Goal: Use online tool/utility: Utilize a website feature to perform a specific function

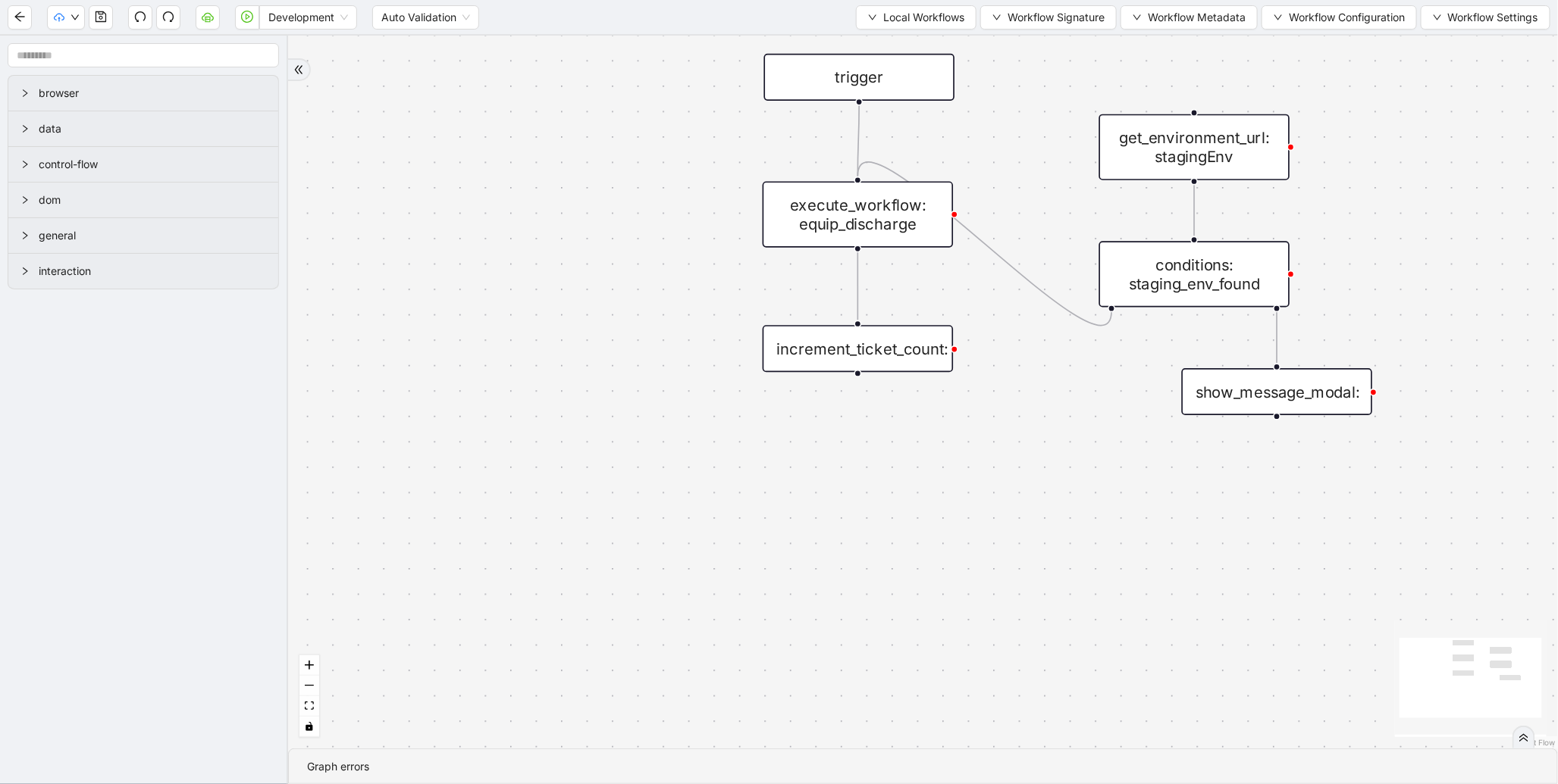
click at [459, 130] on div "trigger execute_workflow: equip_discharge get_environment_url: stagingEnv condi…" at bounding box center [923, 392] width 1270 height 713
click at [949, 18] on span "Local Workflows" at bounding box center [923, 18] width 81 height 17
click at [925, 35] on li "Select" at bounding box center [909, 47] width 117 height 24
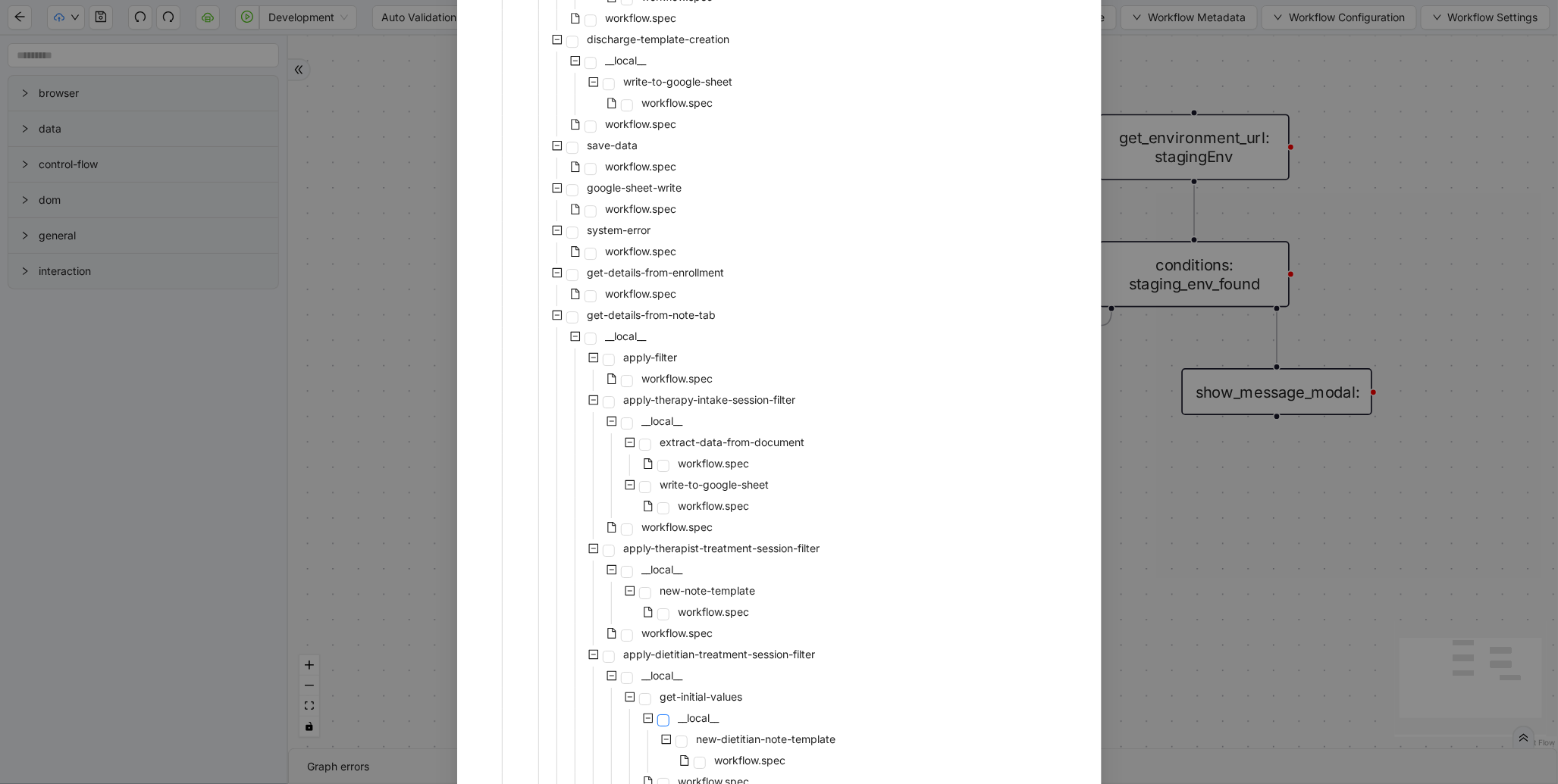
scroll to position [2853, 0]
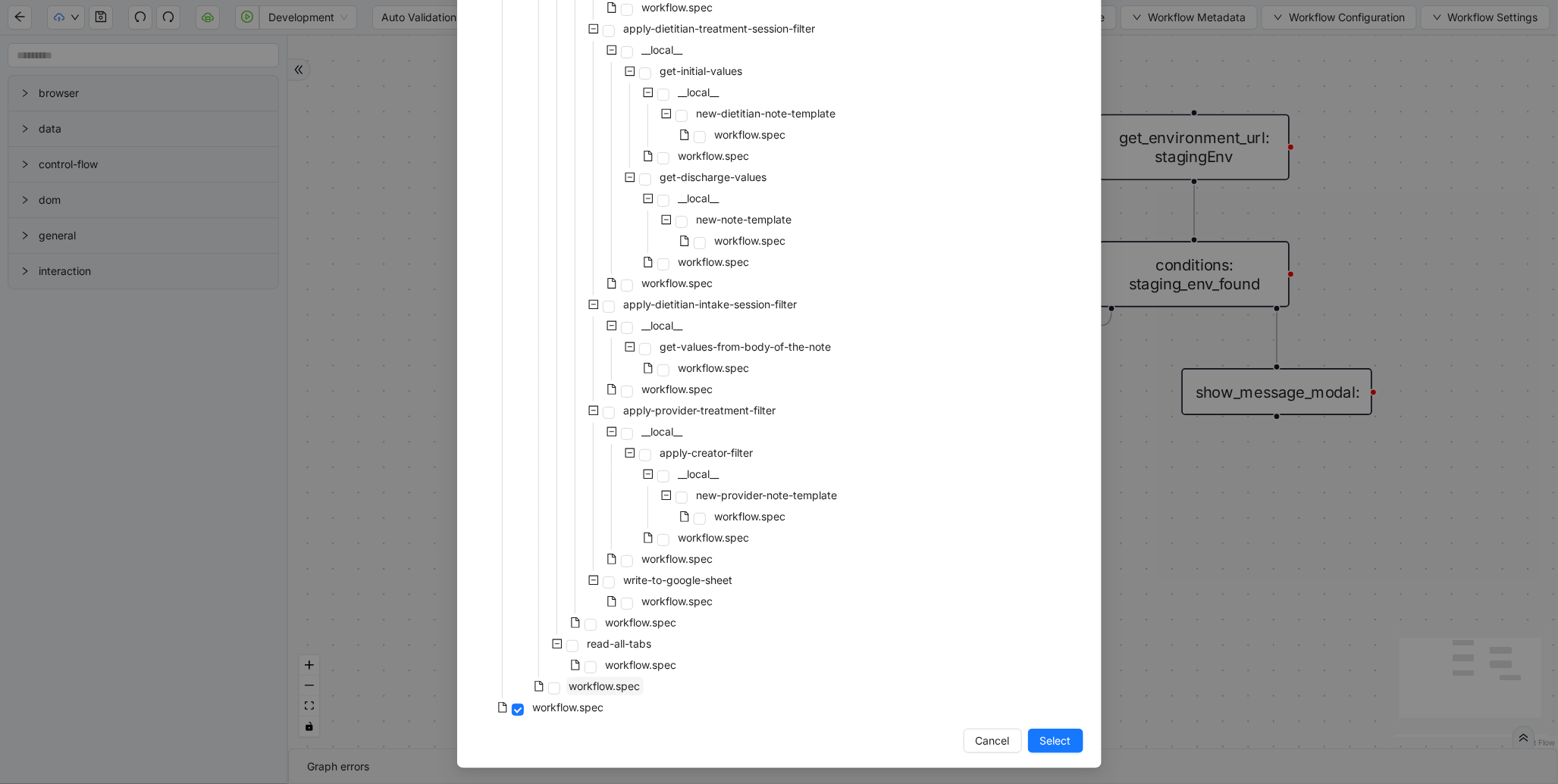
click at [616, 679] on span "workflow.spec" at bounding box center [605, 685] width 71 height 13
click at [1050, 746] on span "Select" at bounding box center [1055, 741] width 31 height 17
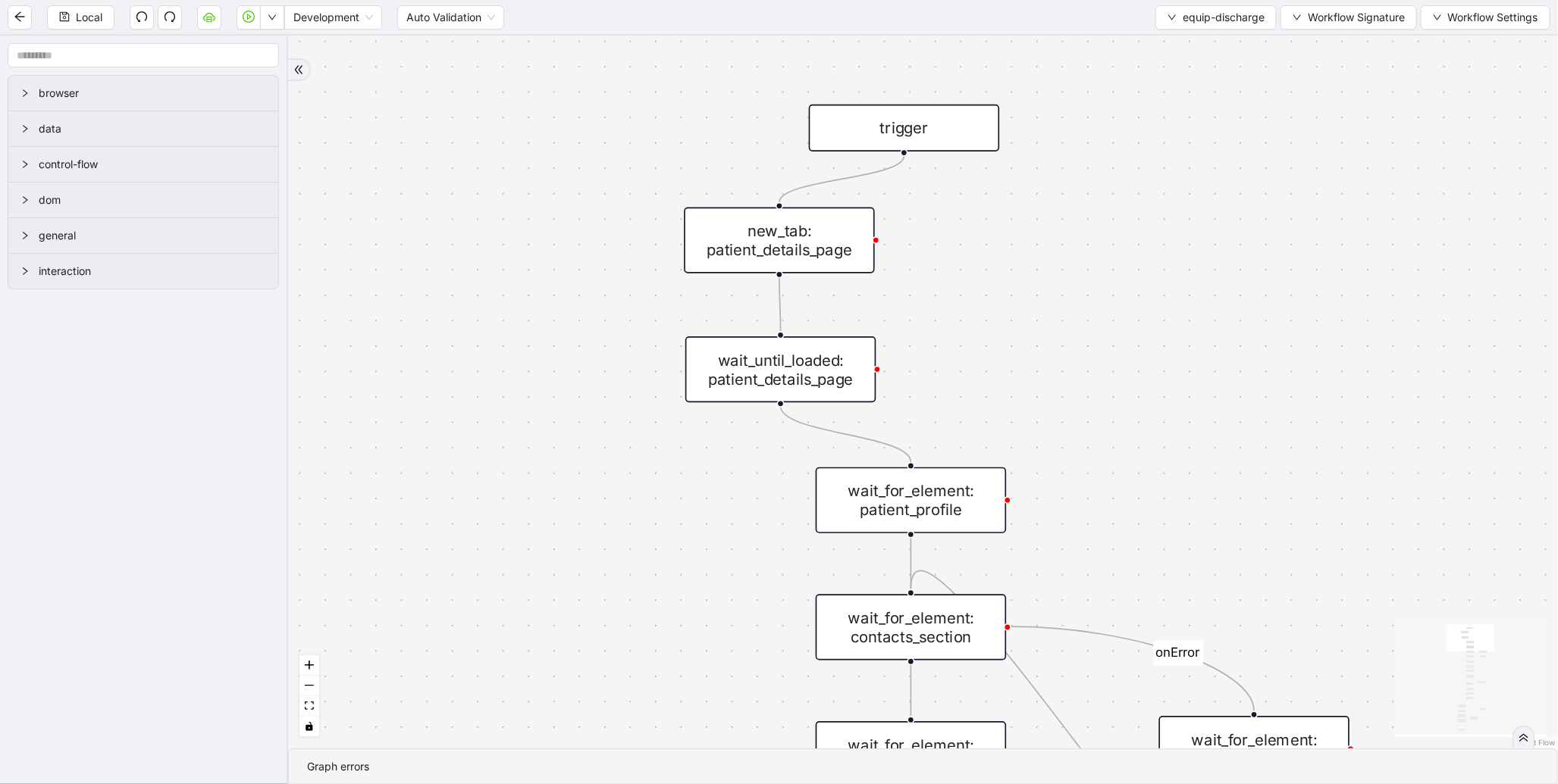
click at [913, 316] on div "is_discharge_summary_to_be_created fallback onError onError onError onError tri…" at bounding box center [923, 392] width 1270 height 713
drag, startPoint x: 904, startPoint y: 156, endPoint x: 920, endPoint y: 461, distance: 305.4
click at [487, 199] on div "is_discharge_summary_to_be_created fallback onError onError onError onError tri…" at bounding box center [923, 392] width 1270 height 713
click at [1156, 26] on button "equip-discharge" at bounding box center [1216, 18] width 122 height 24
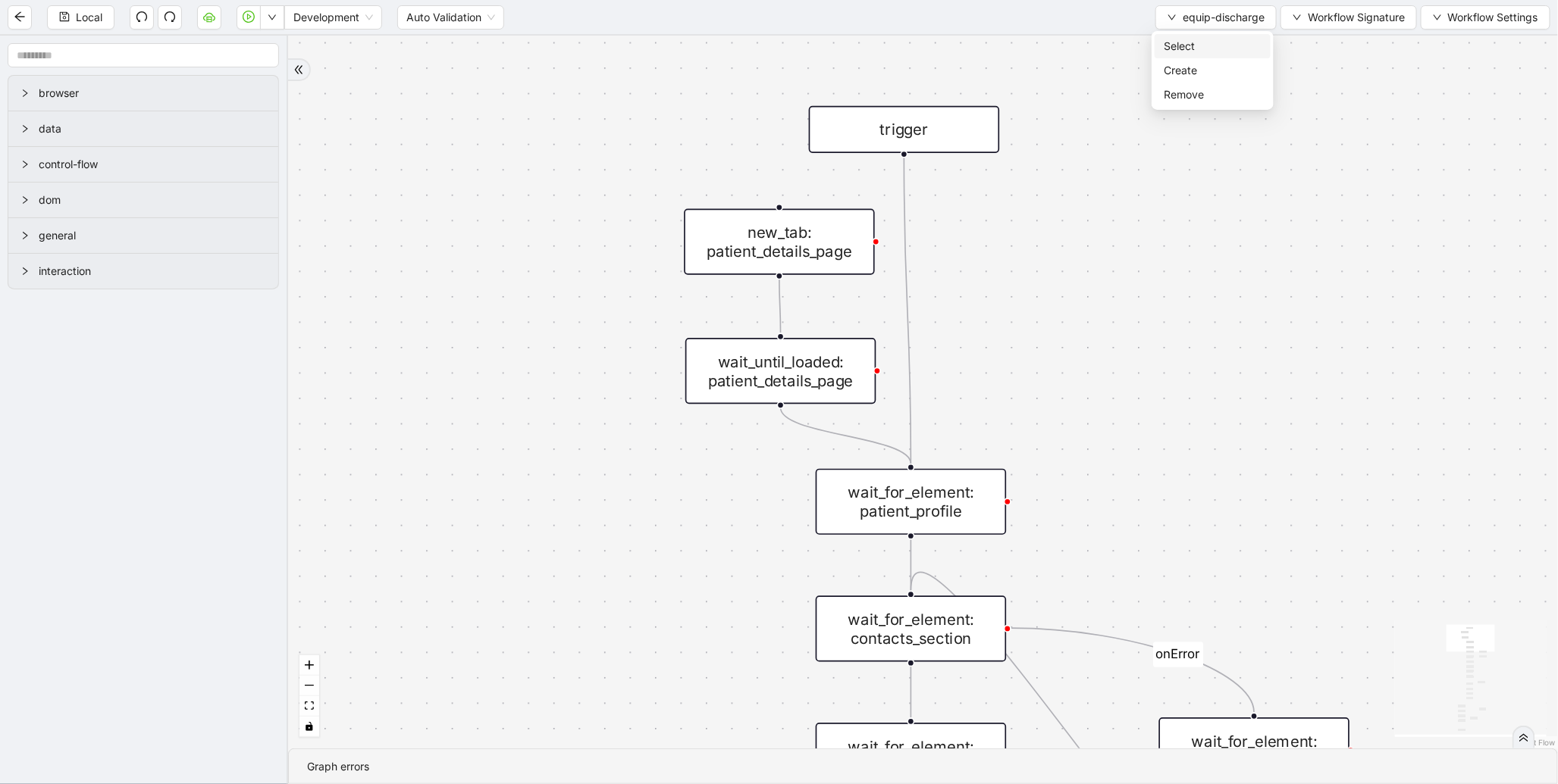
click at [1179, 54] on li "Select" at bounding box center [1212, 47] width 116 height 24
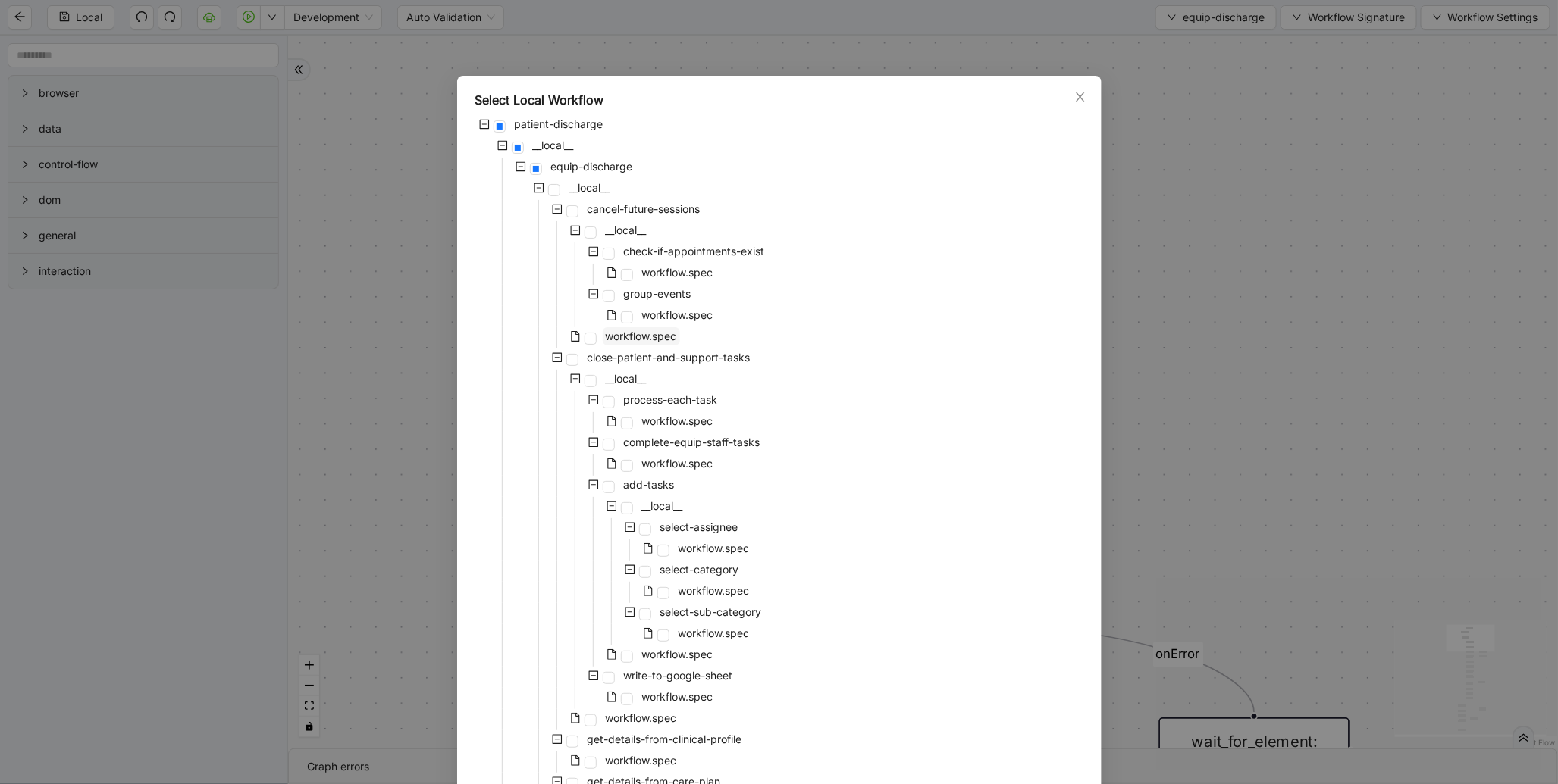
click at [620, 339] on span "workflow.spec" at bounding box center [641, 335] width 71 height 13
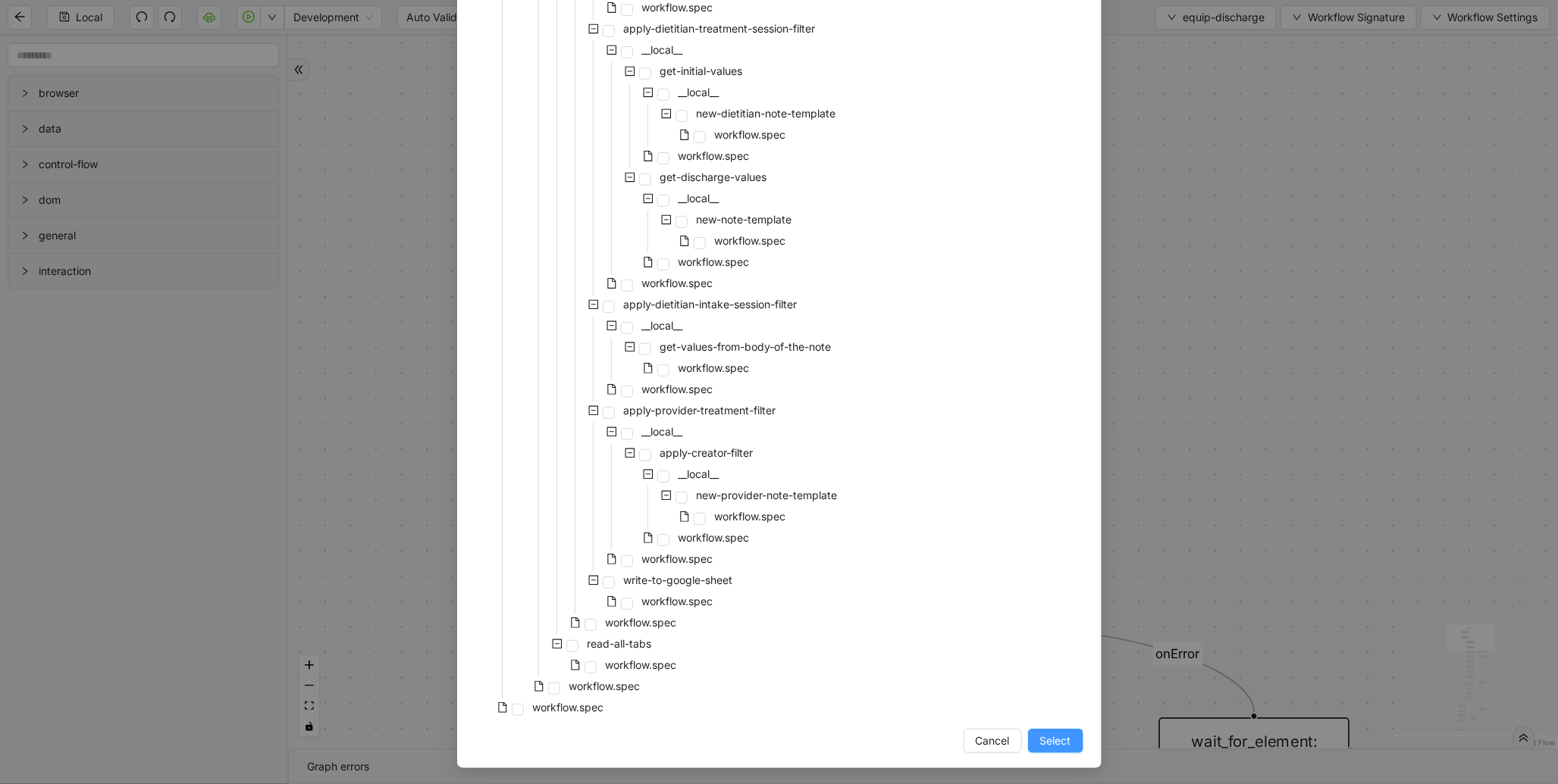
click at [1053, 739] on span "Select" at bounding box center [1055, 741] width 31 height 17
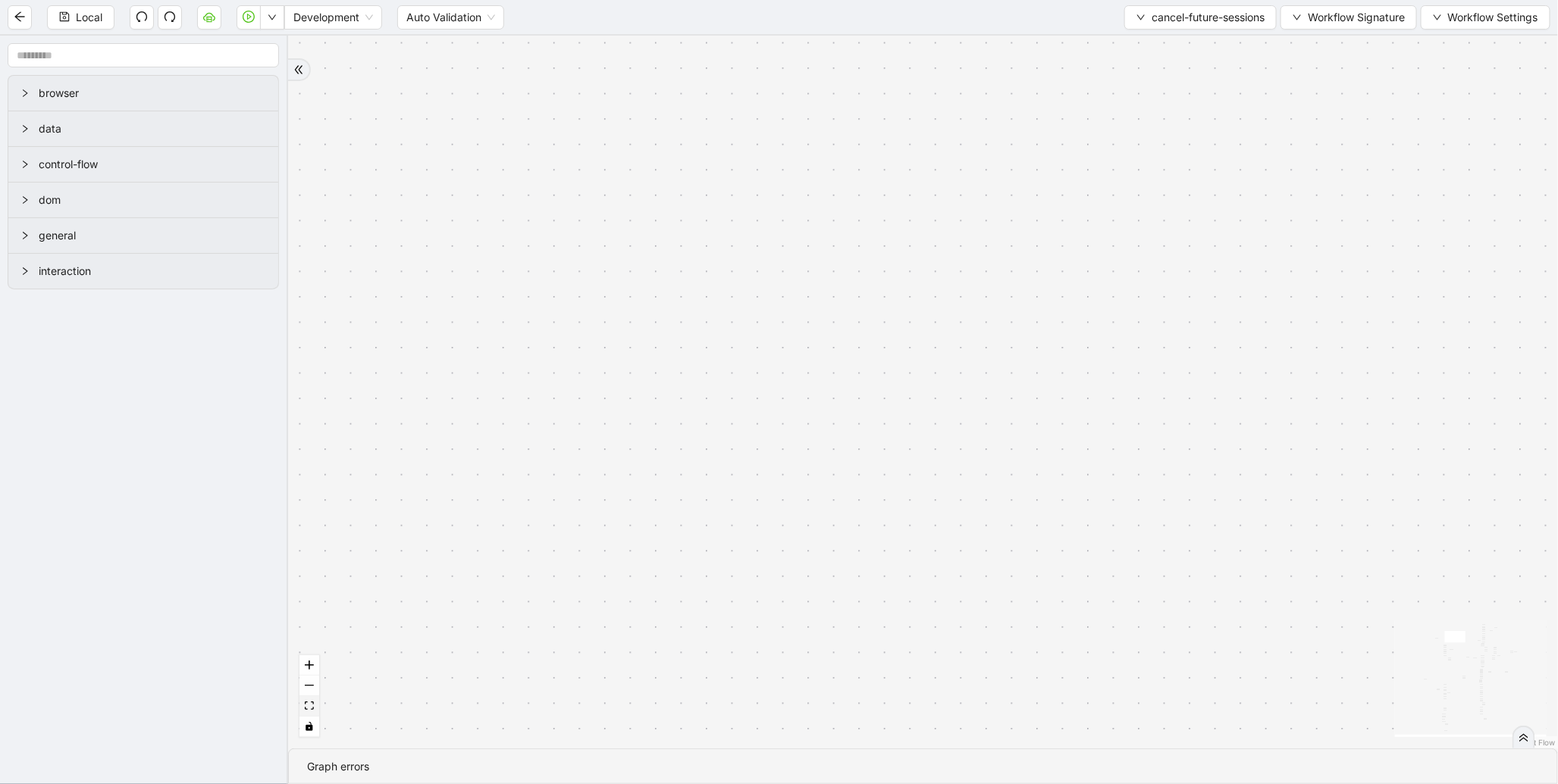
click at [316, 708] on button "fit view" at bounding box center [310, 706] width 20 height 21
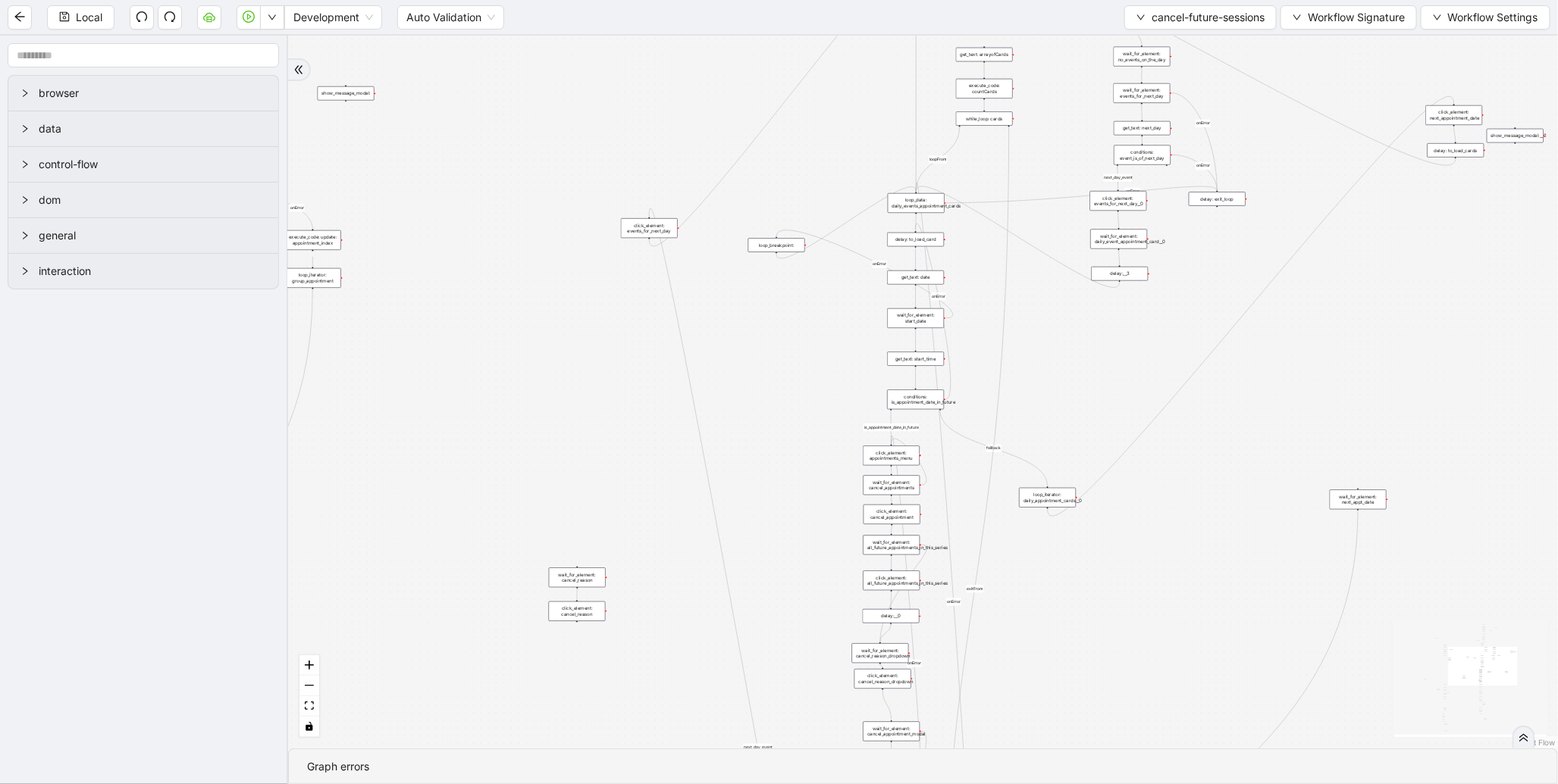
drag, startPoint x: 1428, startPoint y: 407, endPoint x: 1173, endPoint y: 616, distance: 329.7
click at [1217, 604] on div "is_already_cancelled_date fallback loopFrom next_day_event fallback next_day_ev…" at bounding box center [923, 392] width 1270 height 713
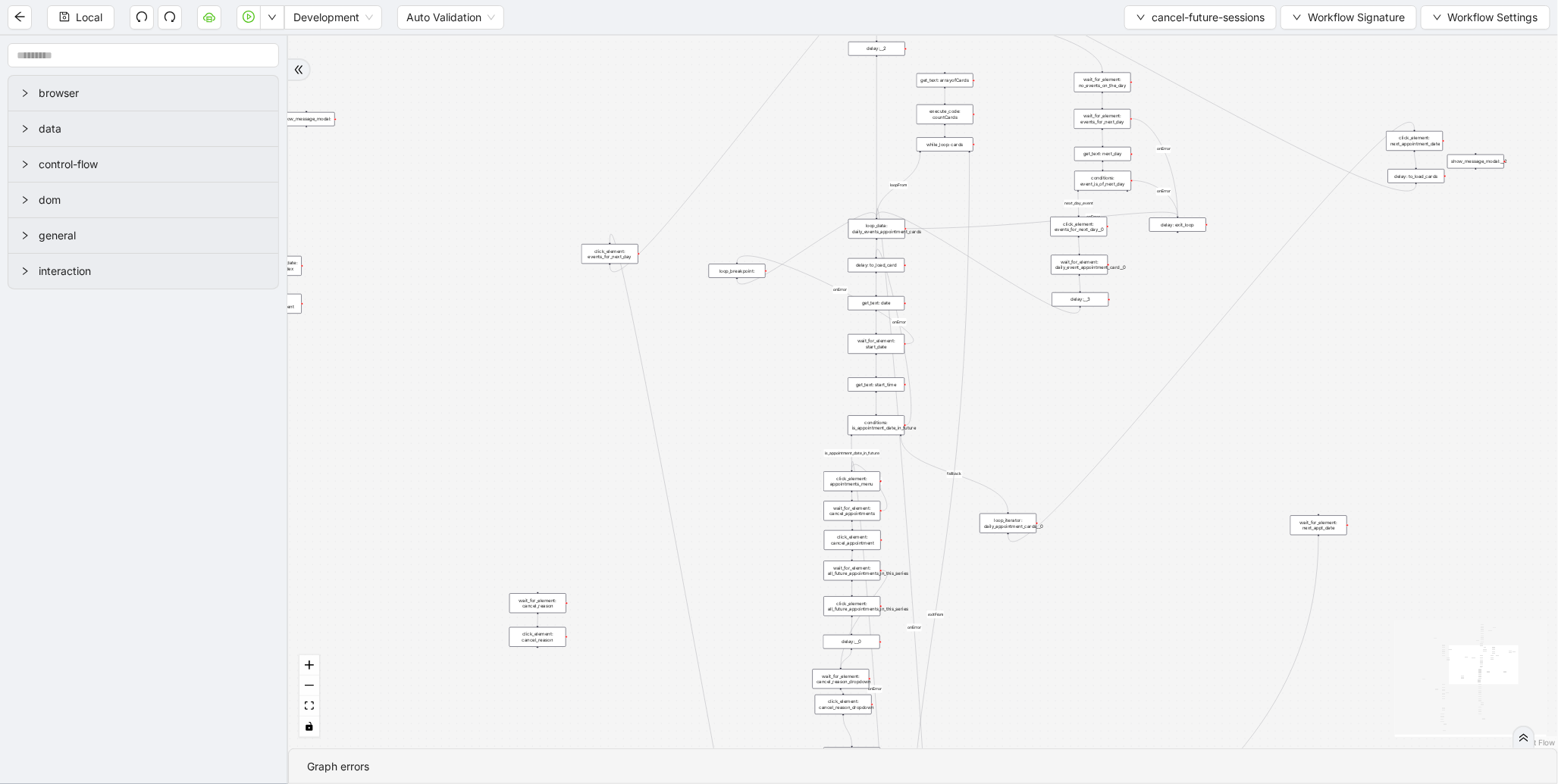
drag, startPoint x: 1340, startPoint y: 626, endPoint x: 1338, endPoint y: 650, distance: 24.1
click at [1338, 649] on div "is_already_cancelled_date fallback loopFrom next_day_event fallback next_day_ev…" at bounding box center [923, 392] width 1270 height 713
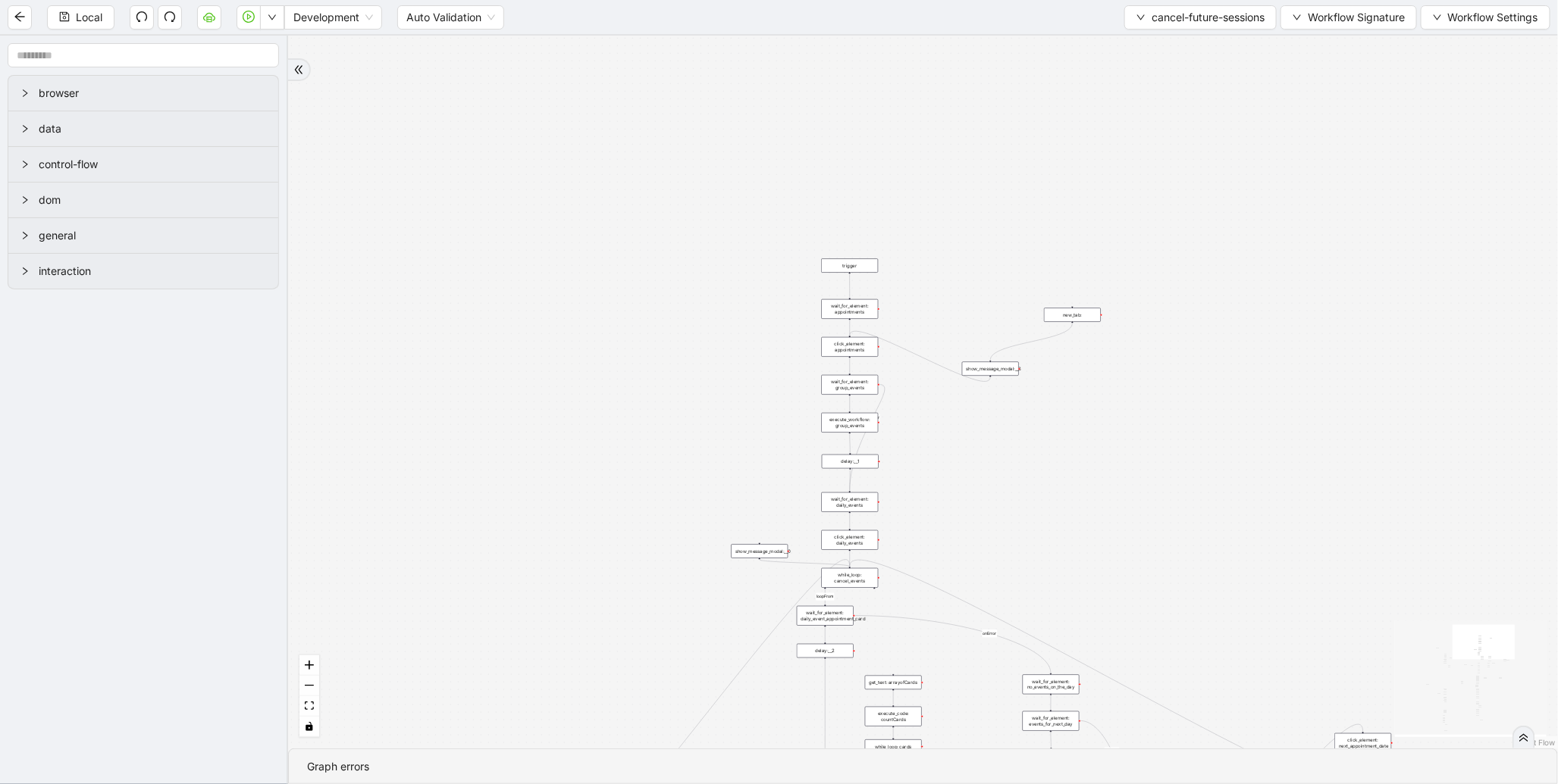
drag, startPoint x: 1234, startPoint y: 308, endPoint x: 1217, endPoint y: 573, distance: 265.5
click at [1217, 573] on div "is_already_cancelled_date fallback loopFrom next_day_event fallback next_day_ev…" at bounding box center [923, 392] width 1270 height 713
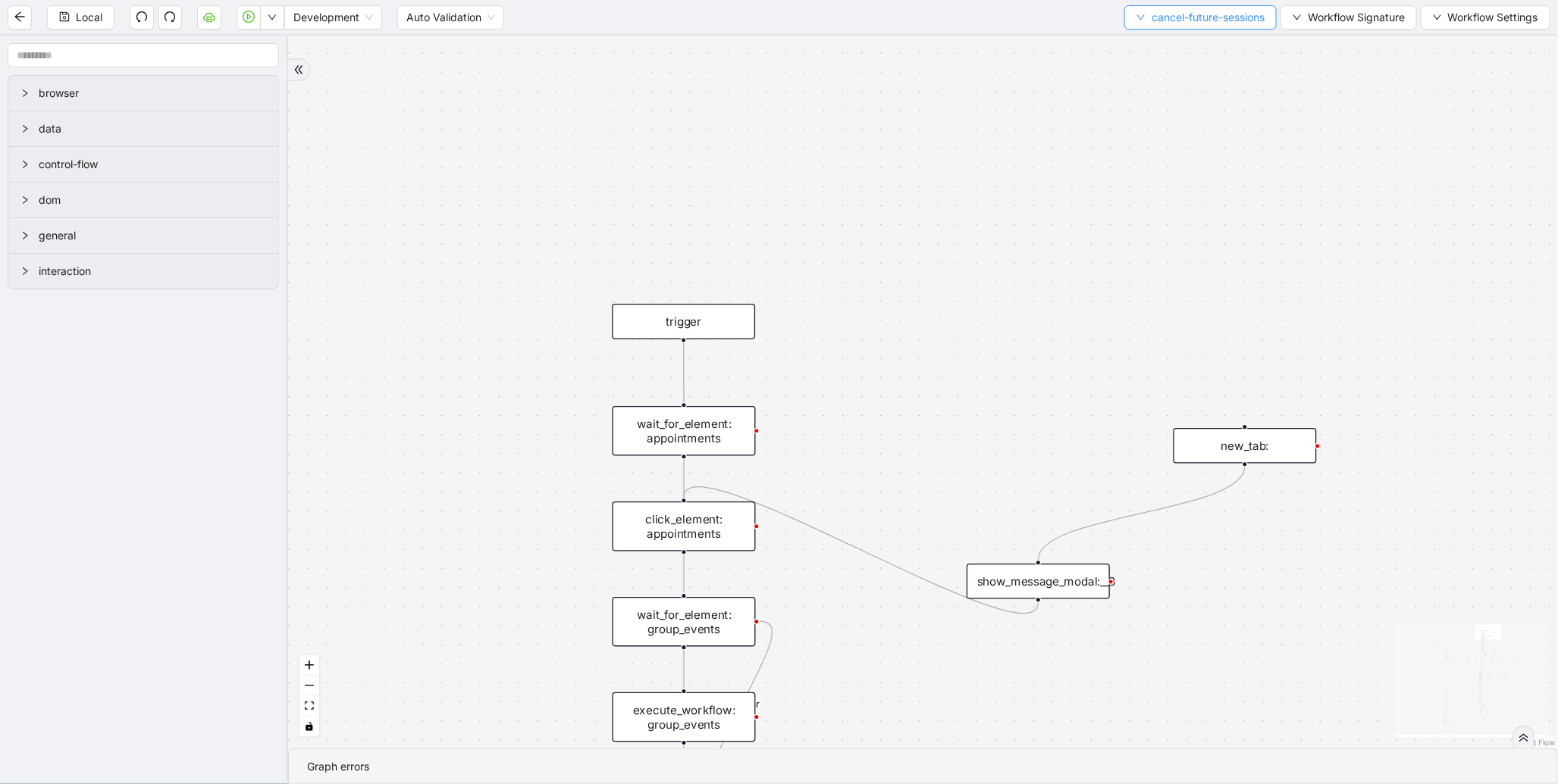
click at [1191, 18] on span "cancel-future-sessions" at bounding box center [1208, 18] width 113 height 17
click at [1170, 47] on span "Select" at bounding box center [1196, 47] width 132 height 17
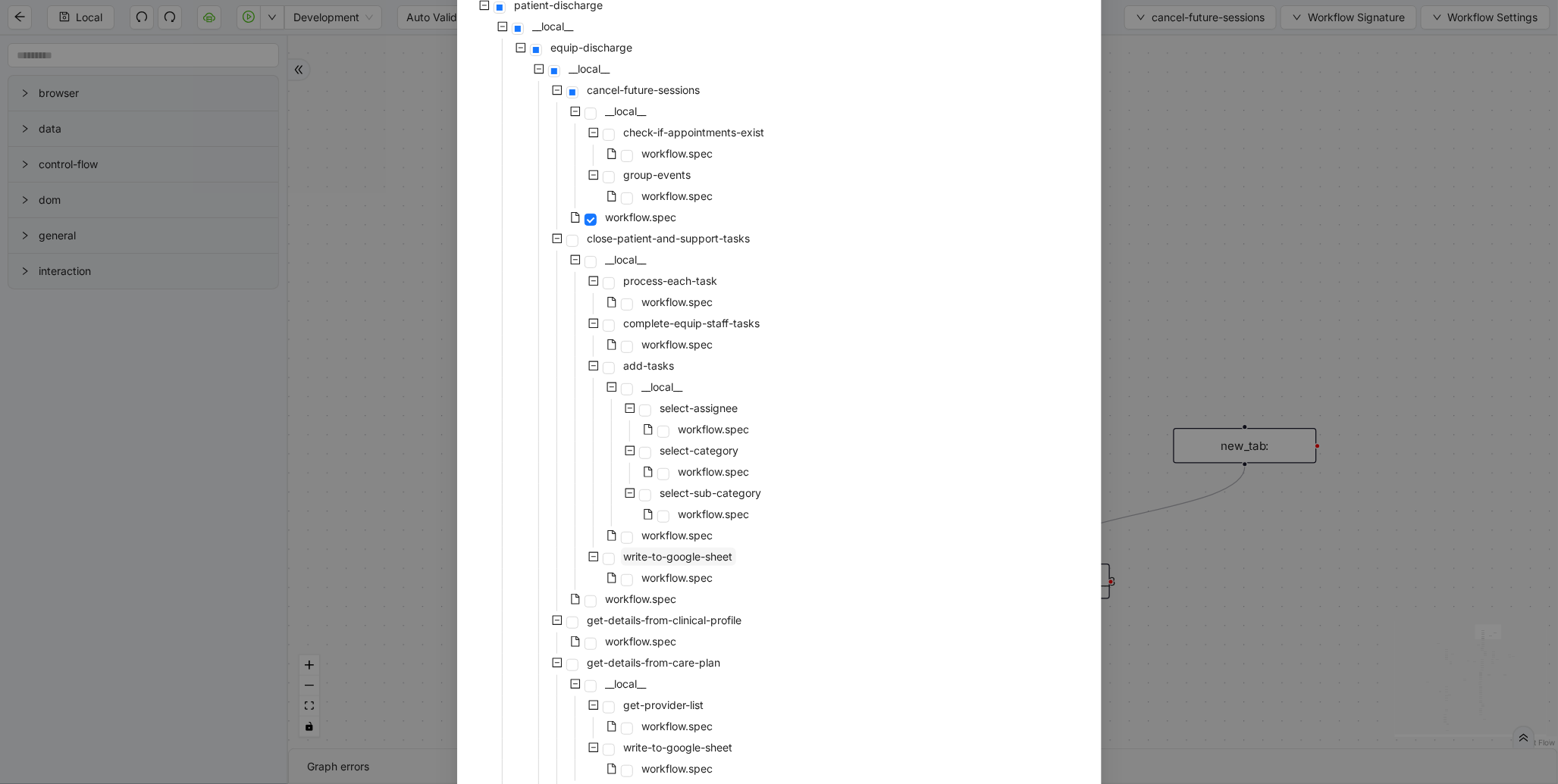
scroll to position [202, 0]
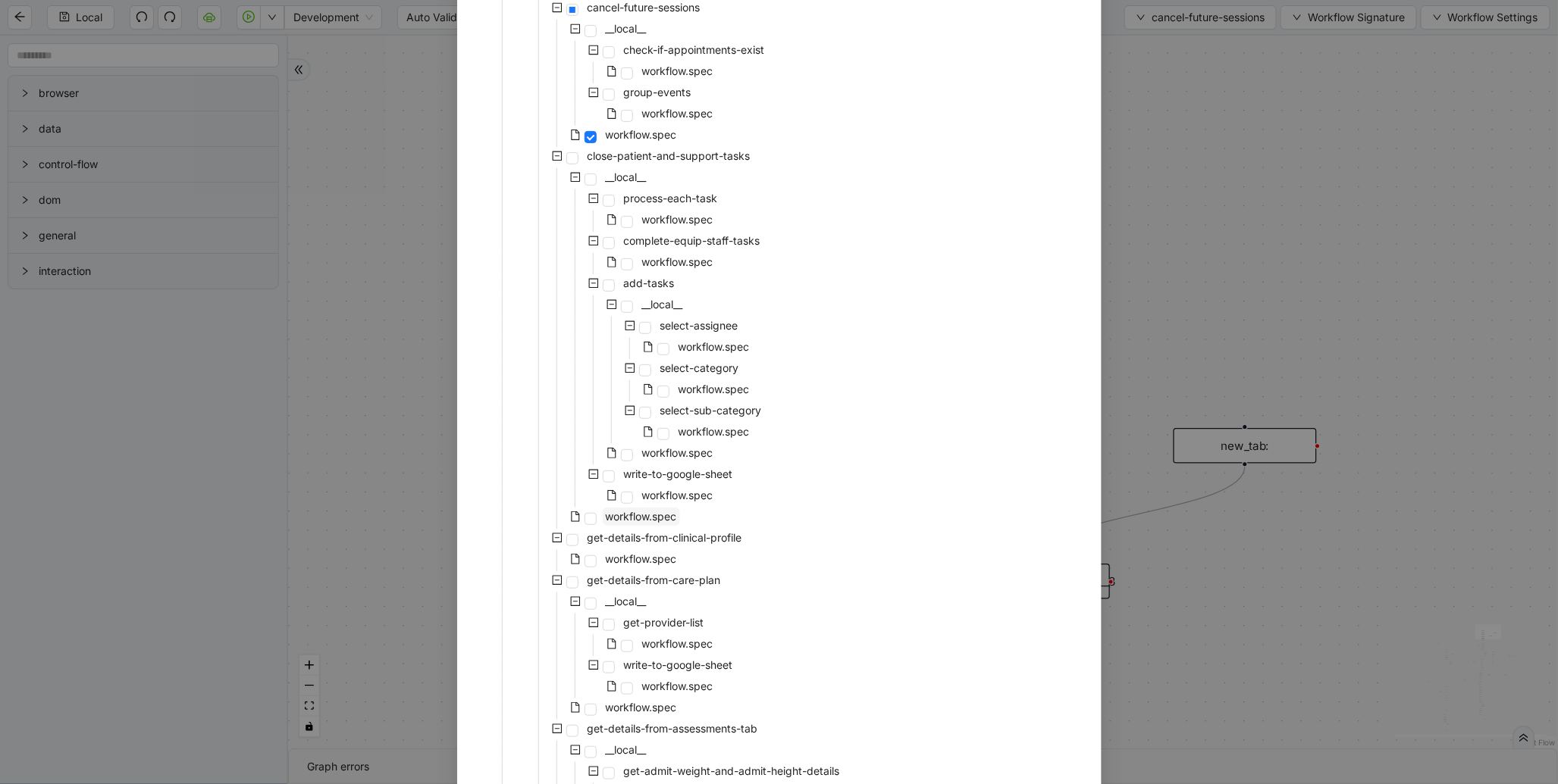
click at [638, 513] on span "workflow.spec" at bounding box center [641, 516] width 71 height 13
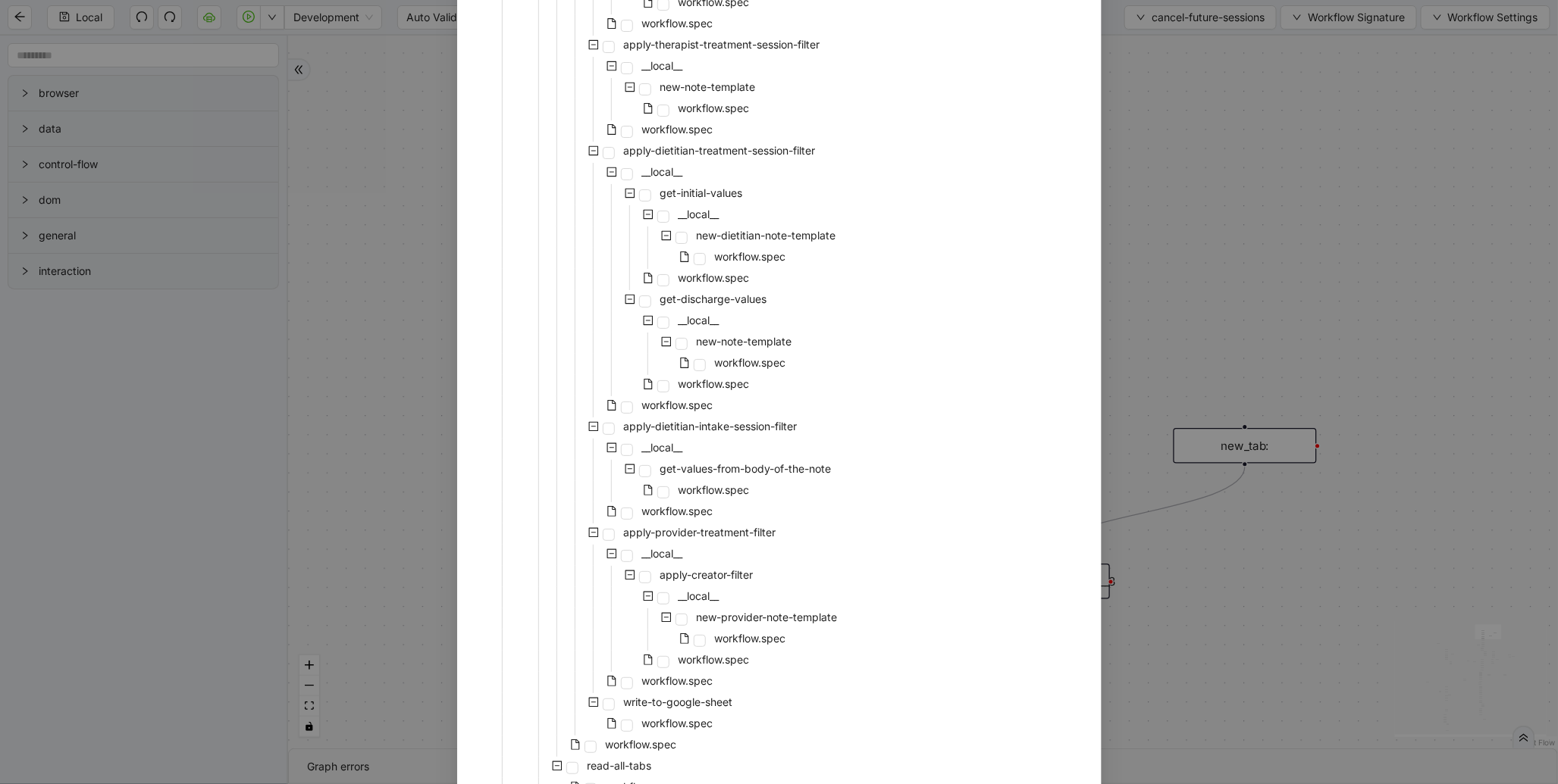
scroll to position [2853, 0]
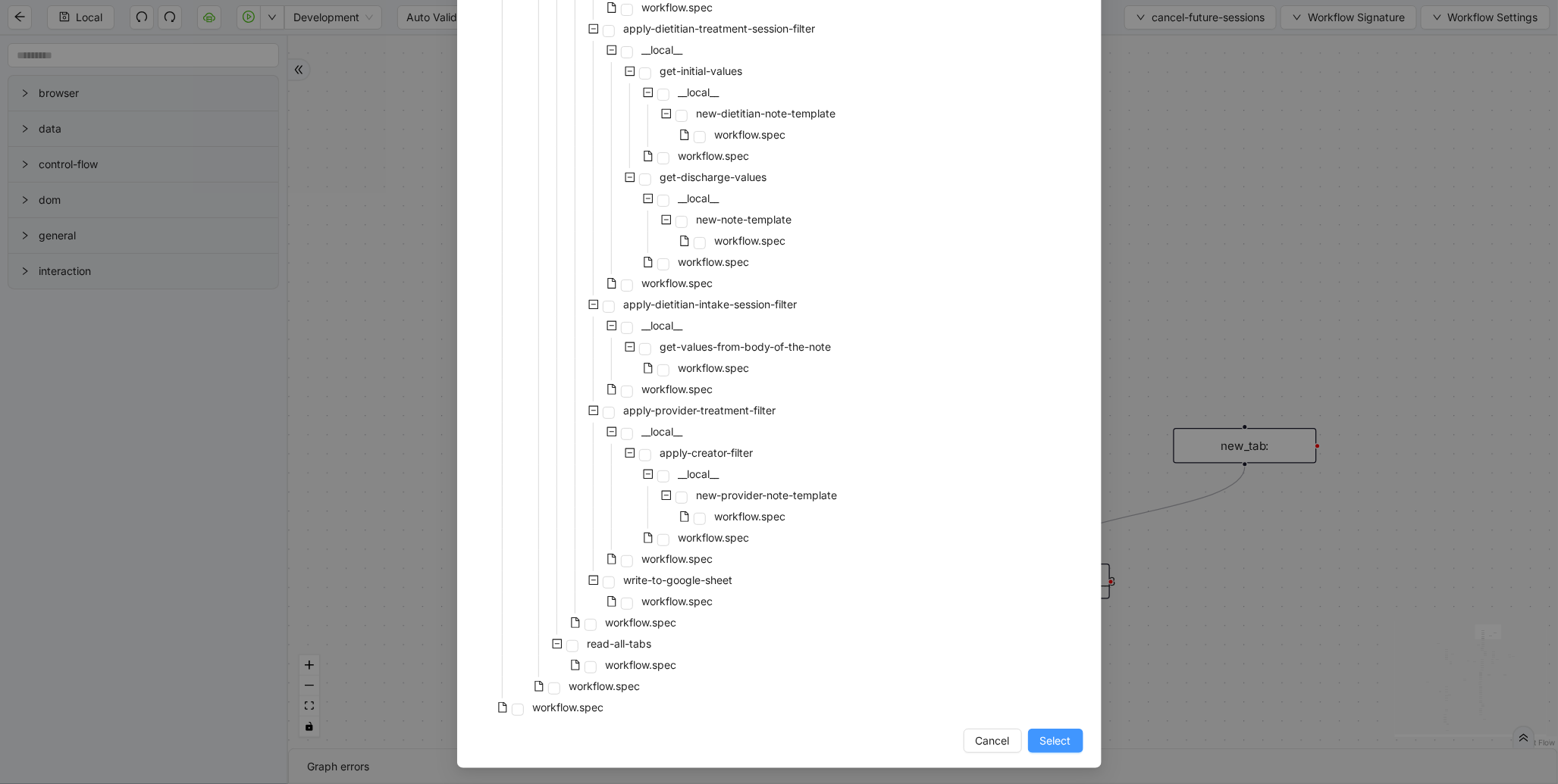
click at [1066, 743] on button "Select" at bounding box center [1056, 741] width 55 height 24
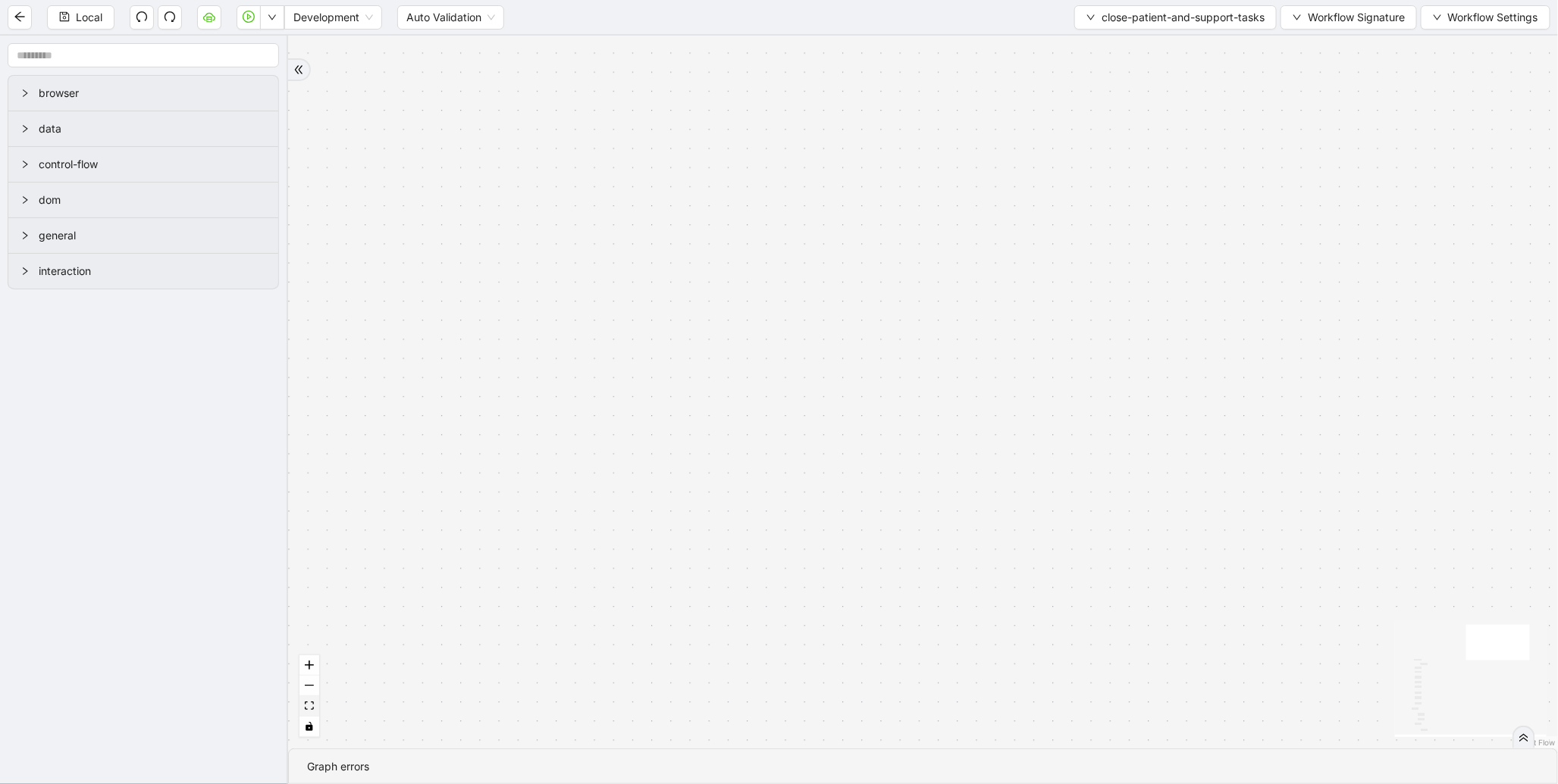
click at [314, 709] on button "fit view" at bounding box center [310, 706] width 20 height 21
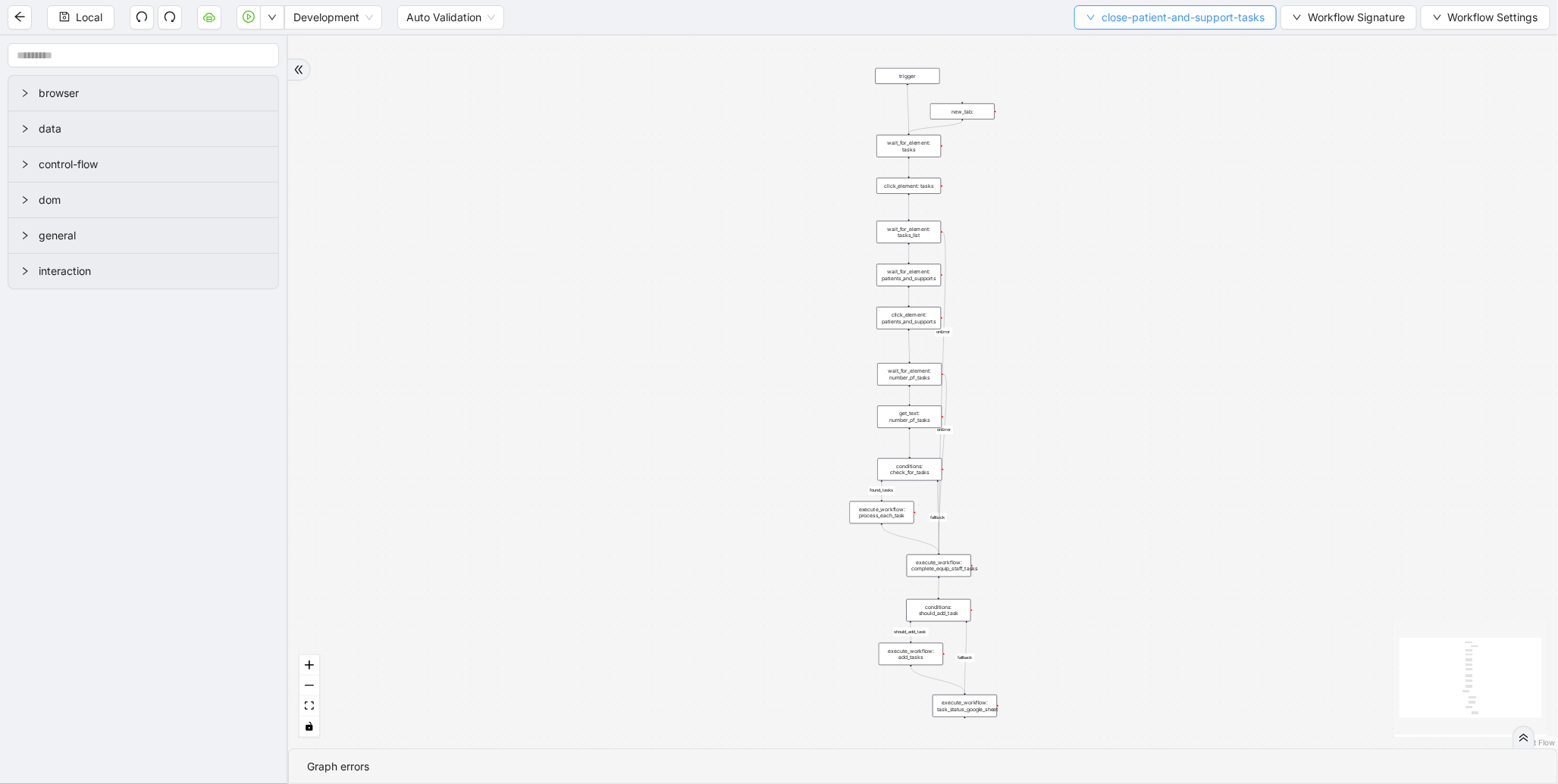
click at [1140, 27] on button "close-patient-and-support-tasks" at bounding box center [1175, 18] width 203 height 24
click at [1112, 48] on span "Select" at bounding box center [1171, 47] width 180 height 17
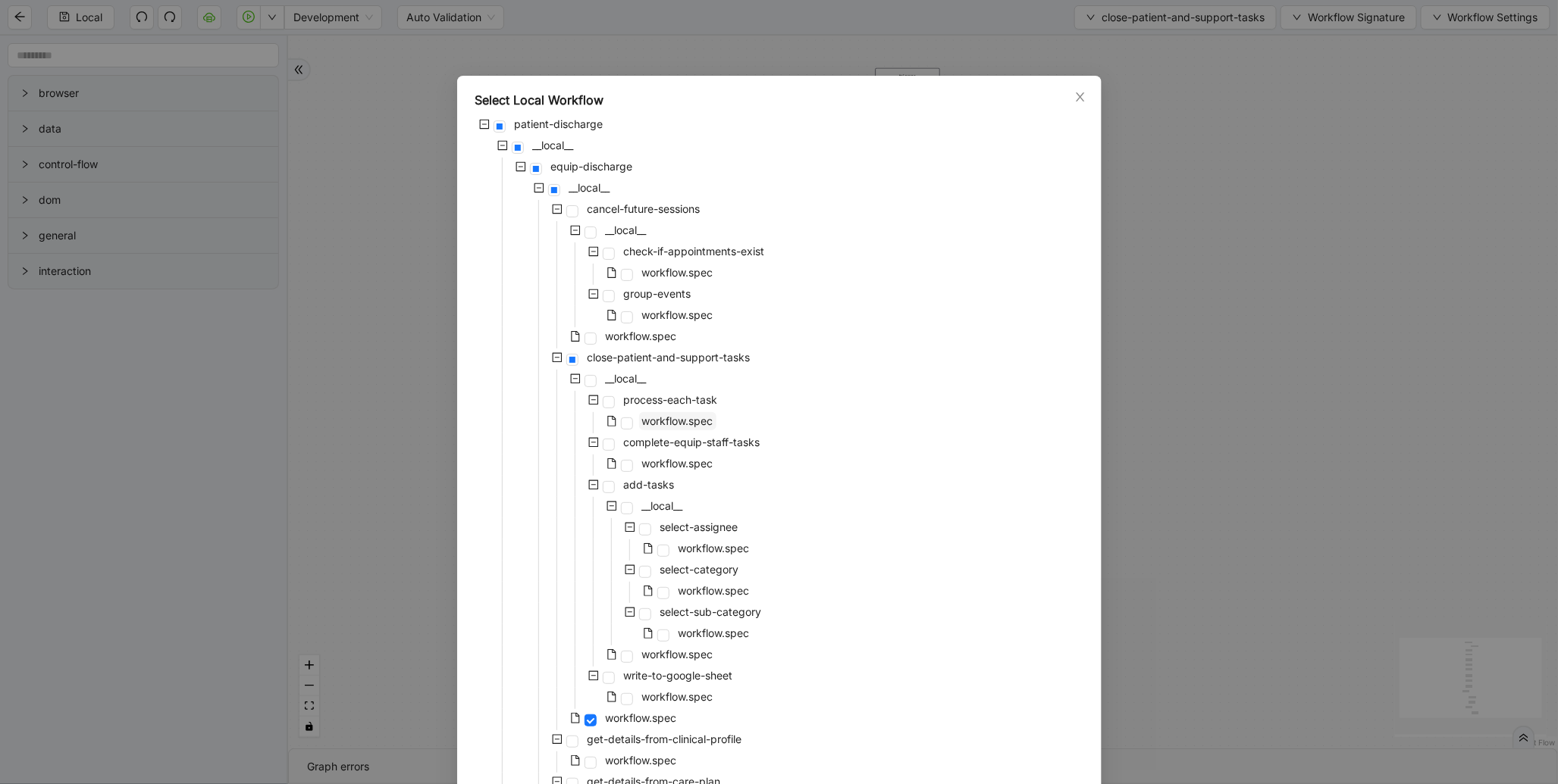
click at [672, 423] on span "workflow.spec" at bounding box center [677, 420] width 71 height 13
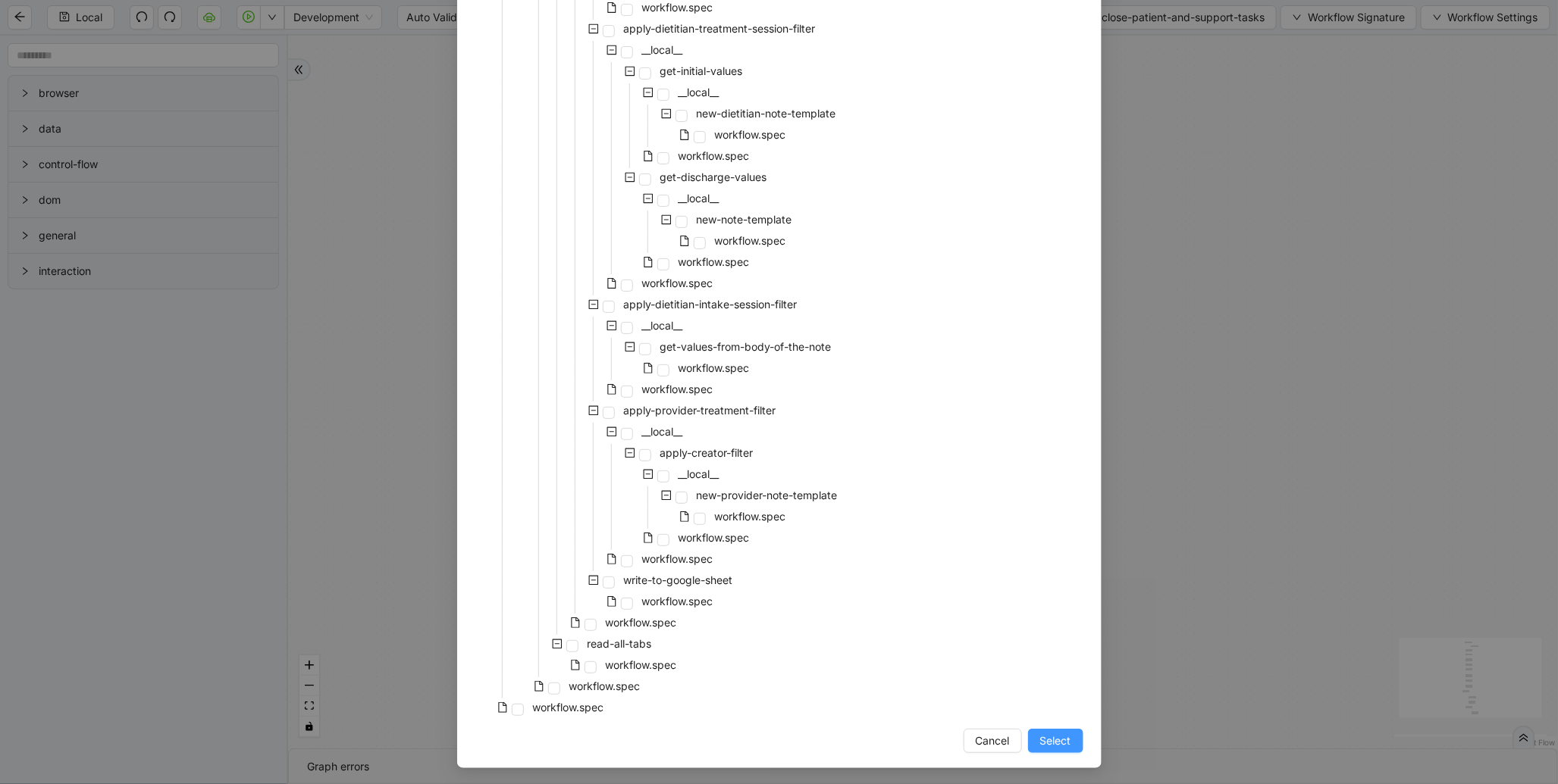
click at [1049, 746] on span "Select" at bounding box center [1055, 741] width 31 height 17
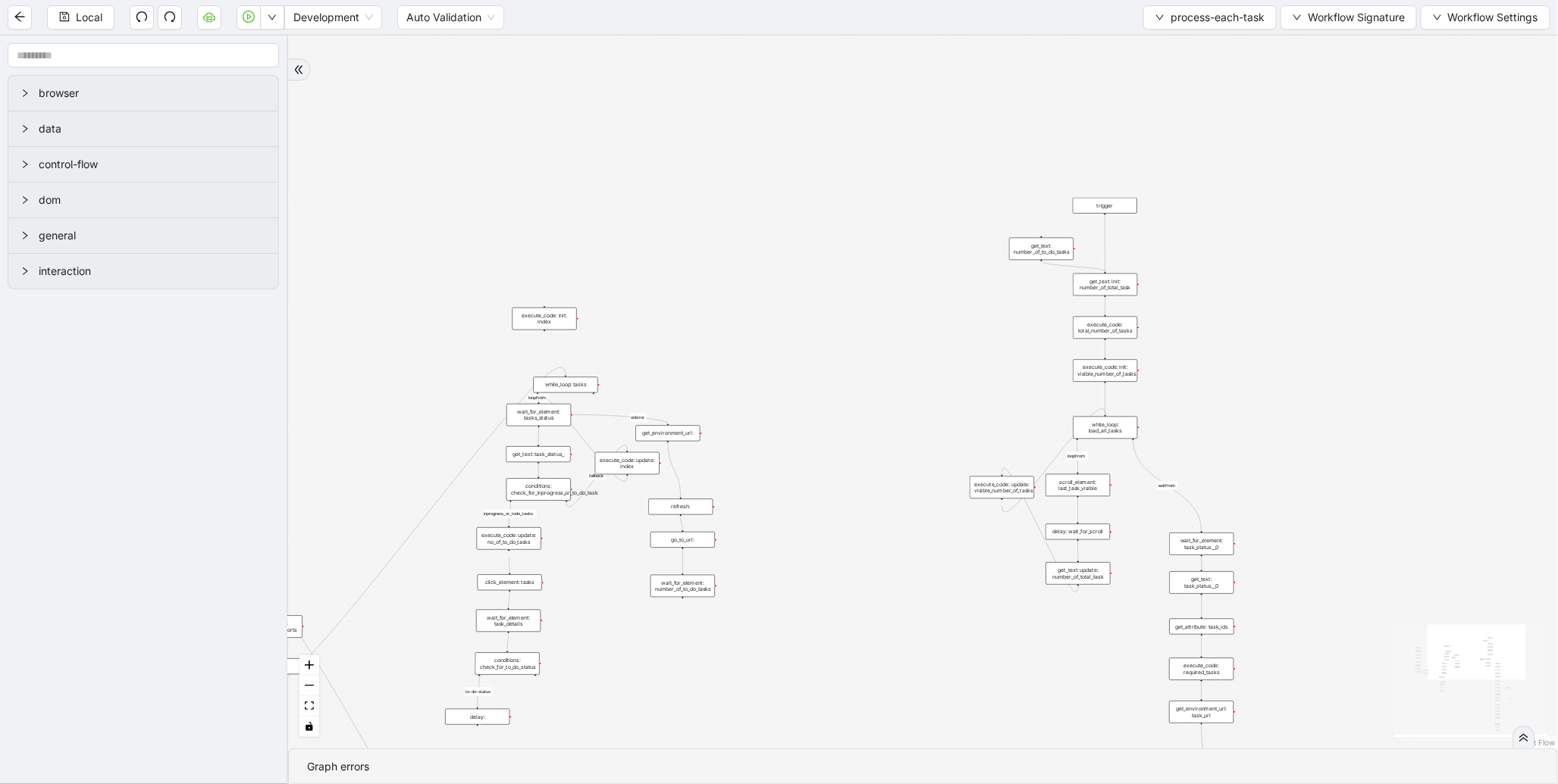
drag, startPoint x: 1405, startPoint y: 127, endPoint x: 740, endPoint y: 388, distance: 714.4
click at [740, 388] on div "to-do-status inprogress_or_todo_tasks fallback loopFrom loopFrom exitFrom onErr…" at bounding box center [923, 392] width 1270 height 713
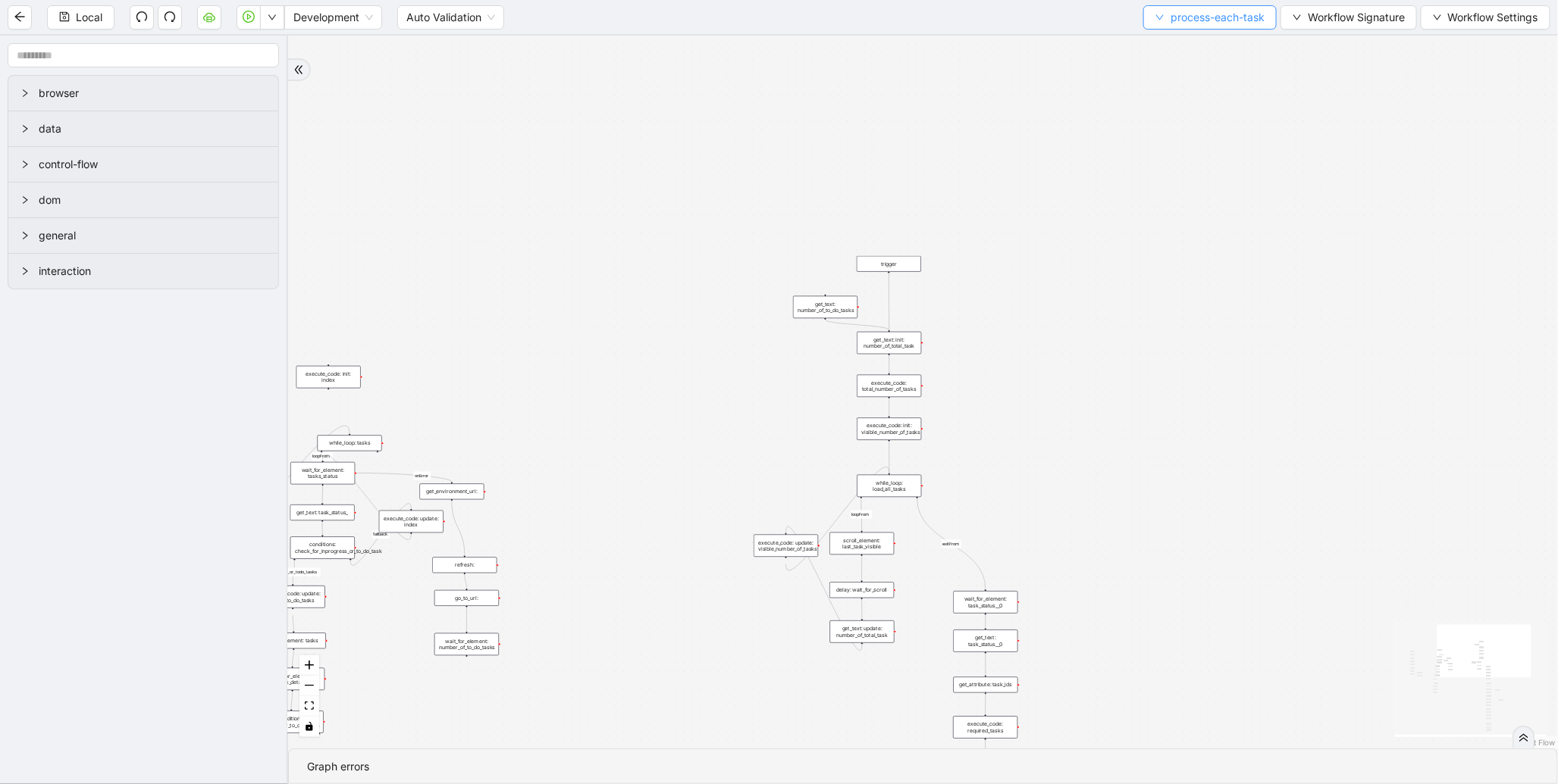
click at [1217, 17] on span "process-each-task" at bounding box center [1217, 18] width 94 height 17
click at [1187, 46] on span "Select" at bounding box center [1206, 47] width 111 height 17
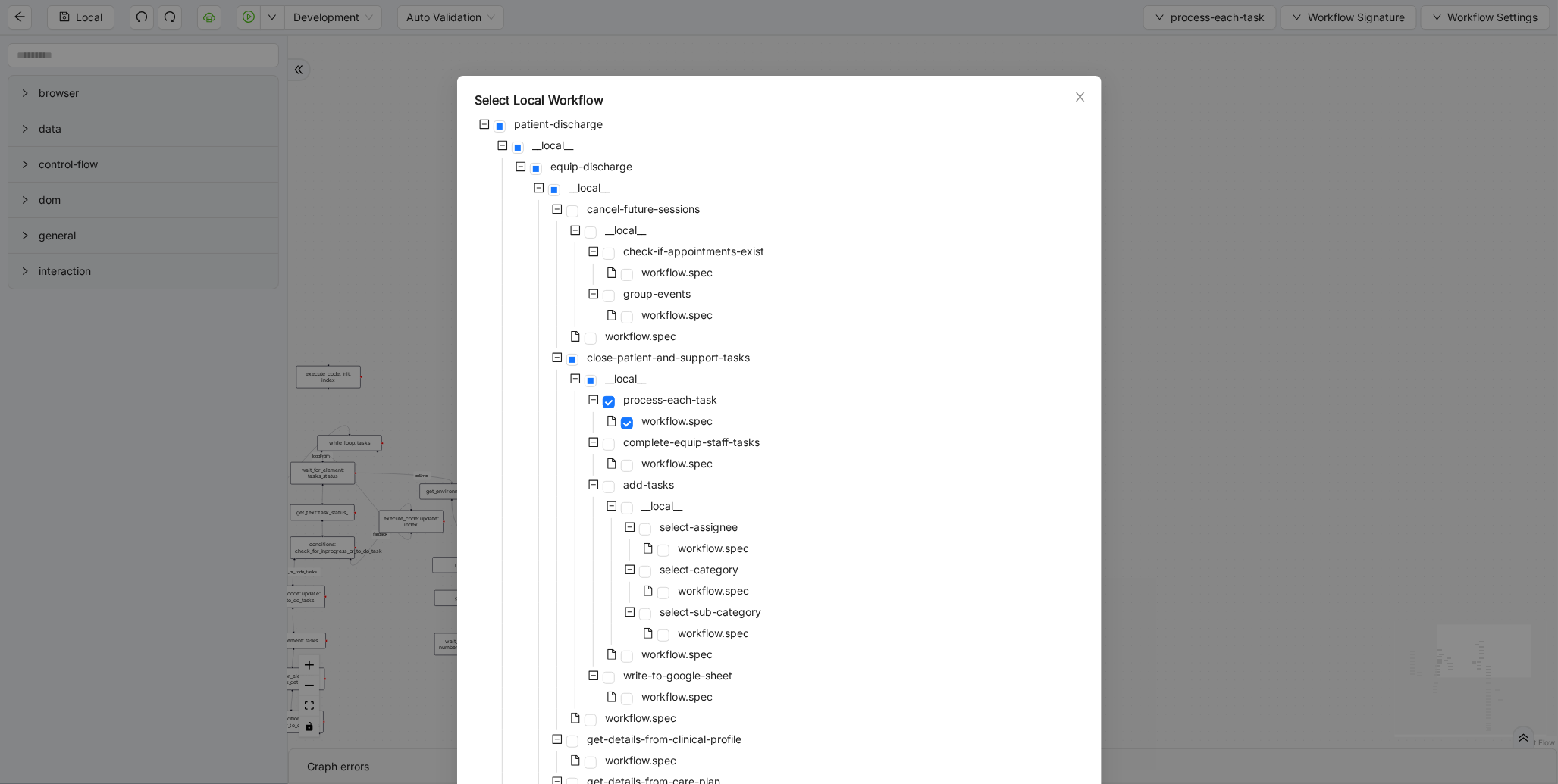
drag, startPoint x: 1329, startPoint y: 322, endPoint x: 1109, endPoint y: 298, distance: 221.3
click at [1330, 321] on div "Select Local Workflow patient-discharge __local__ equip-discharge __local__ can…" at bounding box center [779, 392] width 1558 height 784
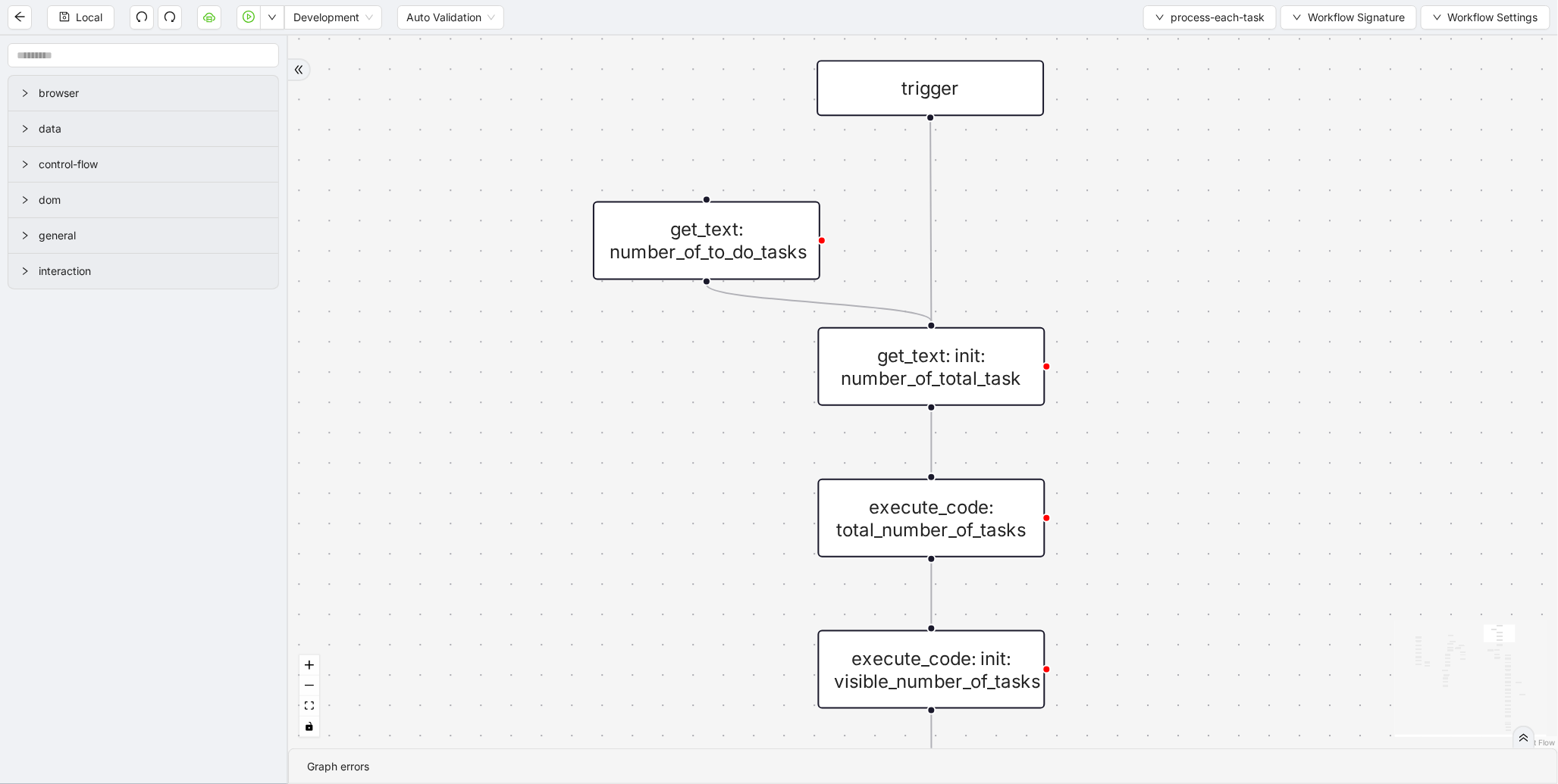
drag, startPoint x: 1122, startPoint y: 311, endPoint x: 1125, endPoint y: 196, distance: 115.0
click at [1126, 197] on div "to-do-status inprogress_or_todo_tasks fallback loopFrom loopFrom exitFrom onErr…" at bounding box center [923, 392] width 1270 height 713
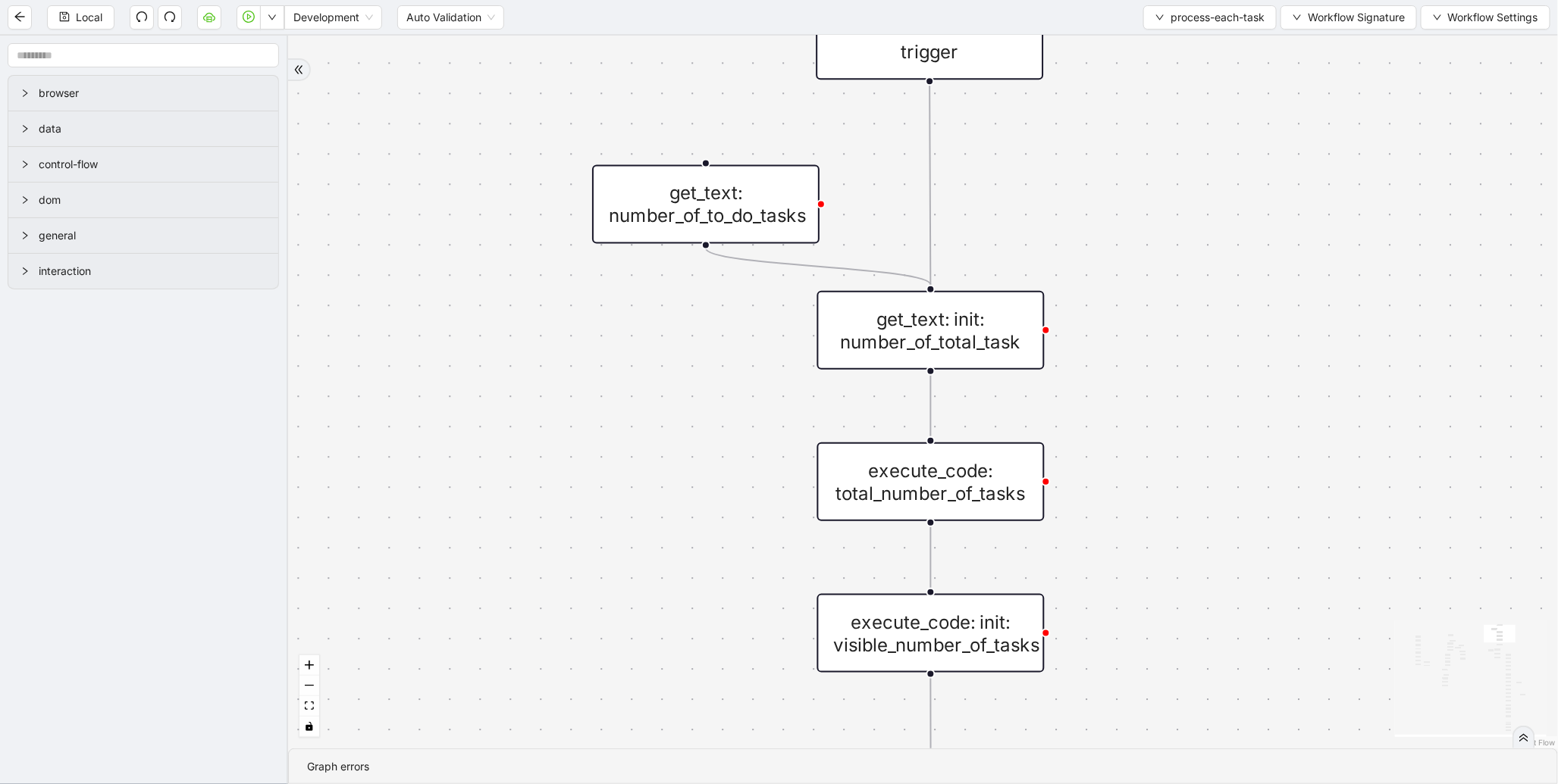
click at [788, 207] on div "get_text: number_of_to_do_tasks" at bounding box center [705, 204] width 227 height 79
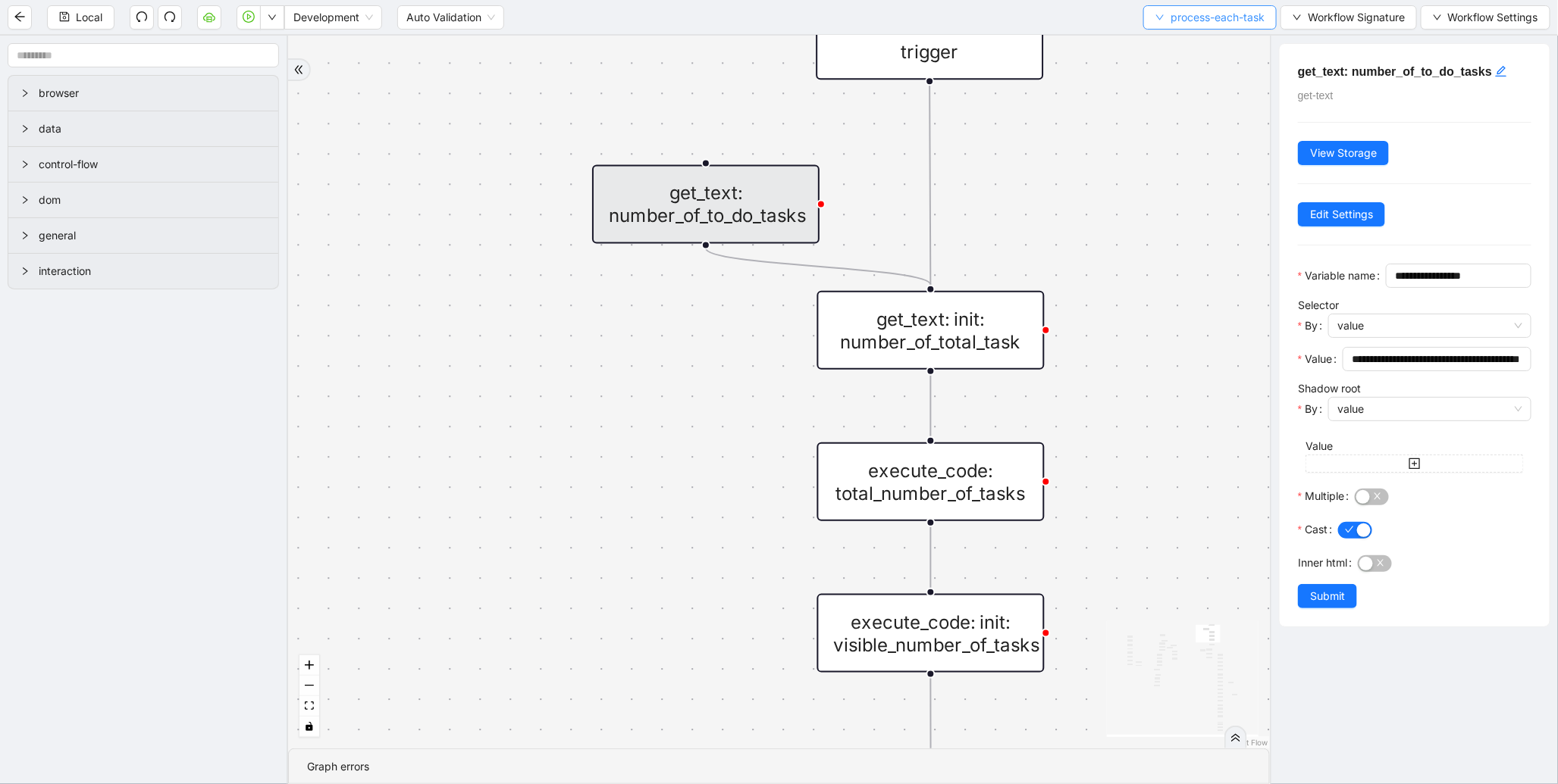
click at [1191, 25] on span "process-each-task" at bounding box center [1217, 18] width 94 height 17
drag, startPoint x: 1148, startPoint y: 365, endPoint x: 1074, endPoint y: 99, distance: 276.1
click at [1075, 103] on div "to-do-status inprogress_or_todo_tasks fallback loopFrom loopFrom exitFrom onErr…" at bounding box center [779, 392] width 982 height 713
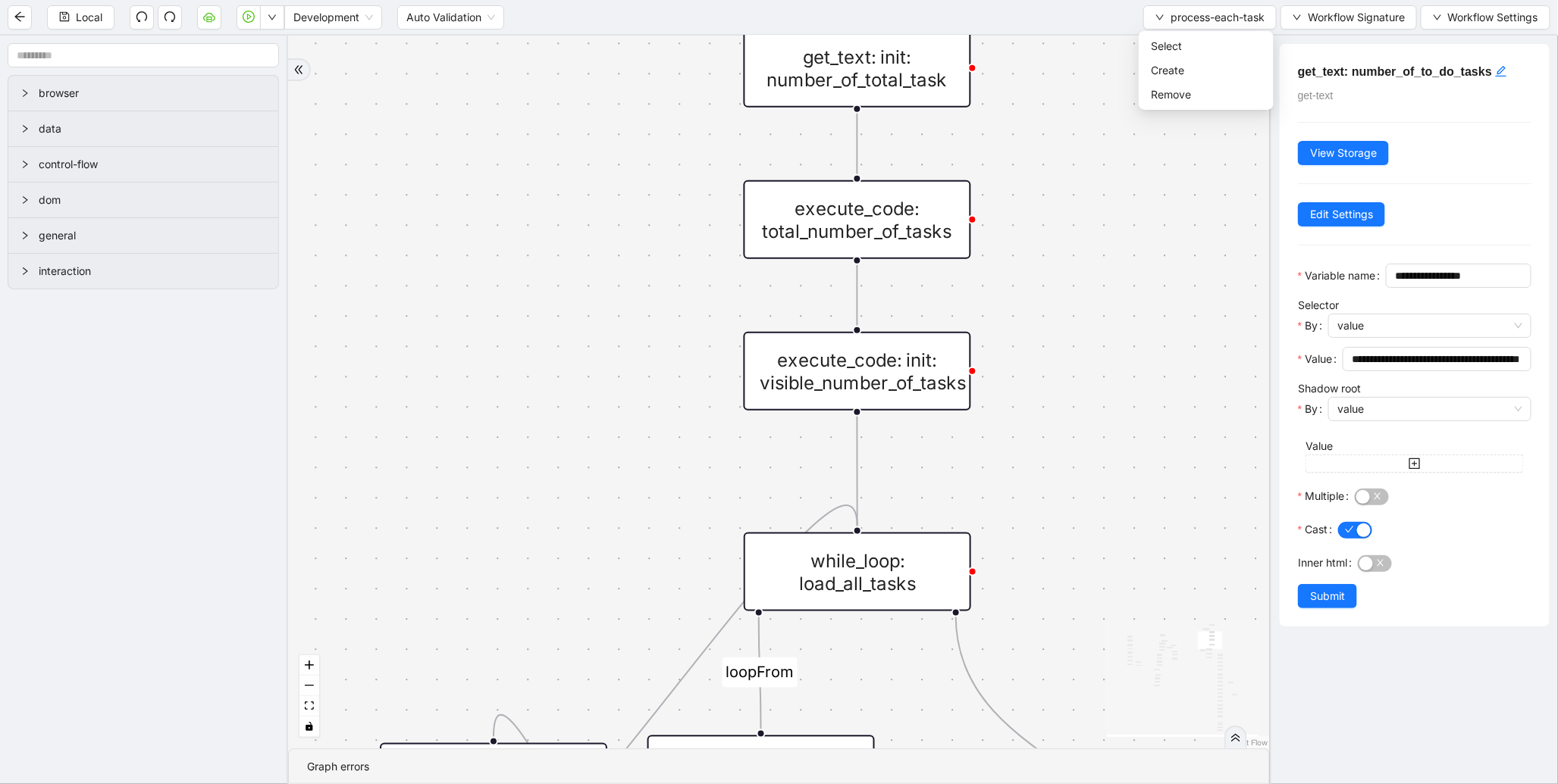
drag, startPoint x: 1079, startPoint y: 341, endPoint x: 1084, endPoint y: 115, distance: 226.1
click at [1084, 115] on div "to-do-status inprogress_or_todo_tasks fallback loopFrom loopFrom exitFrom onErr…" at bounding box center [779, 392] width 982 height 713
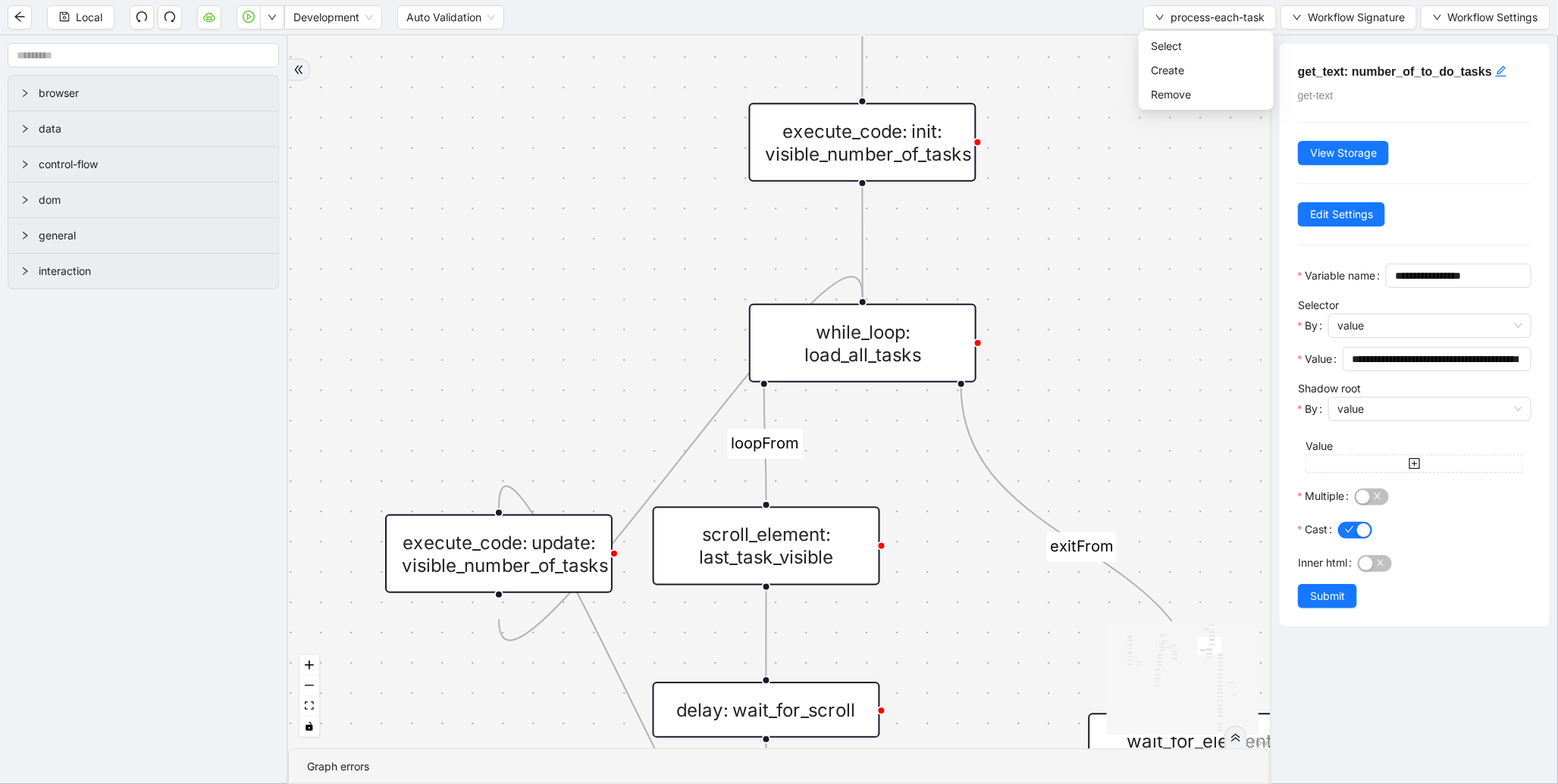
drag, startPoint x: 982, startPoint y: 569, endPoint x: 893, endPoint y: 186, distance: 393.2
click at [893, 186] on div "to-do-status inprogress_or_todo_tasks fallback loopFrom loopFrom exitFrom onErr…" at bounding box center [779, 392] width 982 height 713
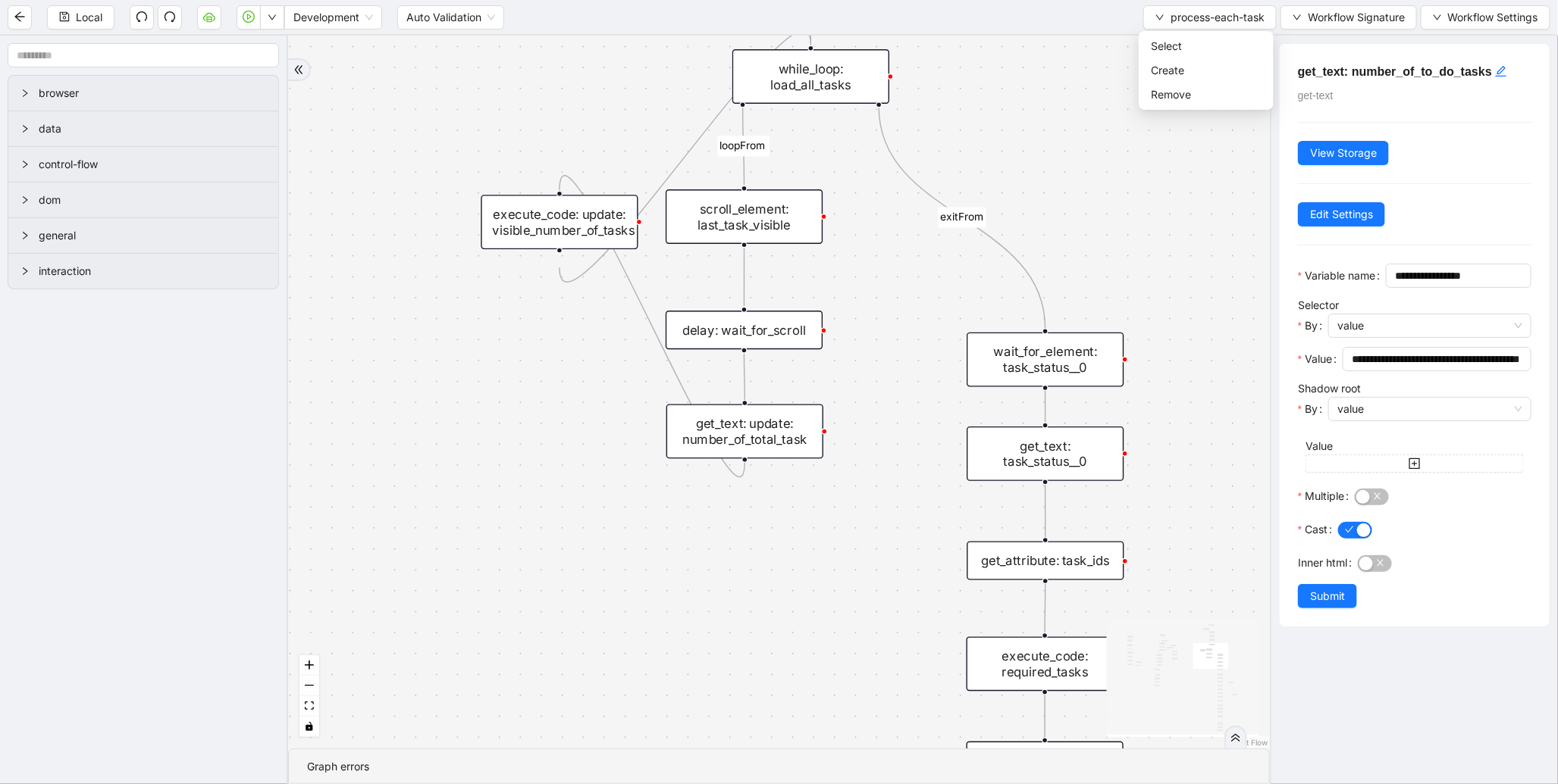
drag, startPoint x: 890, startPoint y: 426, endPoint x: 816, endPoint y: 200, distance: 237.8
click at [816, 200] on div "to-do-status inprogress_or_todo_tasks fallback loopFrom loopFrom exitFrom onErr…" at bounding box center [779, 392] width 982 height 713
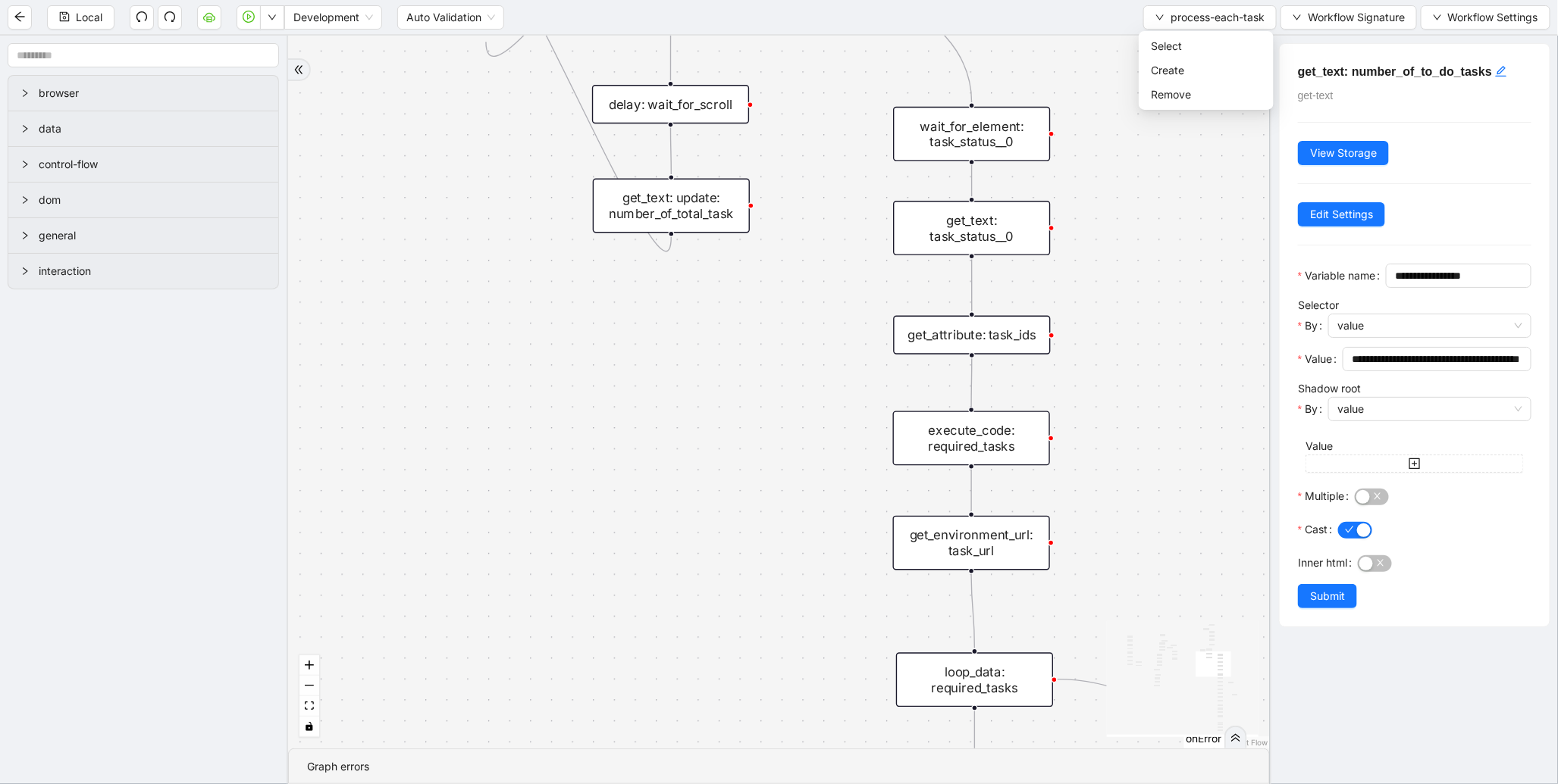
click at [949, 429] on div "execute_code: required_tasks" at bounding box center [971, 438] width 157 height 54
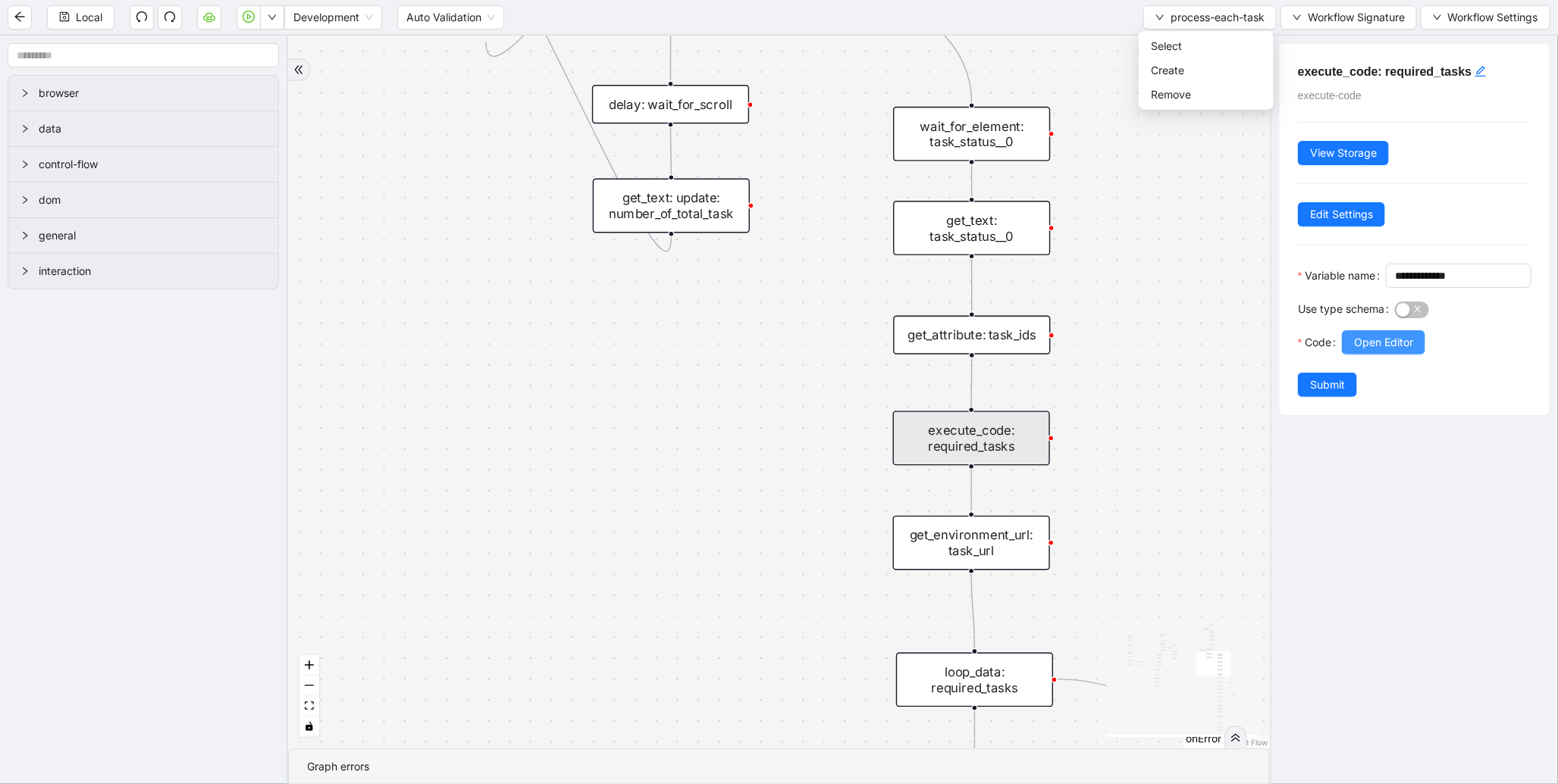
click at [1397, 351] on span "Open Editor" at bounding box center [1383, 342] width 59 height 17
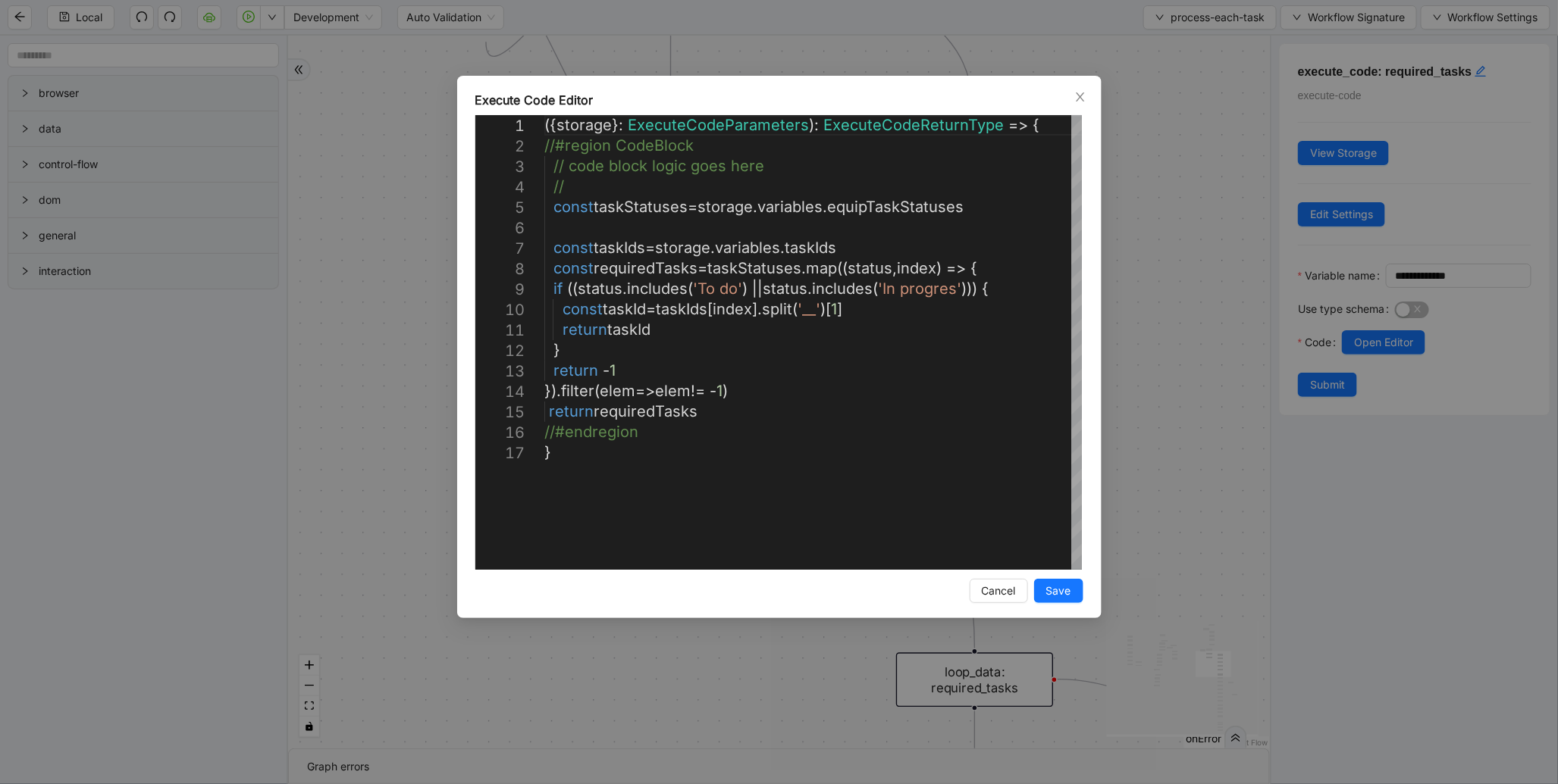
click at [1192, 267] on div "Execute Code Editor 1 2 3 4 5 6 7 8 9 10 11 12 13 14 15 16 17 ({ storage }: Exe…" at bounding box center [779, 392] width 1558 height 784
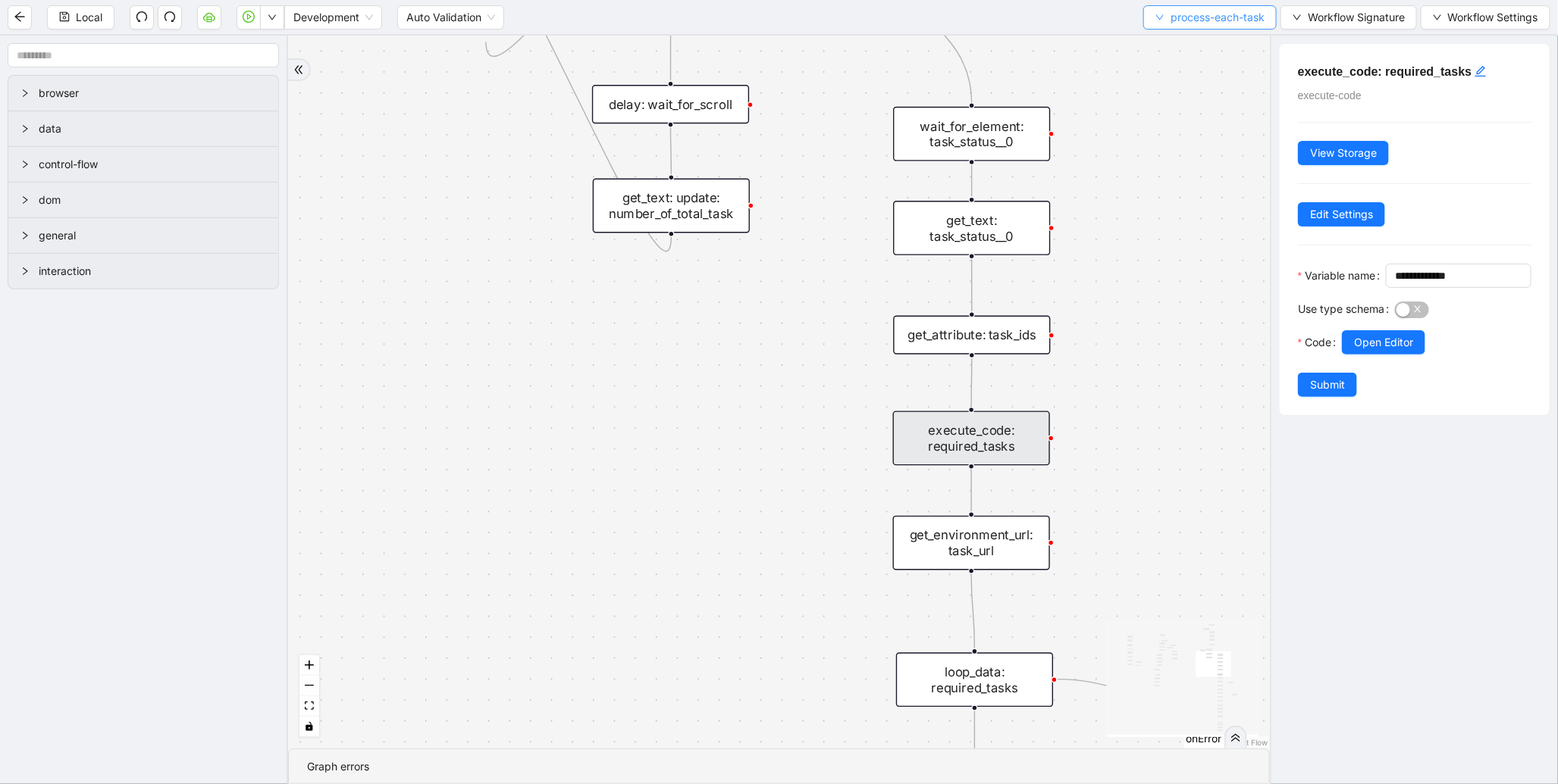
click at [1215, 15] on span "process-each-task" at bounding box center [1217, 18] width 94 height 17
click at [1193, 45] on span "Select" at bounding box center [1206, 47] width 111 height 17
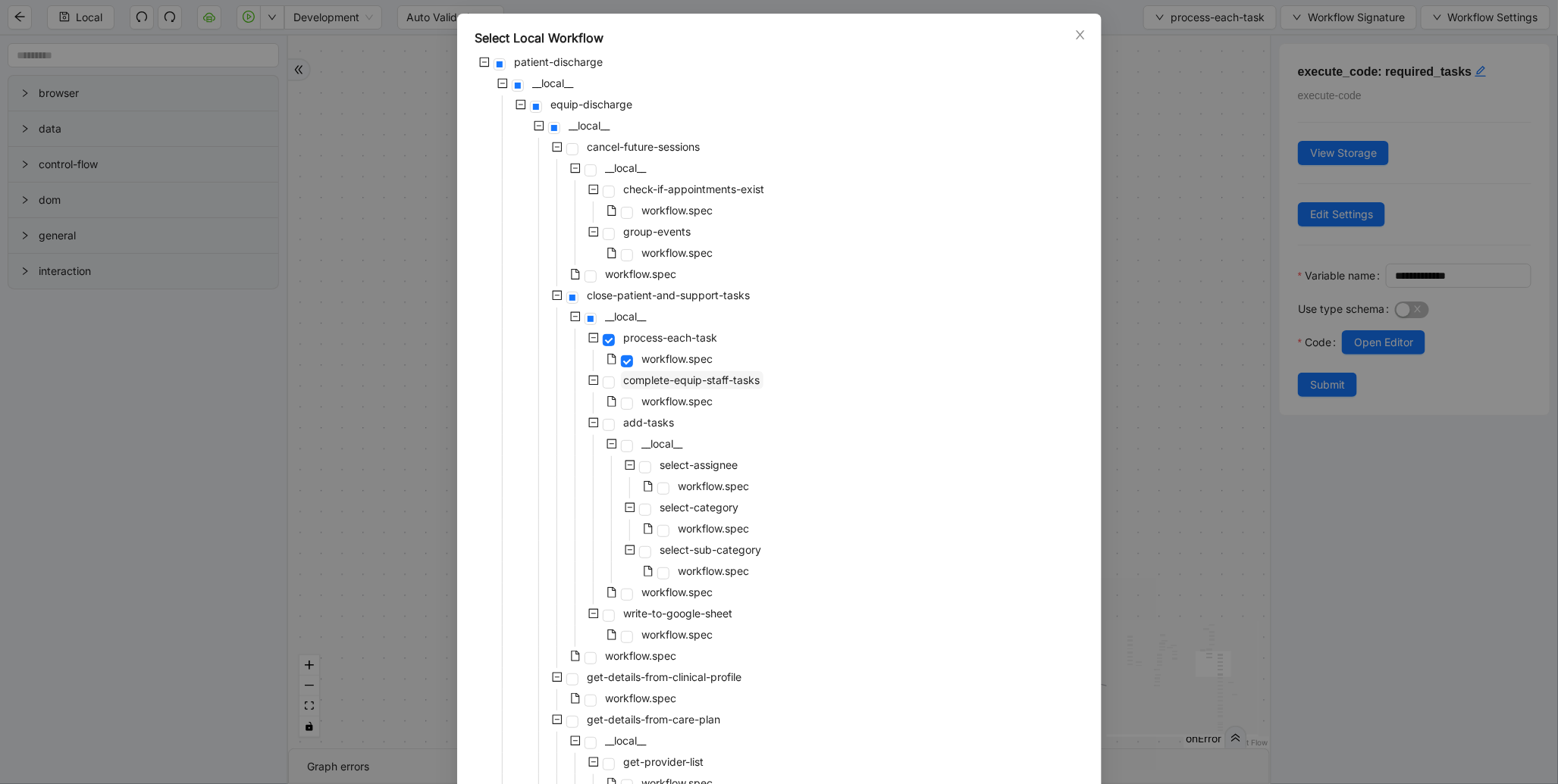
scroll to position [101, 0]
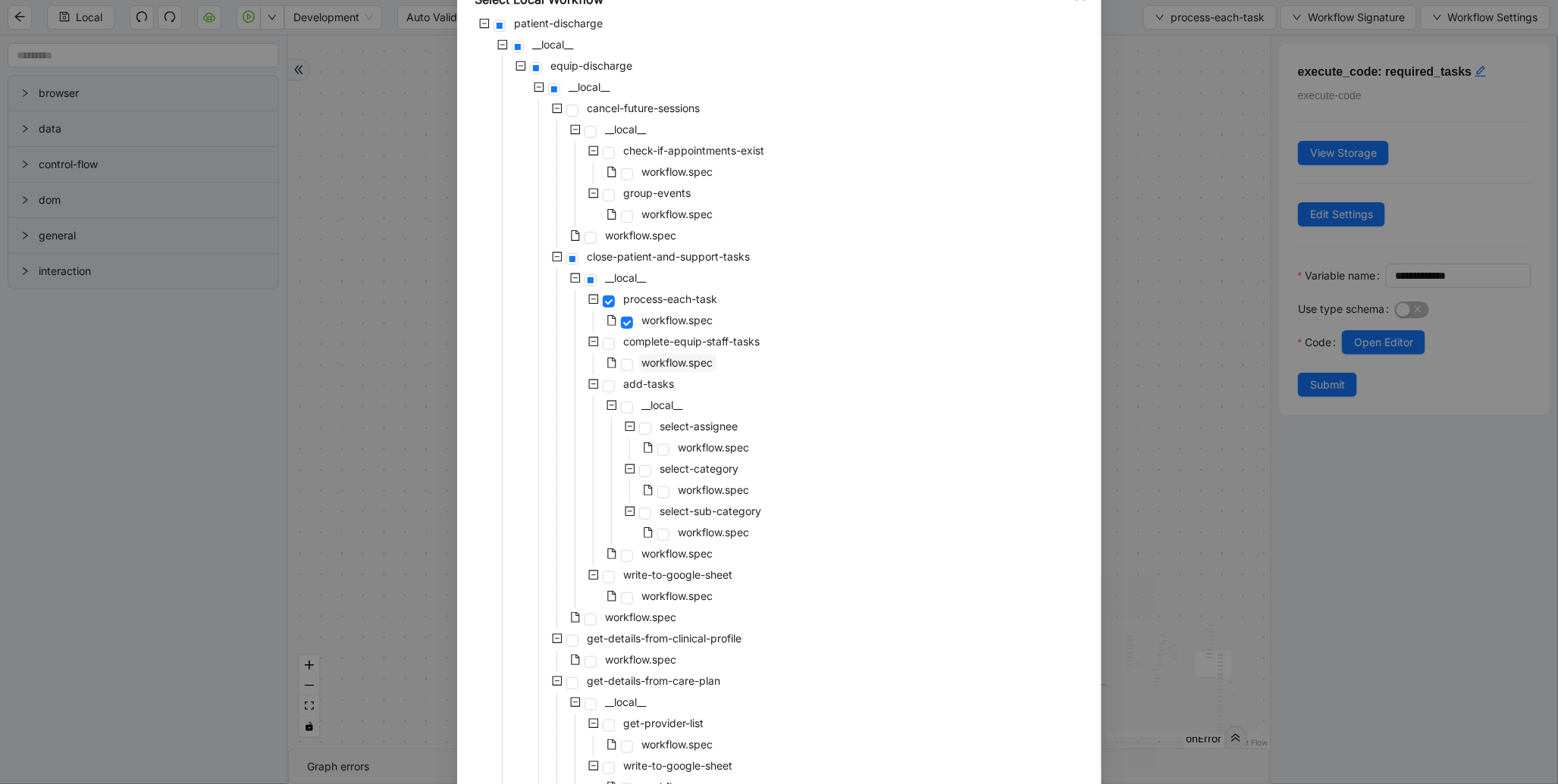
click at [693, 356] on span "workflow.spec" at bounding box center [677, 362] width 71 height 13
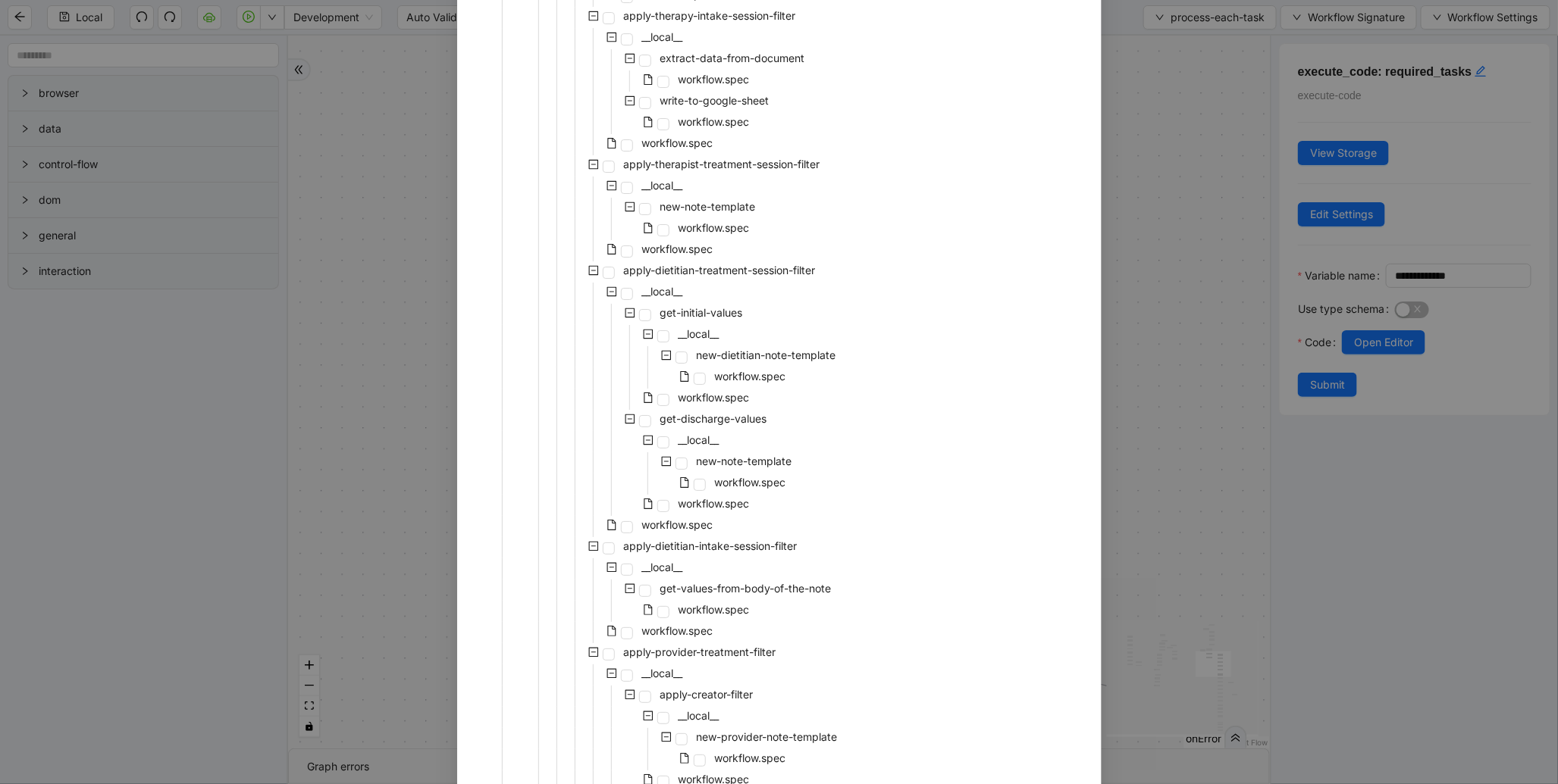
scroll to position [2853, 0]
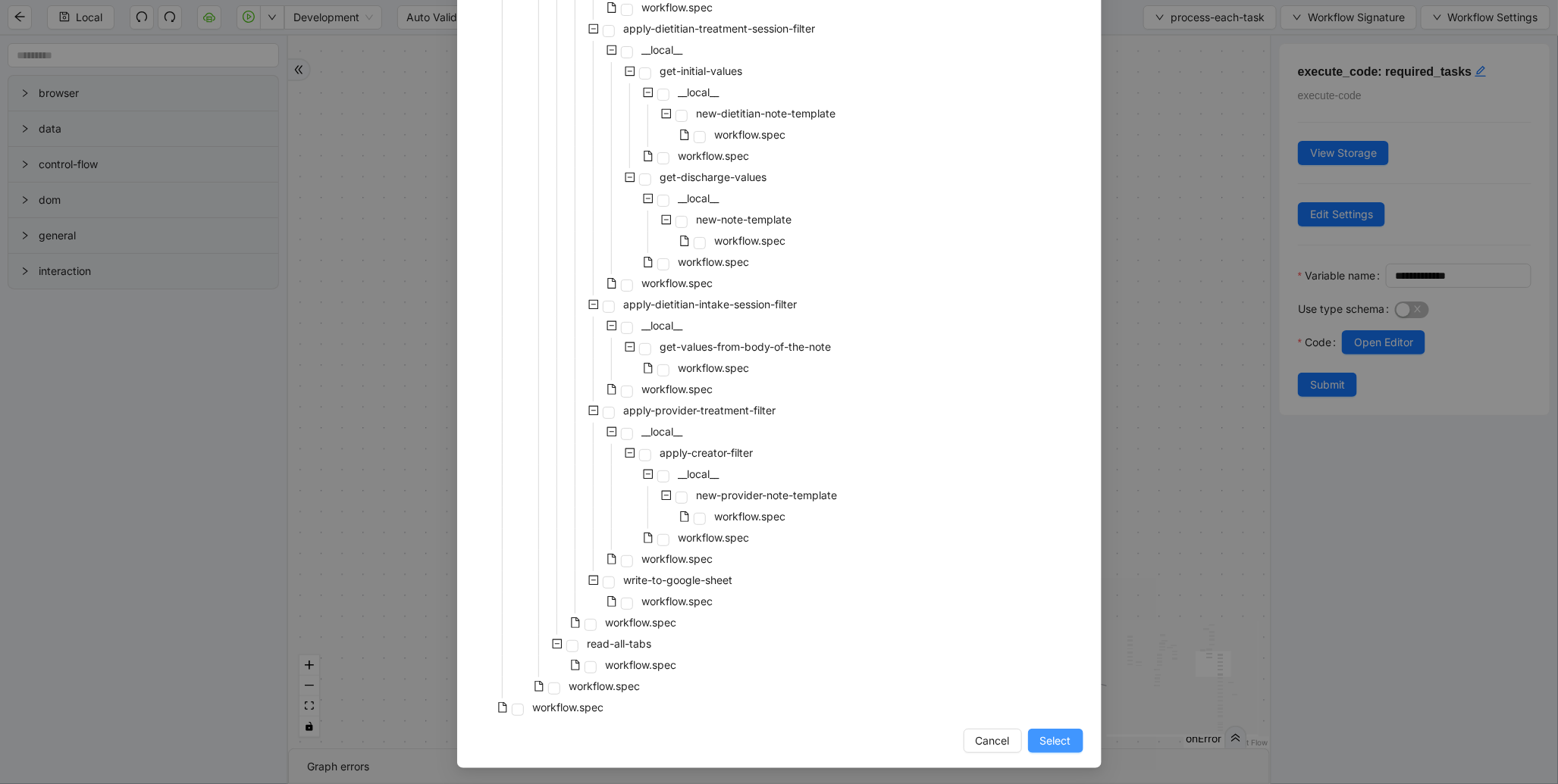
click at [1051, 733] on span "Select" at bounding box center [1055, 741] width 31 height 17
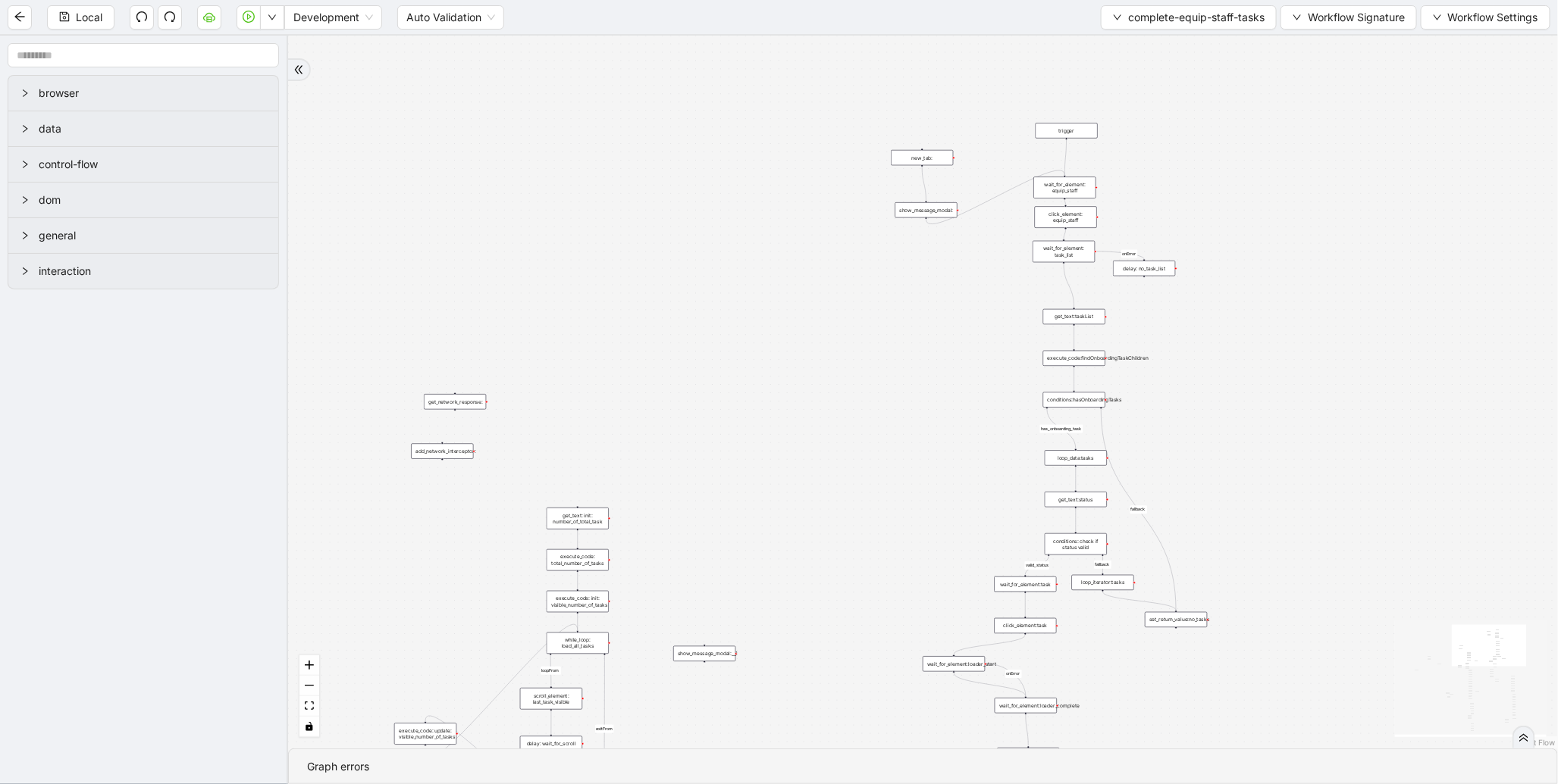
drag, startPoint x: 1041, startPoint y: 270, endPoint x: 817, endPoint y: 546, distance: 355.5
click at [817, 546] on div "loopFrom exitFrom valid_status fallback status_not_in_progress has_onboarding_t…" at bounding box center [923, 392] width 1270 height 713
click at [1177, 18] on span "complete-equip-staff-tasks" at bounding box center [1196, 18] width 136 height 17
click at [1126, 44] on span "Select" at bounding box center [1185, 47] width 153 height 17
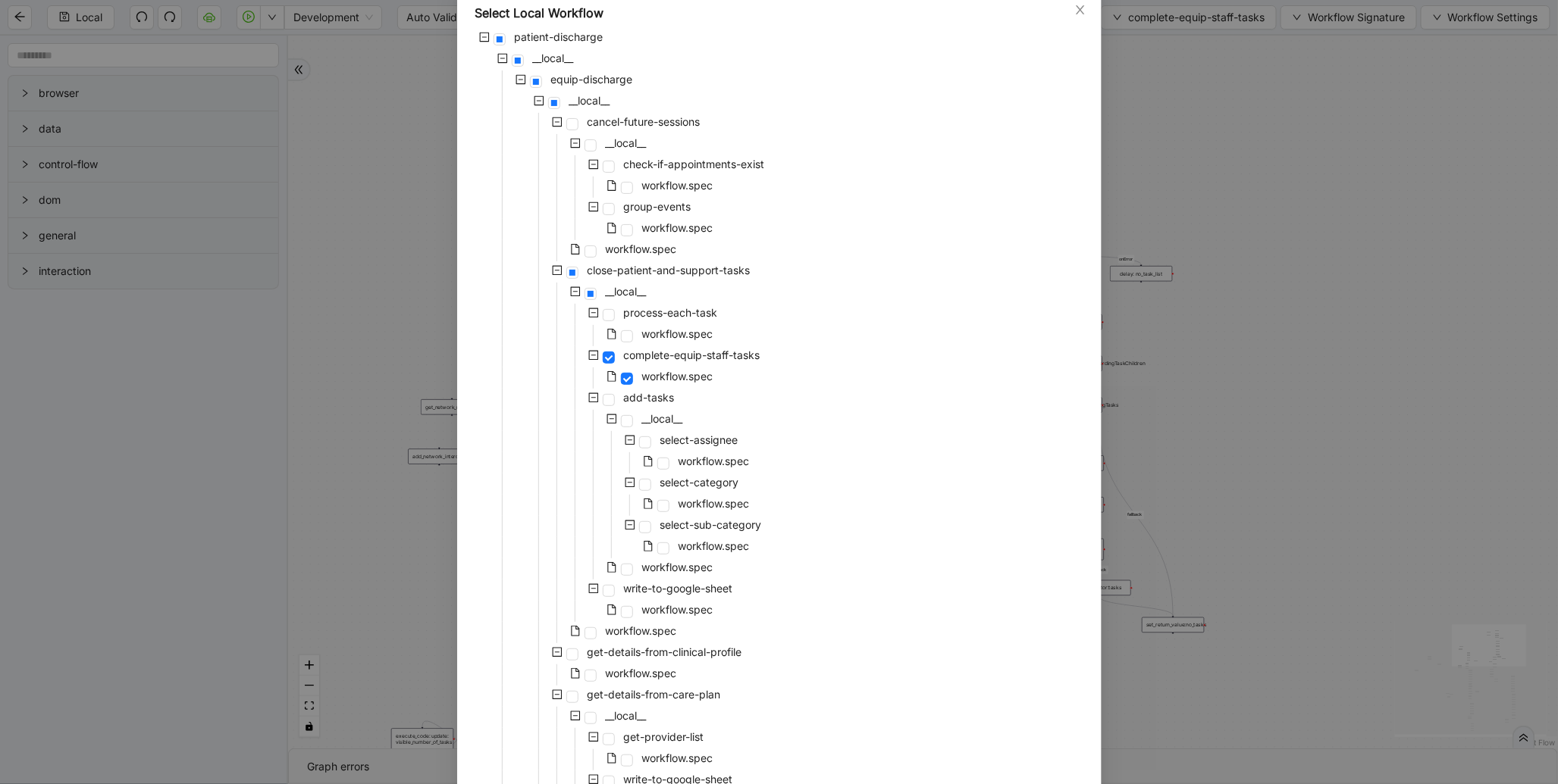
scroll to position [202, 0]
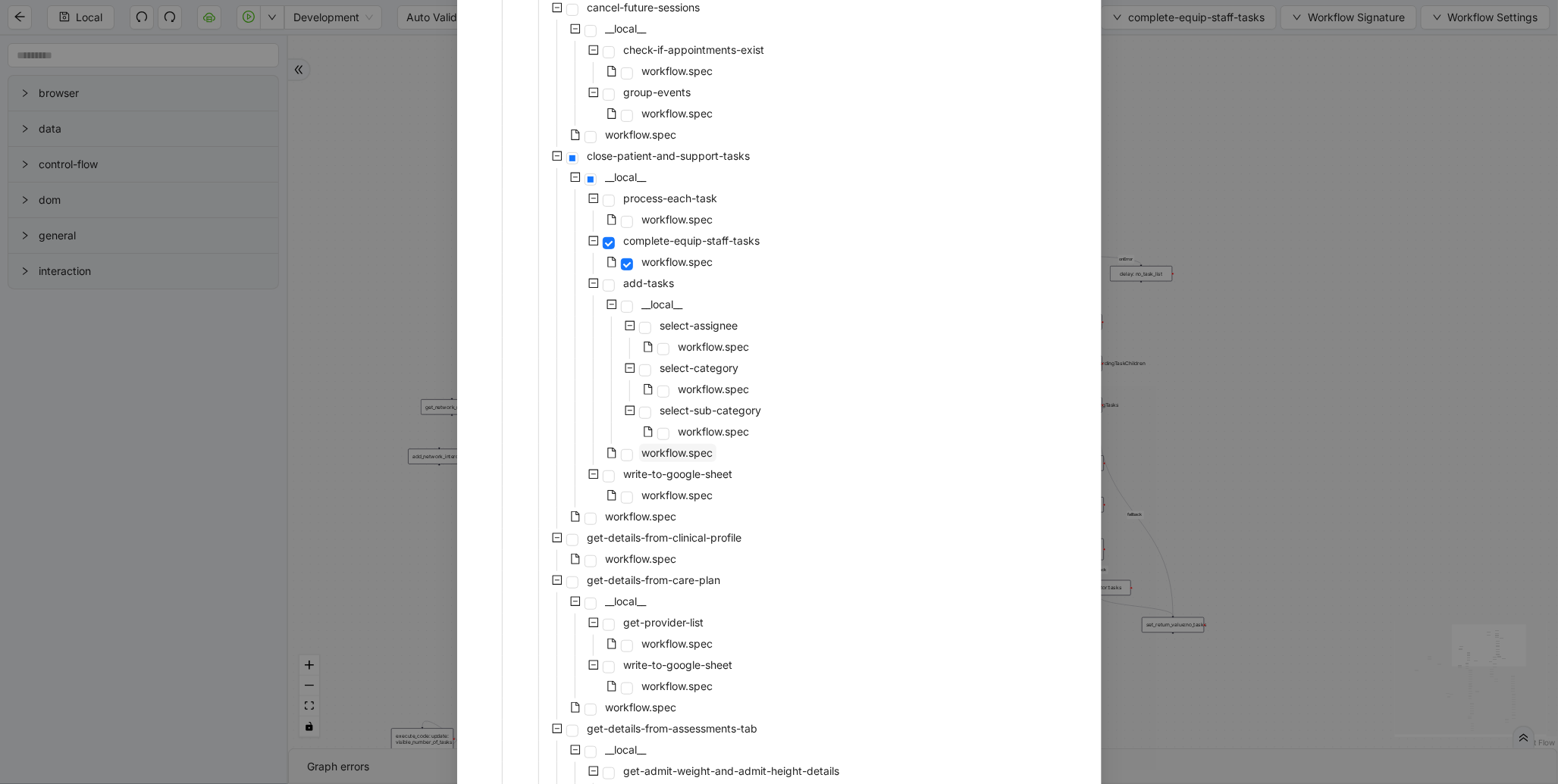
click at [669, 444] on span "workflow.spec" at bounding box center [677, 453] width 77 height 18
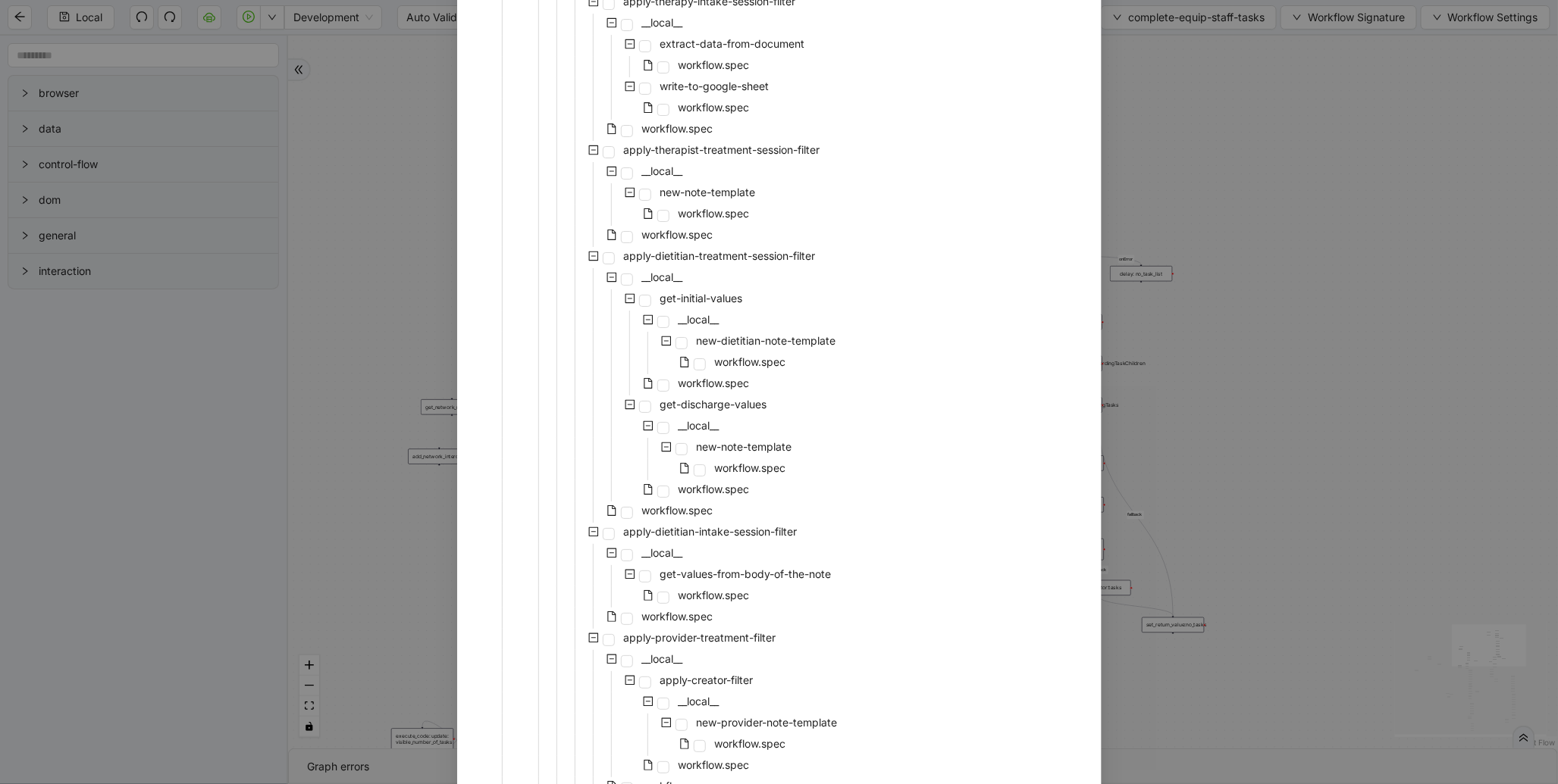
scroll to position [2853, 0]
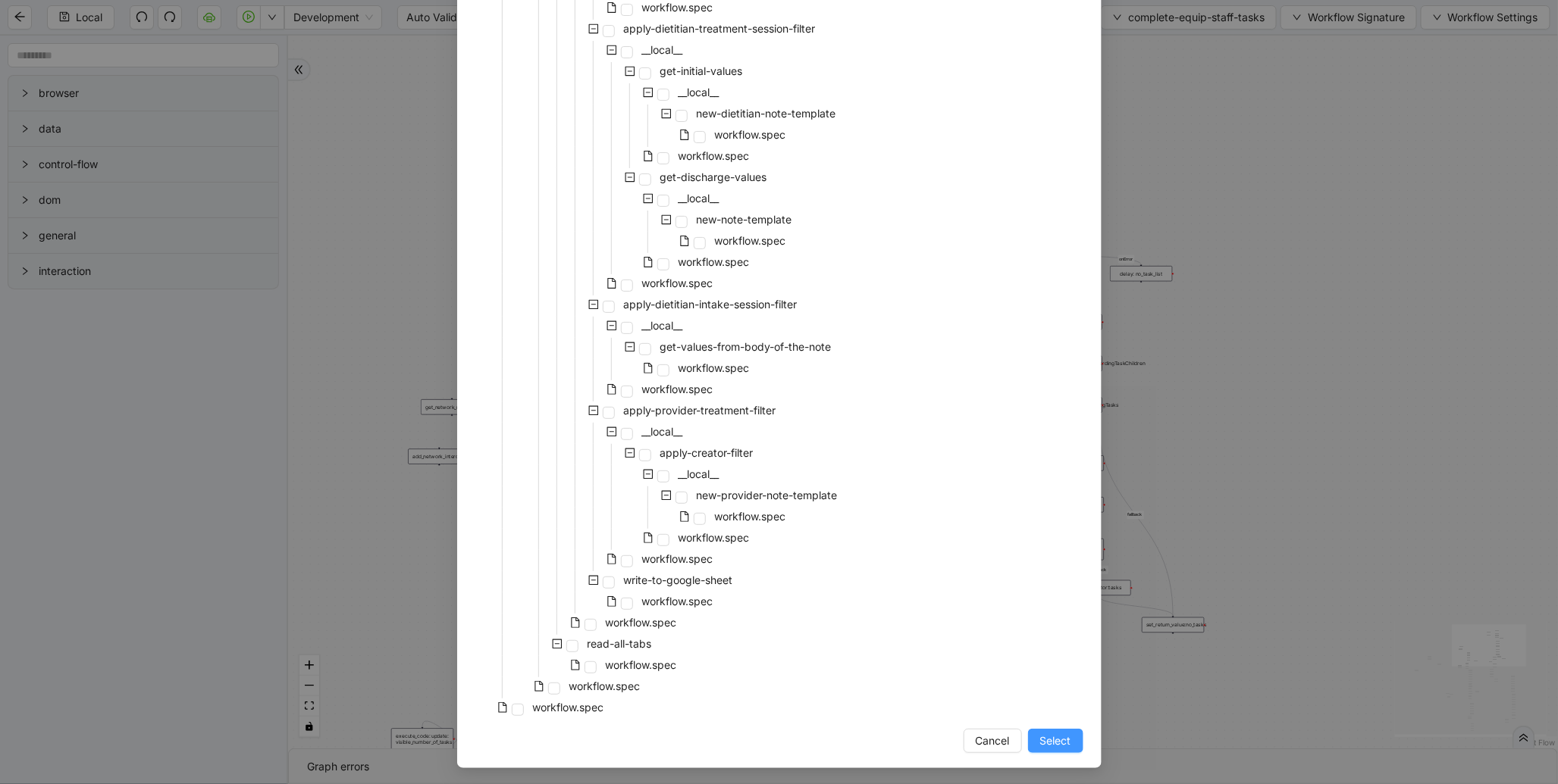
click at [1067, 745] on button "Select" at bounding box center [1056, 741] width 55 height 24
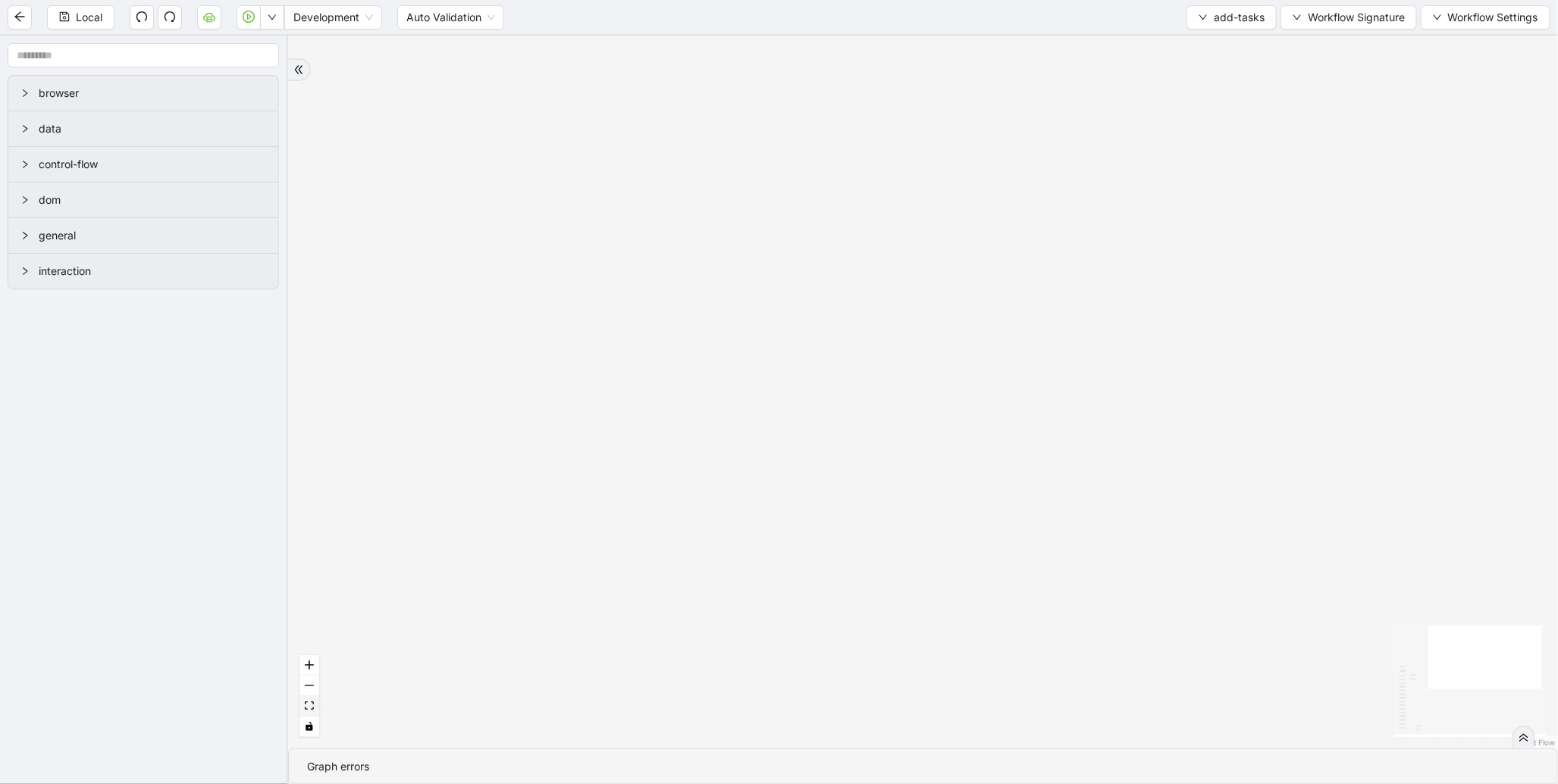
click at [307, 701] on icon "fit view" at bounding box center [310, 705] width 9 height 8
click at [1208, 16] on button "add-tasks" at bounding box center [1232, 18] width 90 height 24
click at [1204, 44] on span "Select" at bounding box center [1229, 47] width 66 height 17
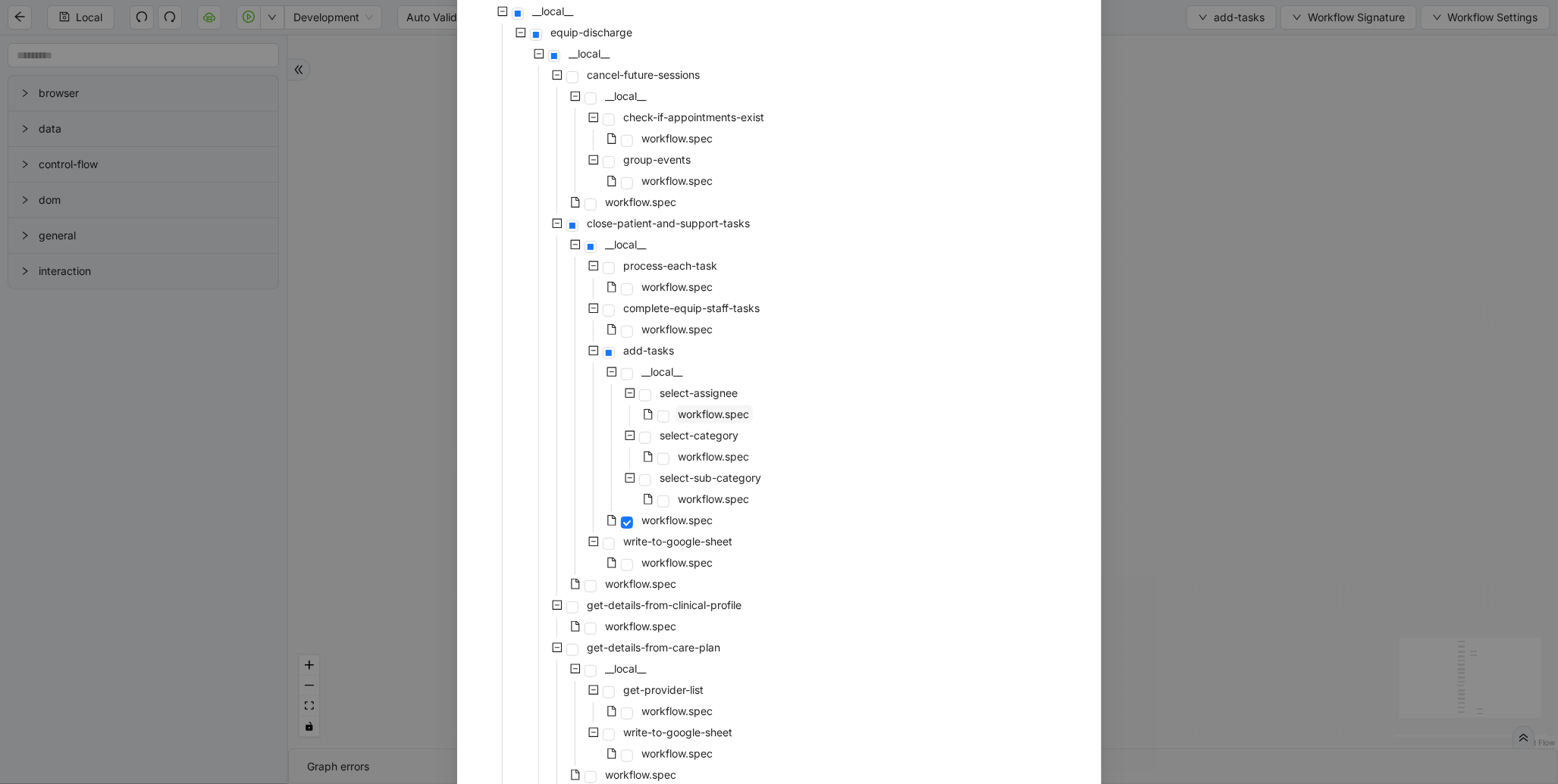
scroll to position [303, 0]
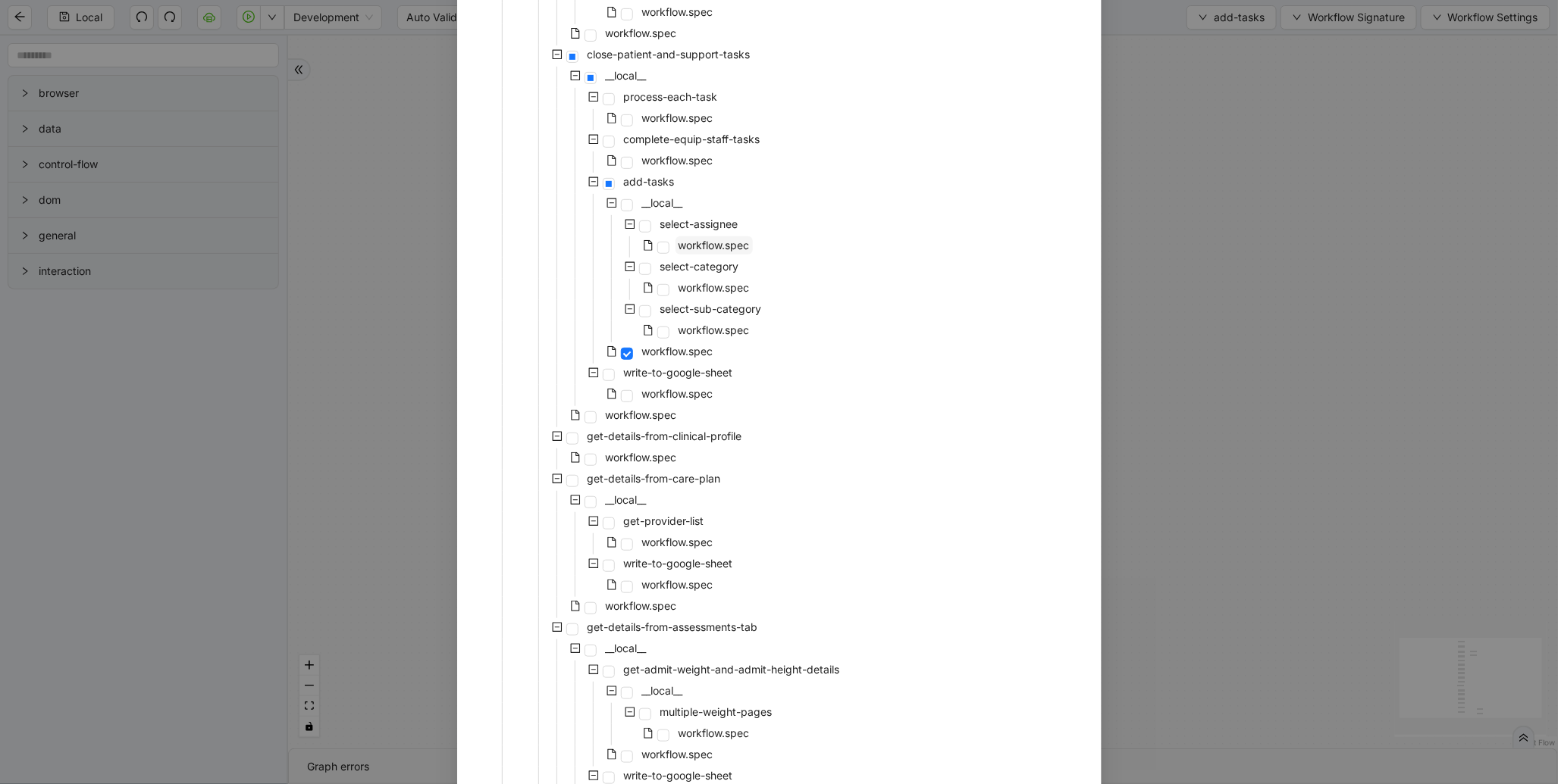
click at [687, 246] on span "workflow.spec" at bounding box center [713, 245] width 71 height 13
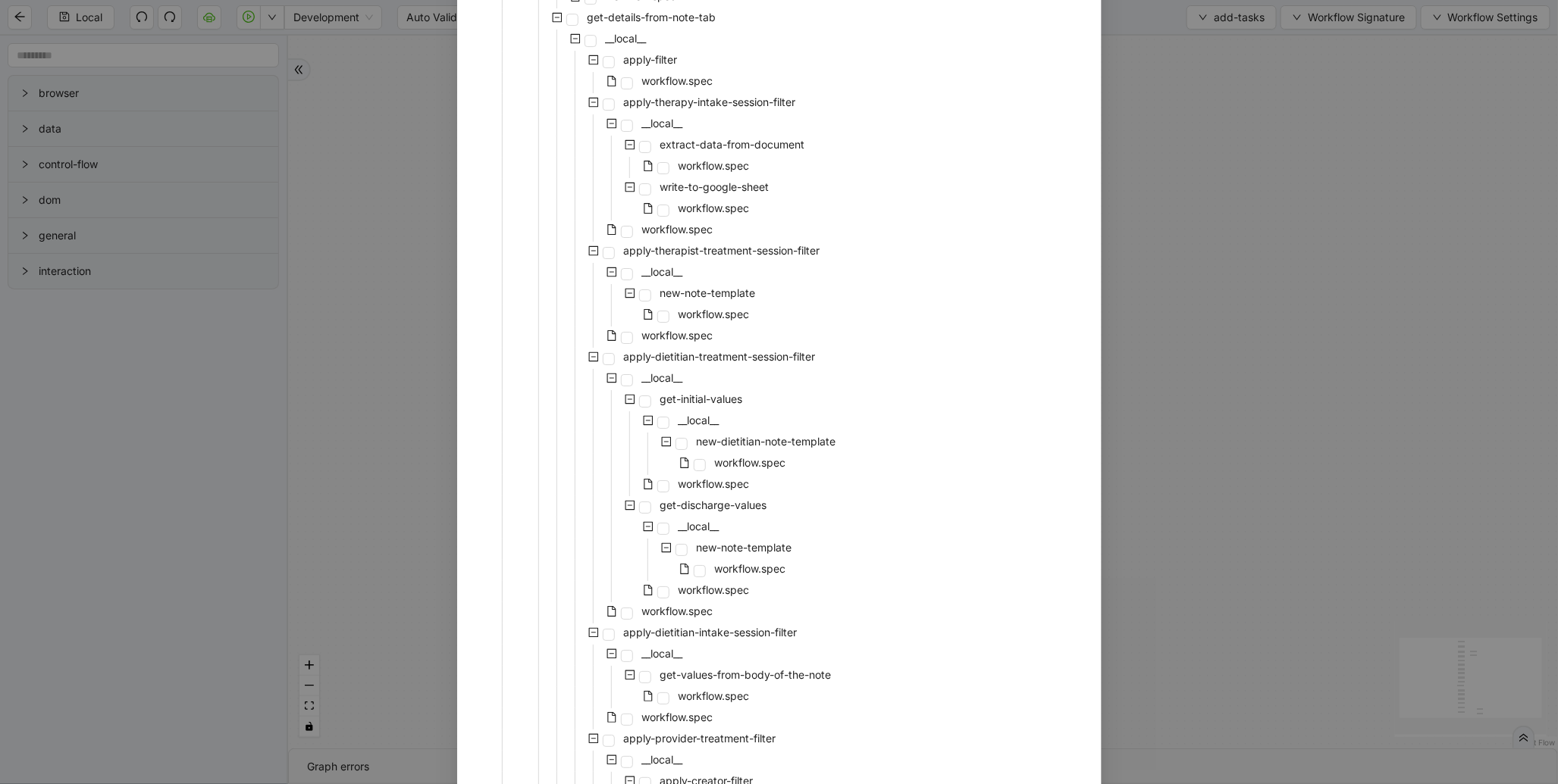
scroll to position [2853, 0]
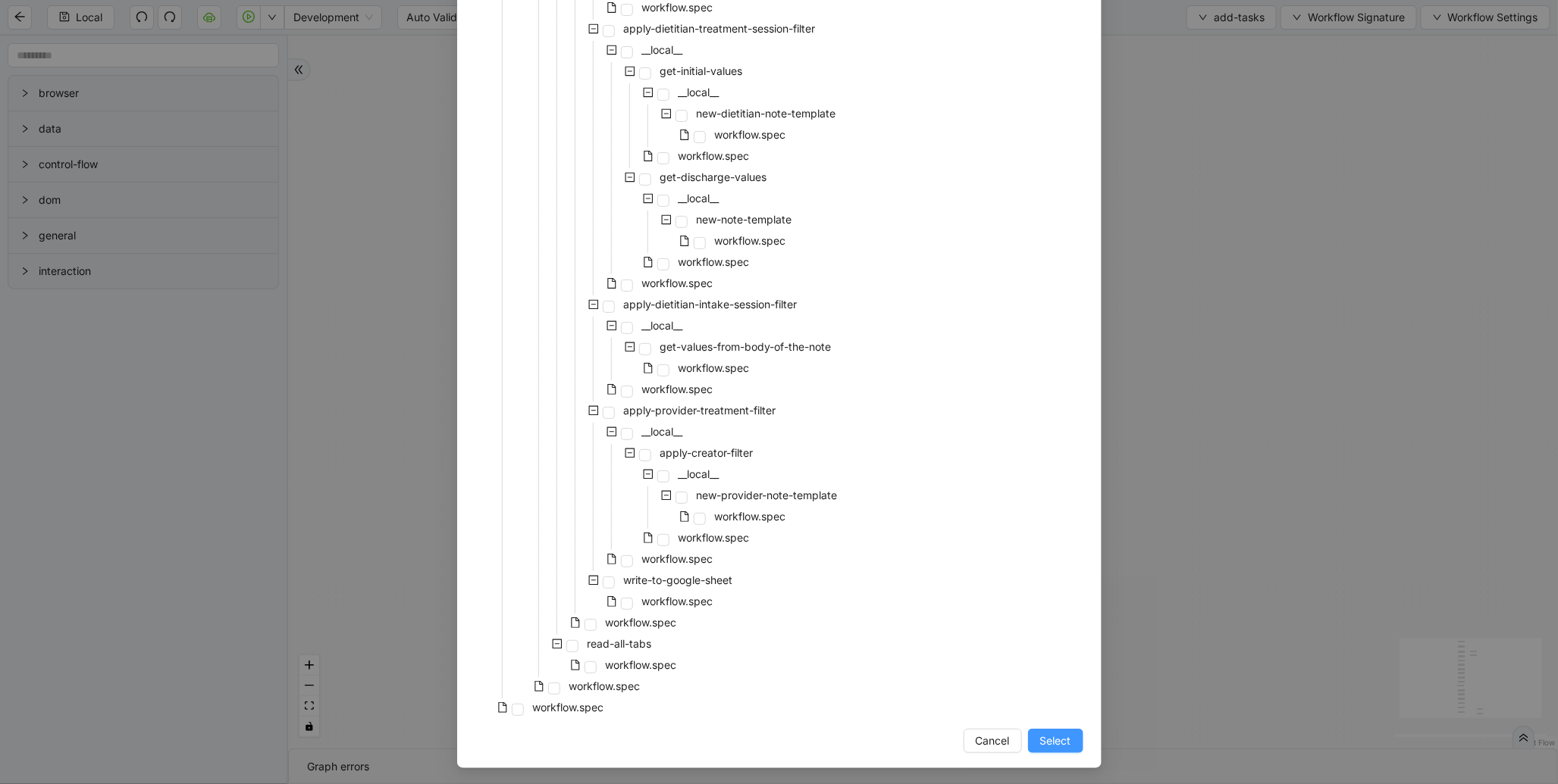
click at [1054, 748] on button "Select" at bounding box center [1056, 741] width 55 height 24
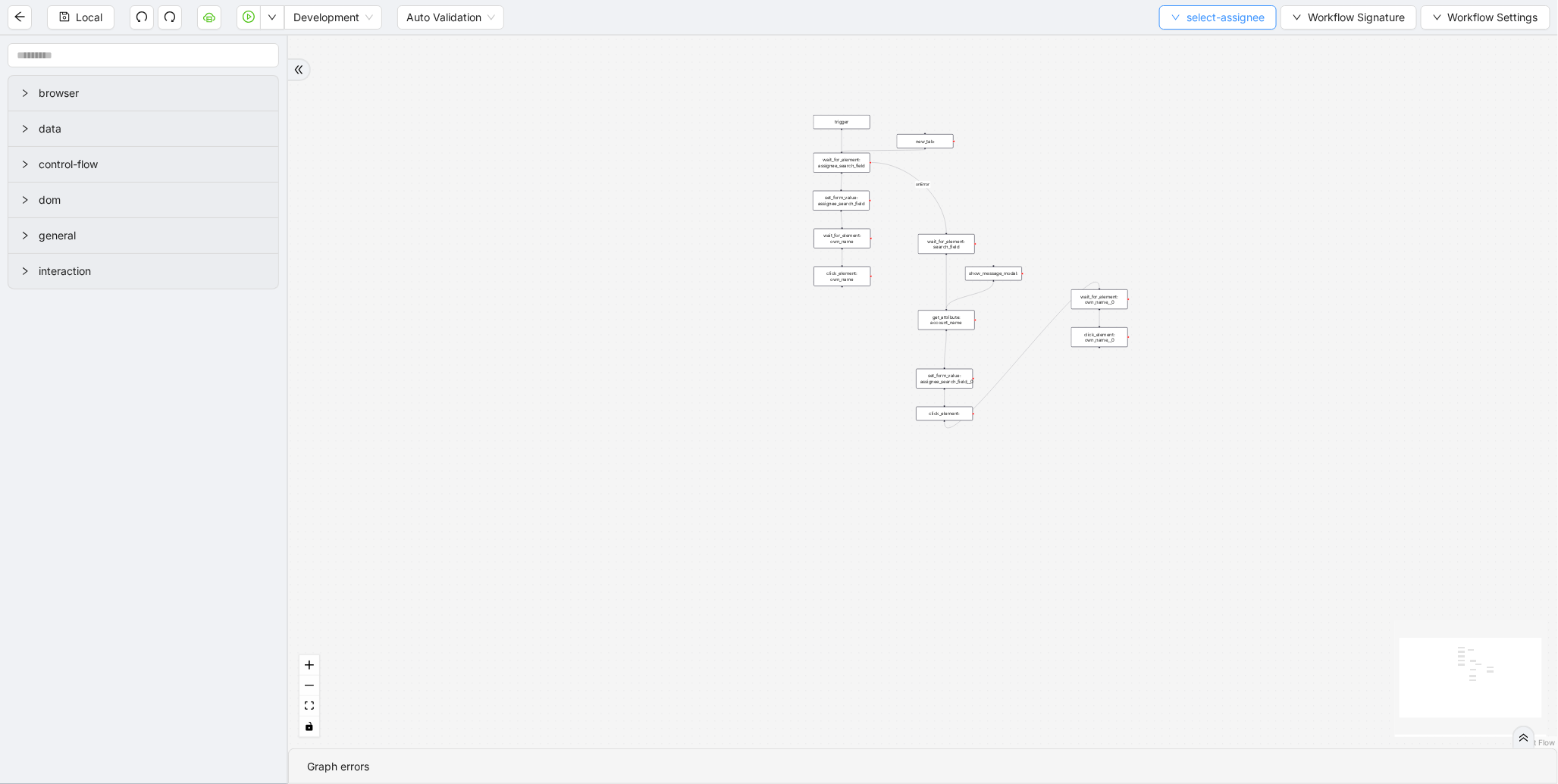
click at [1217, 24] on span "select-assignee" at bounding box center [1225, 18] width 78 height 17
click at [1193, 43] on span "Select" at bounding box center [1214, 47] width 95 height 17
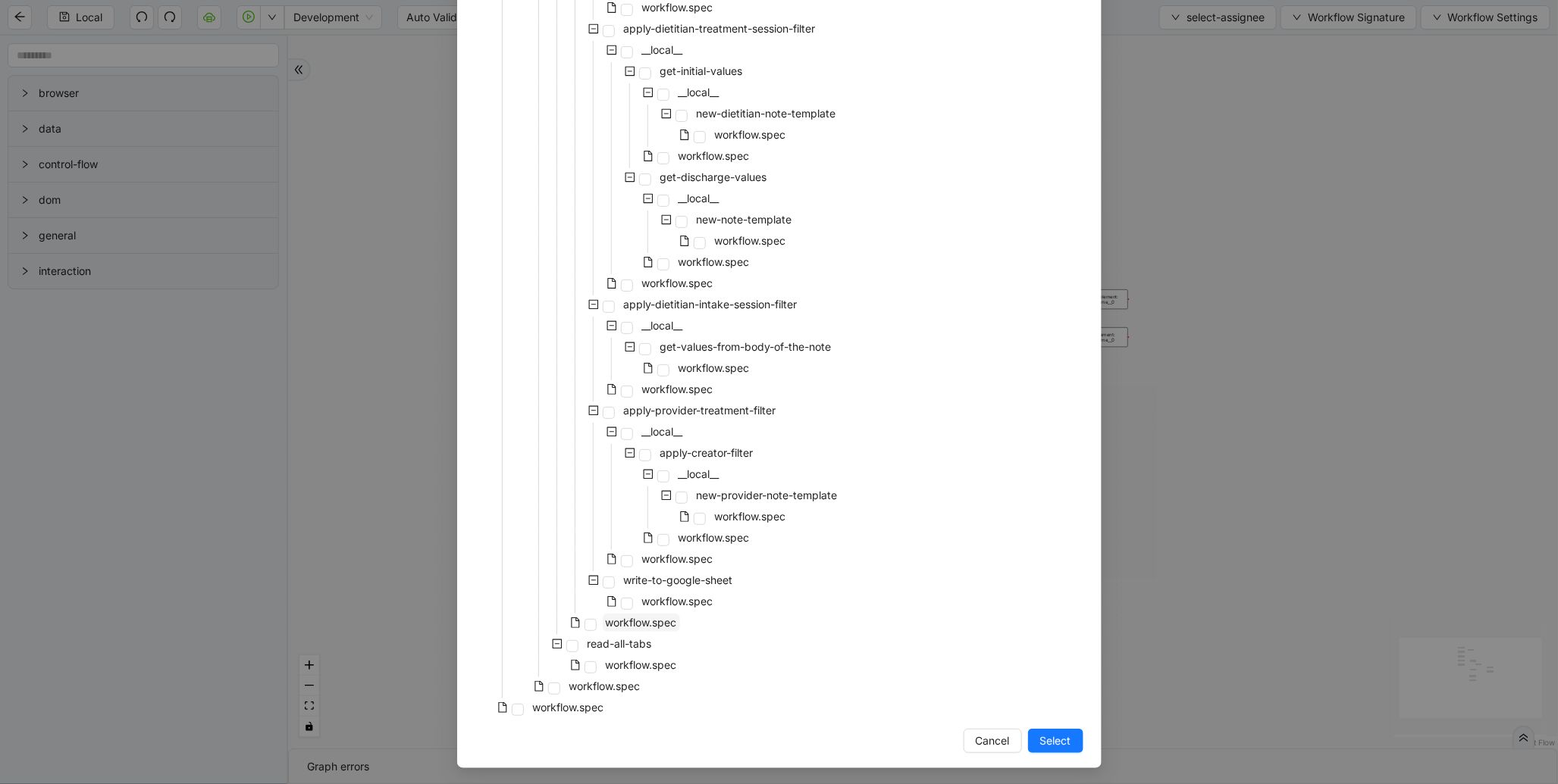
click at [626, 620] on span "workflow.spec" at bounding box center [641, 622] width 71 height 13
drag, startPoint x: 1065, startPoint y: 721, endPoint x: 1056, endPoint y: 736, distance: 17.5
click at [1056, 736] on span "Select" at bounding box center [1055, 741] width 31 height 17
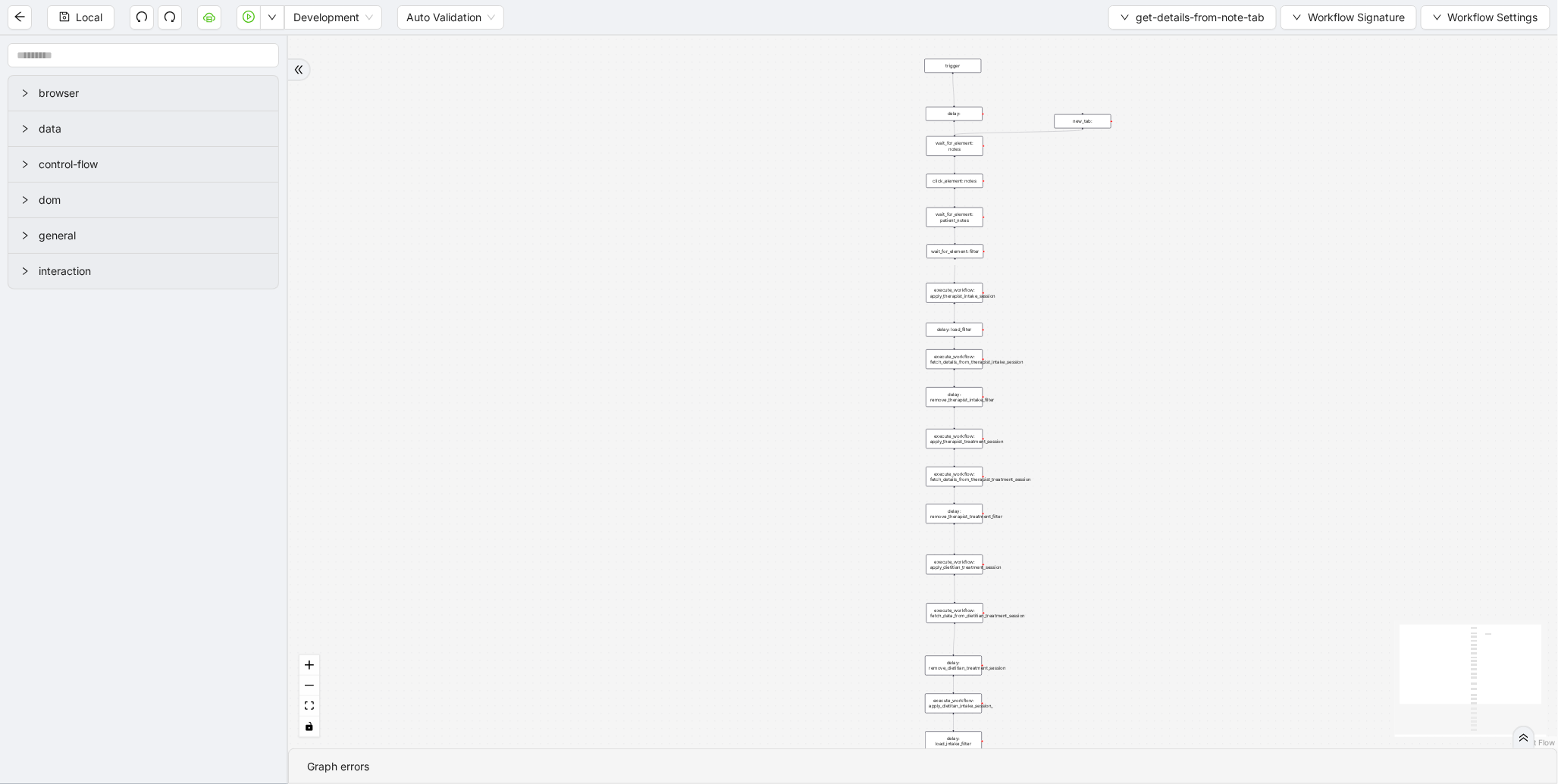
click at [1057, 750] on div "Graph errors" at bounding box center [923, 767] width 1268 height 36
click at [1164, 19] on span "get-details-from-note-tab" at bounding box center [1199, 18] width 129 height 17
click at [1153, 50] on span "Select" at bounding box center [1190, 47] width 145 height 17
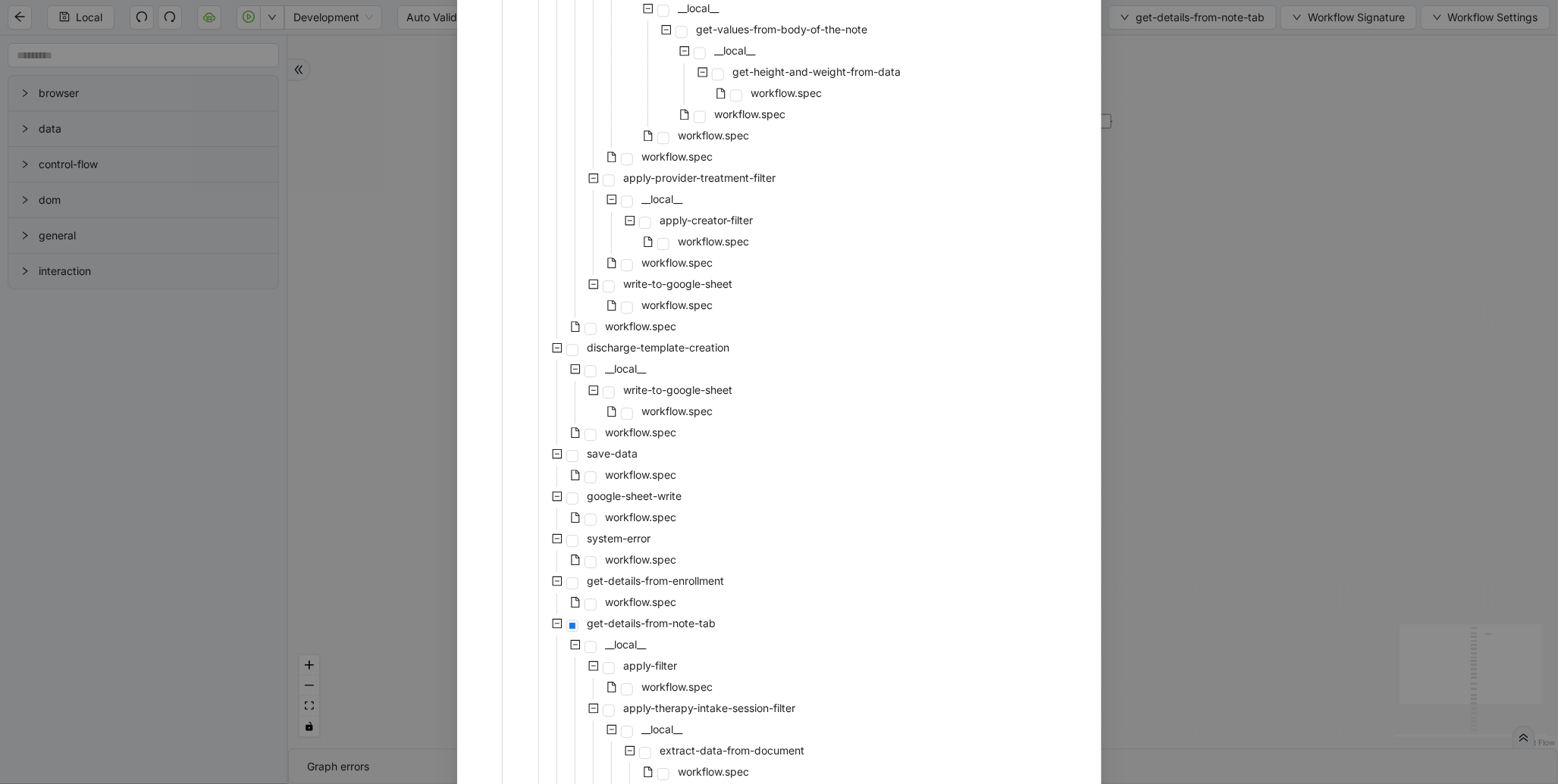
scroll to position [2323, 0]
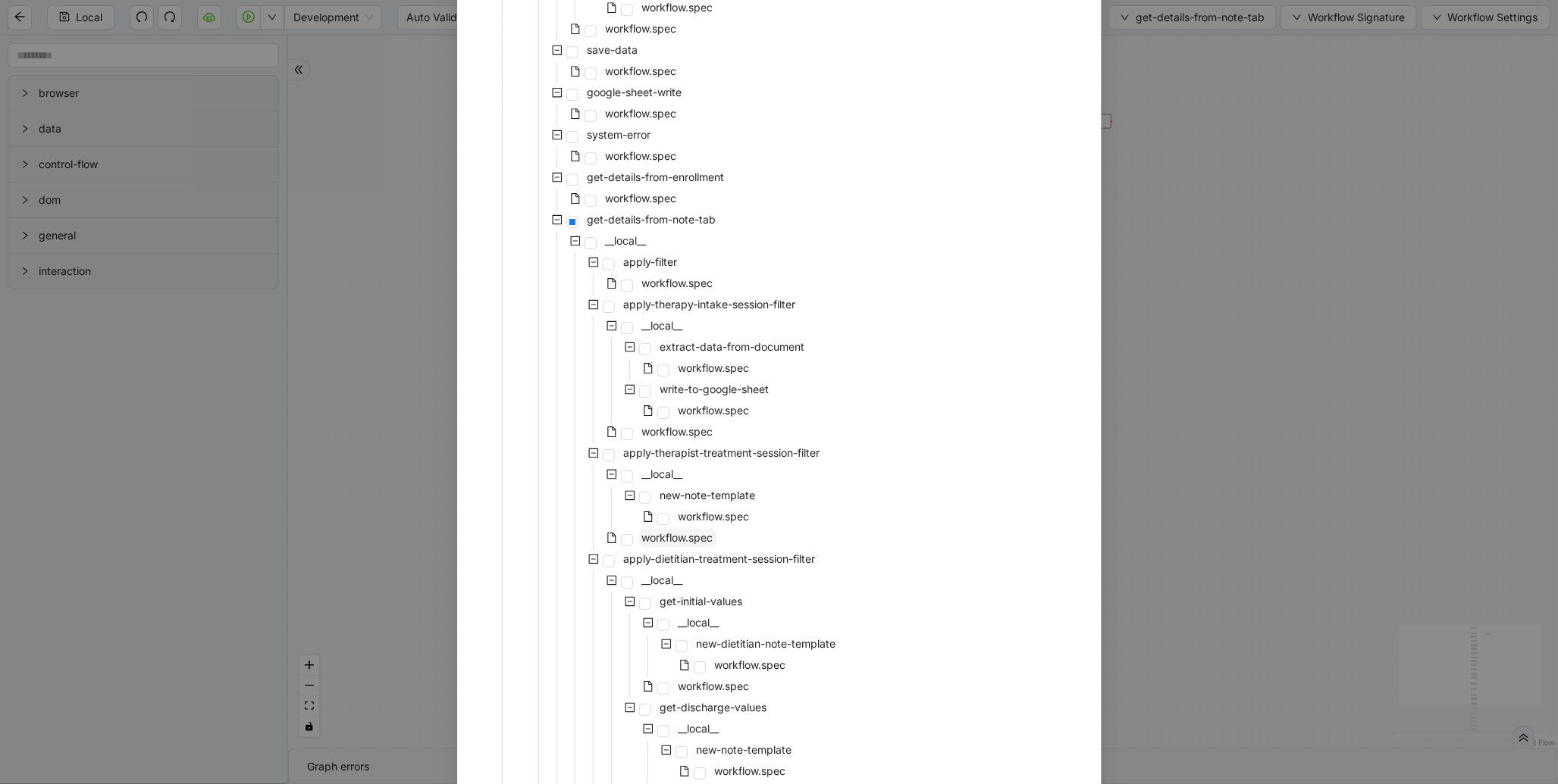
click at [677, 533] on span "workflow.spec" at bounding box center [677, 537] width 71 height 13
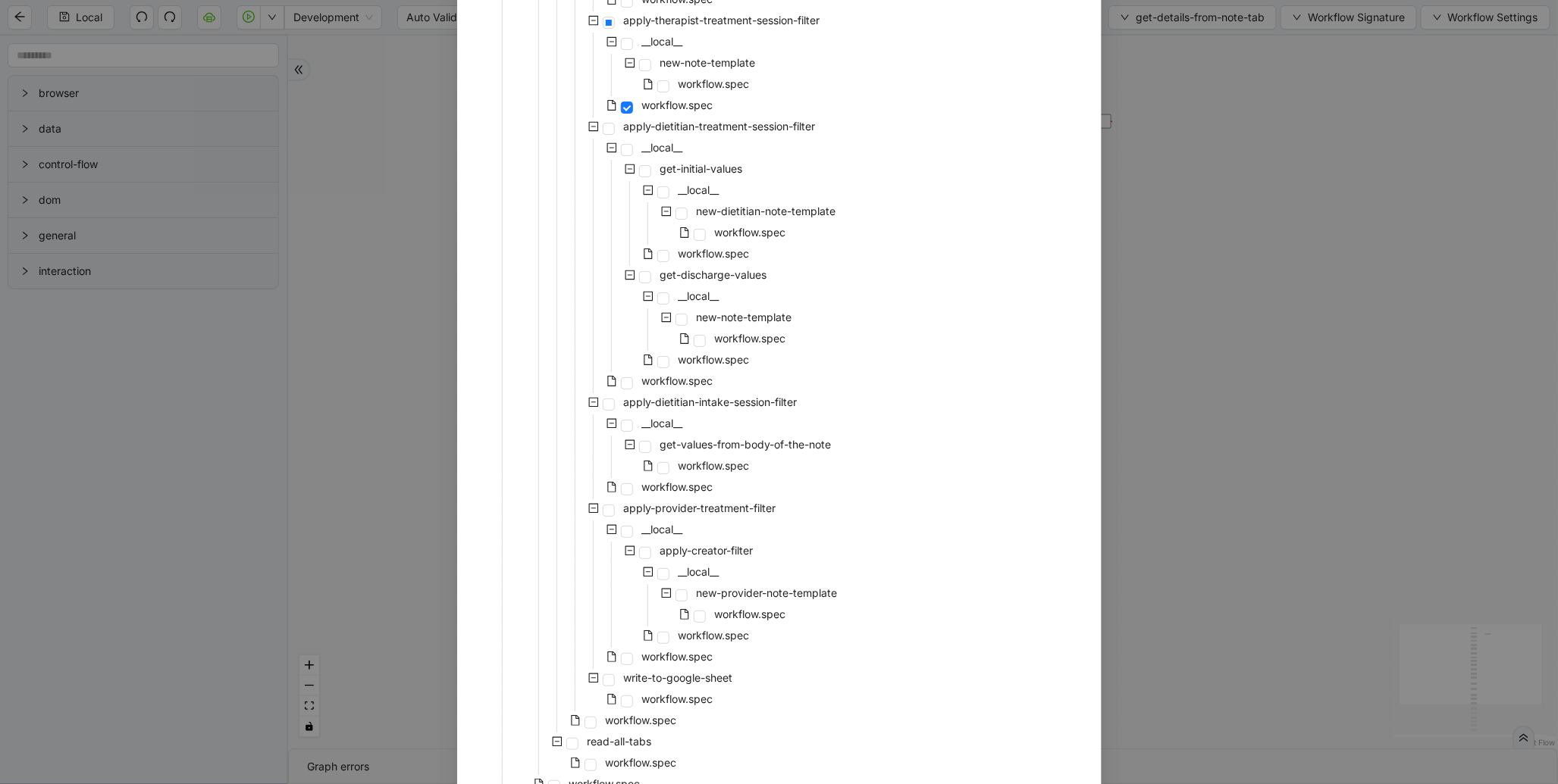
scroll to position [2853, 0]
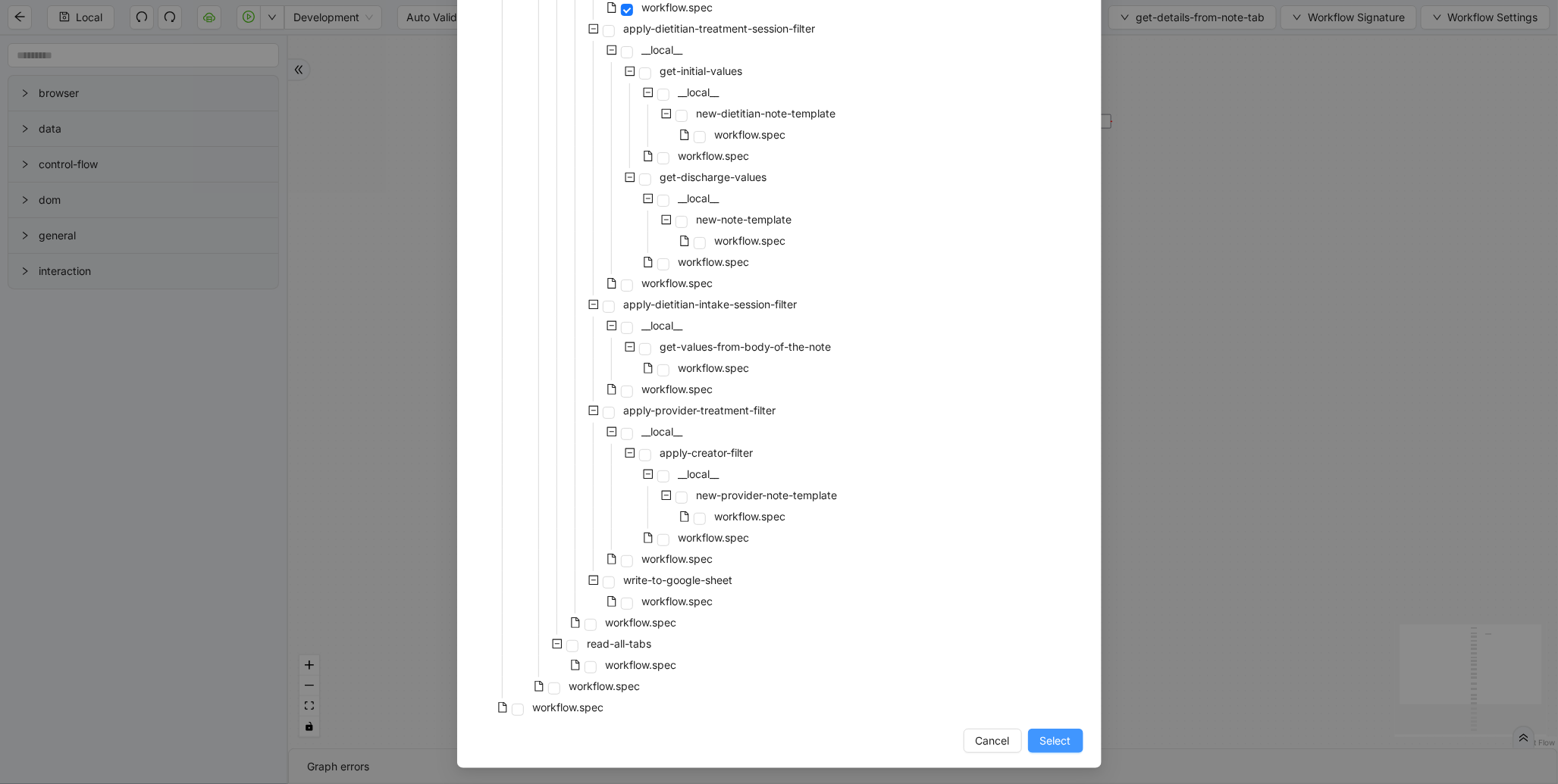
click at [1047, 740] on span "Select" at bounding box center [1055, 741] width 31 height 17
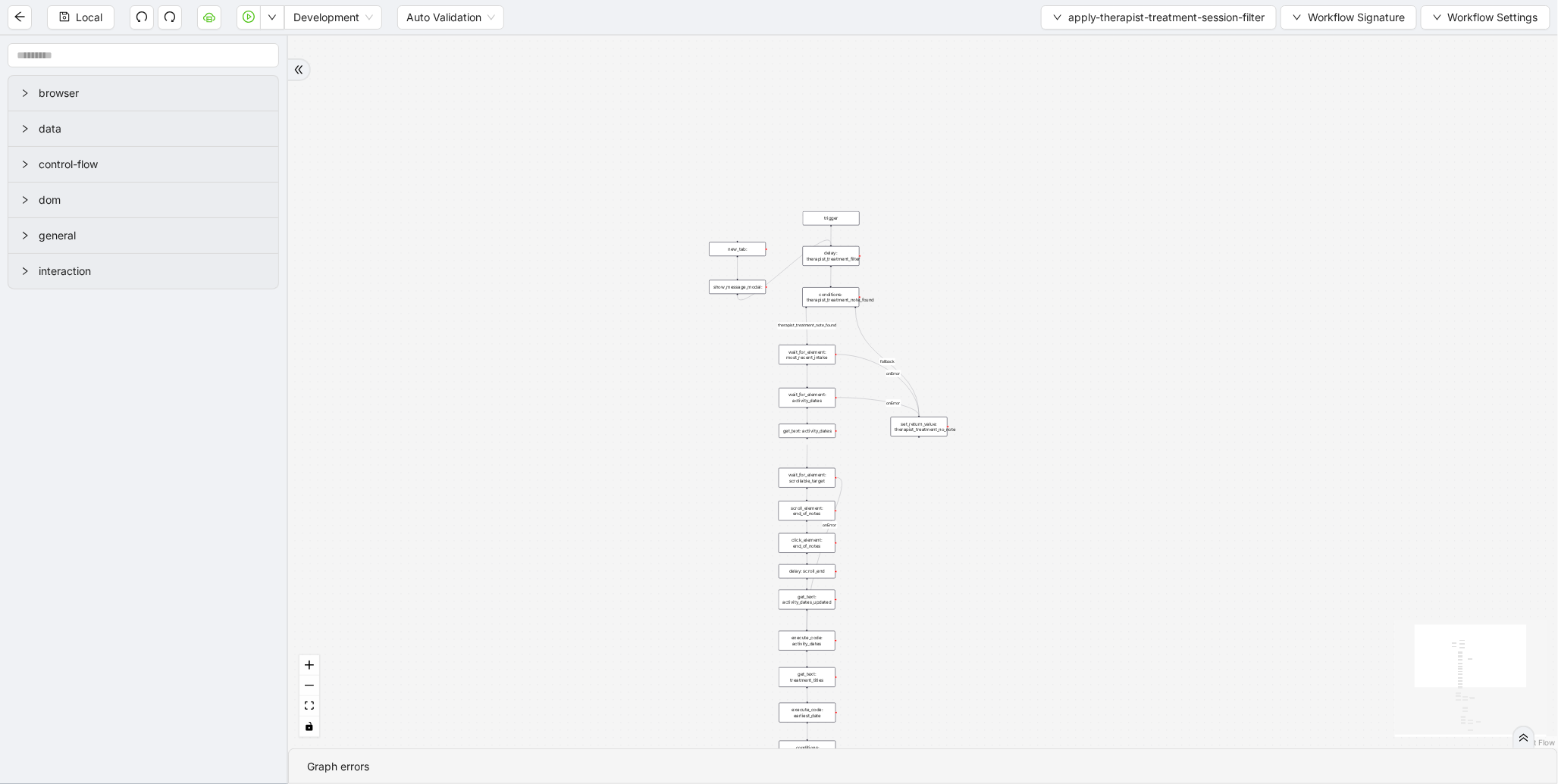
drag, startPoint x: 1071, startPoint y: 307, endPoint x: 1026, endPoint y: 579, distance: 275.7
click at [1026, 579] on div "therapist_treatment_note_found fallback earliest_date_available fallback most_r…" at bounding box center [923, 392] width 1270 height 713
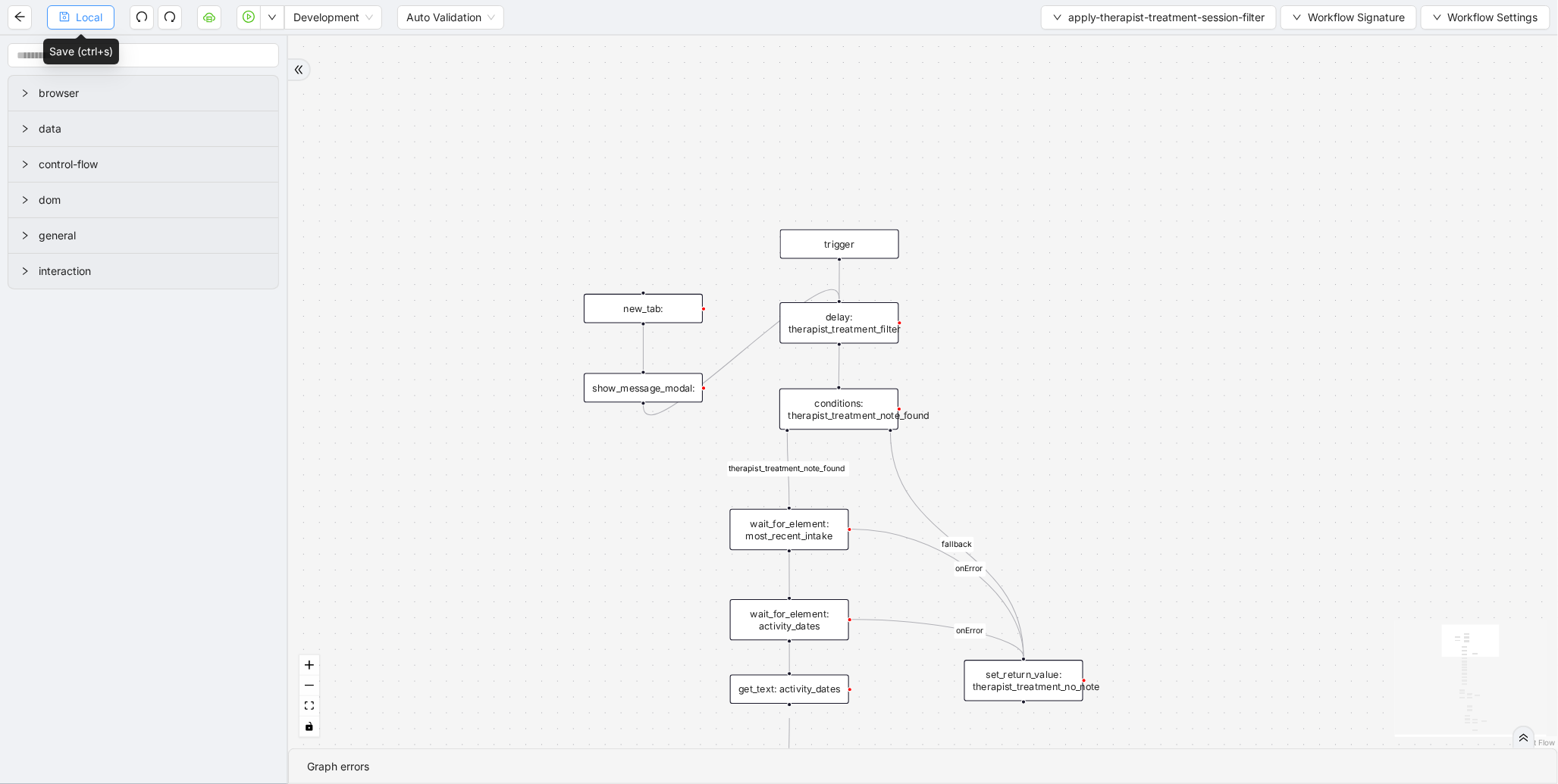
click at [89, 24] on span "Local" at bounding box center [89, 18] width 27 height 17
click at [1126, 16] on span "apply-therapist-treatment-session-filter" at bounding box center [1166, 18] width 196 height 17
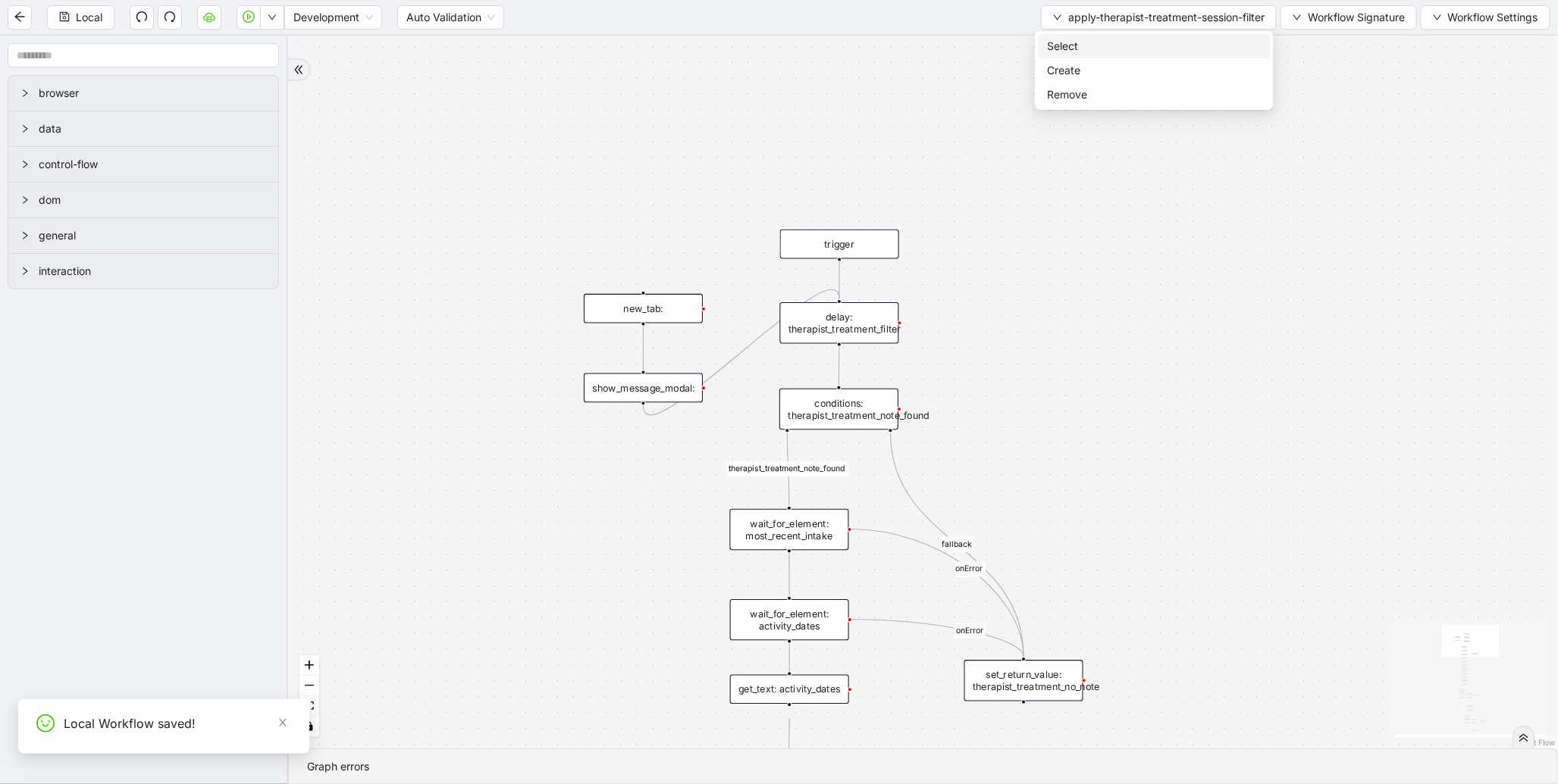
click at [1095, 44] on span "Select" at bounding box center [1154, 47] width 215 height 17
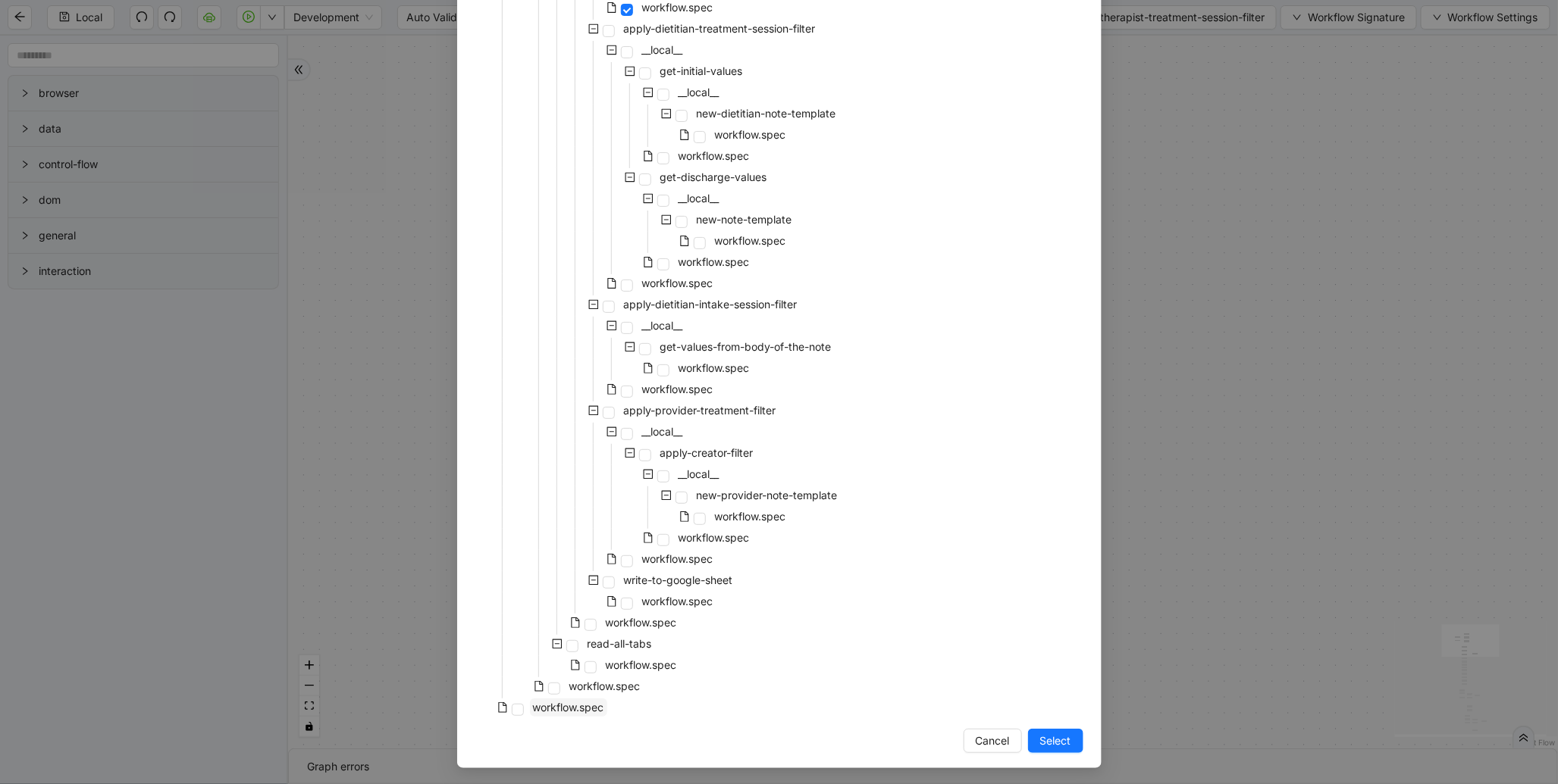
click at [567, 703] on span "workflow.spec" at bounding box center [568, 707] width 71 height 13
click at [1044, 738] on span "Select" at bounding box center [1055, 741] width 31 height 17
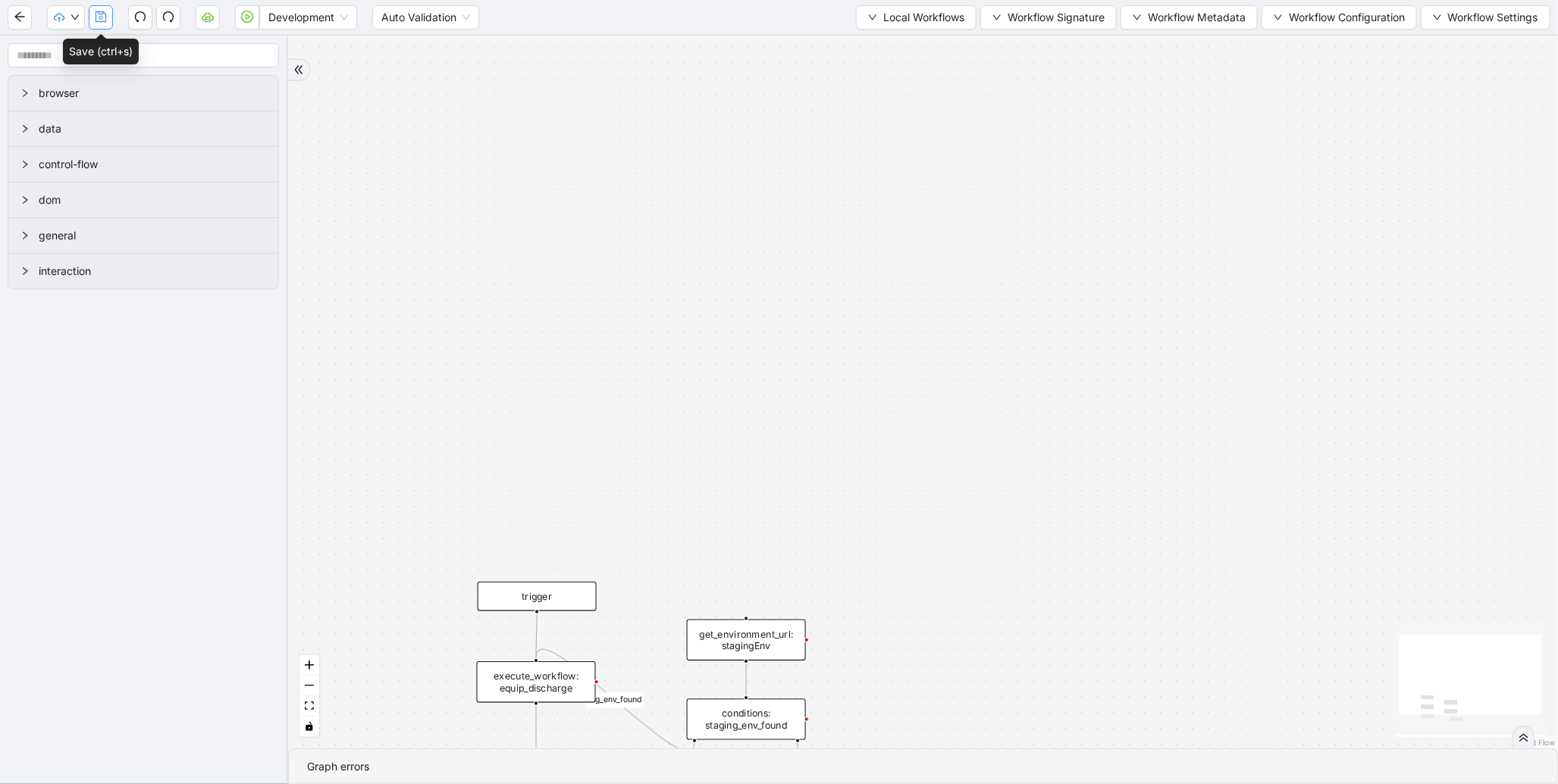
click at [102, 20] on icon "save" at bounding box center [101, 17] width 12 height 12
click at [63, 43] on span "Dev: Update Needed" at bounding box center [113, 47] width 110 height 17
click at [80, 68] on span "Prod: Update Needed" at bounding box center [113, 70] width 110 height 17
